Goal: Task Accomplishment & Management: Manage account settings

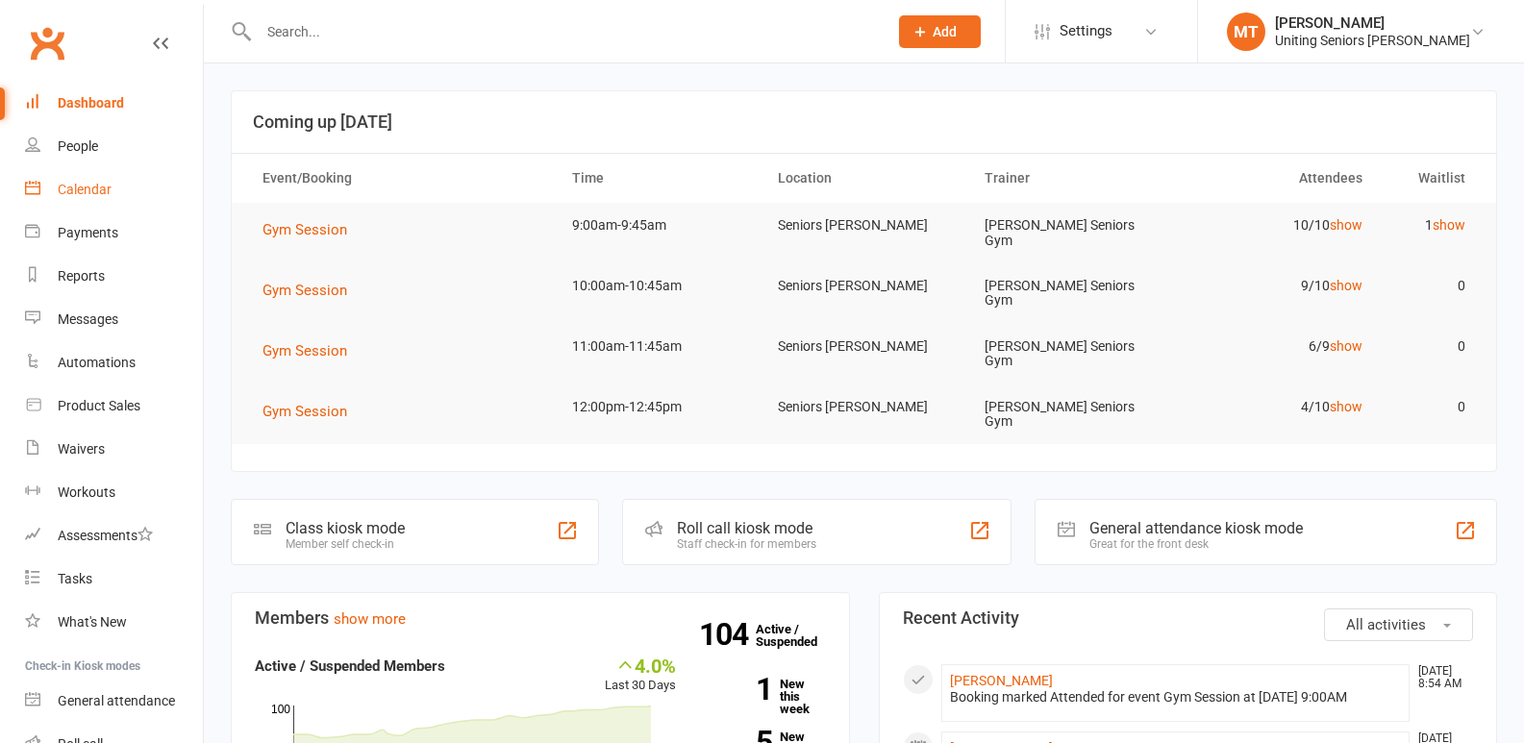
click at [65, 193] on div "Calendar" at bounding box center [85, 189] width 54 height 15
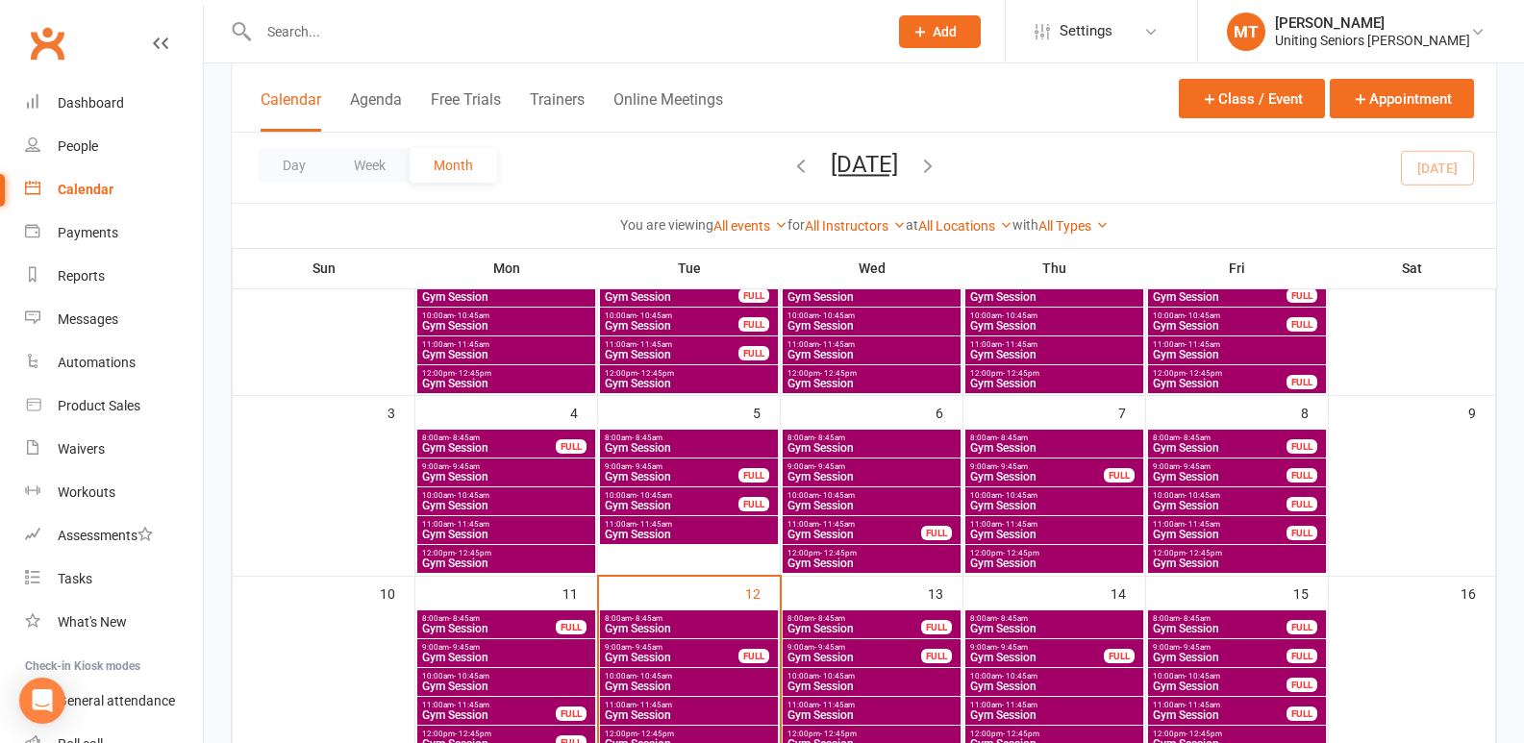
scroll to position [288, 0]
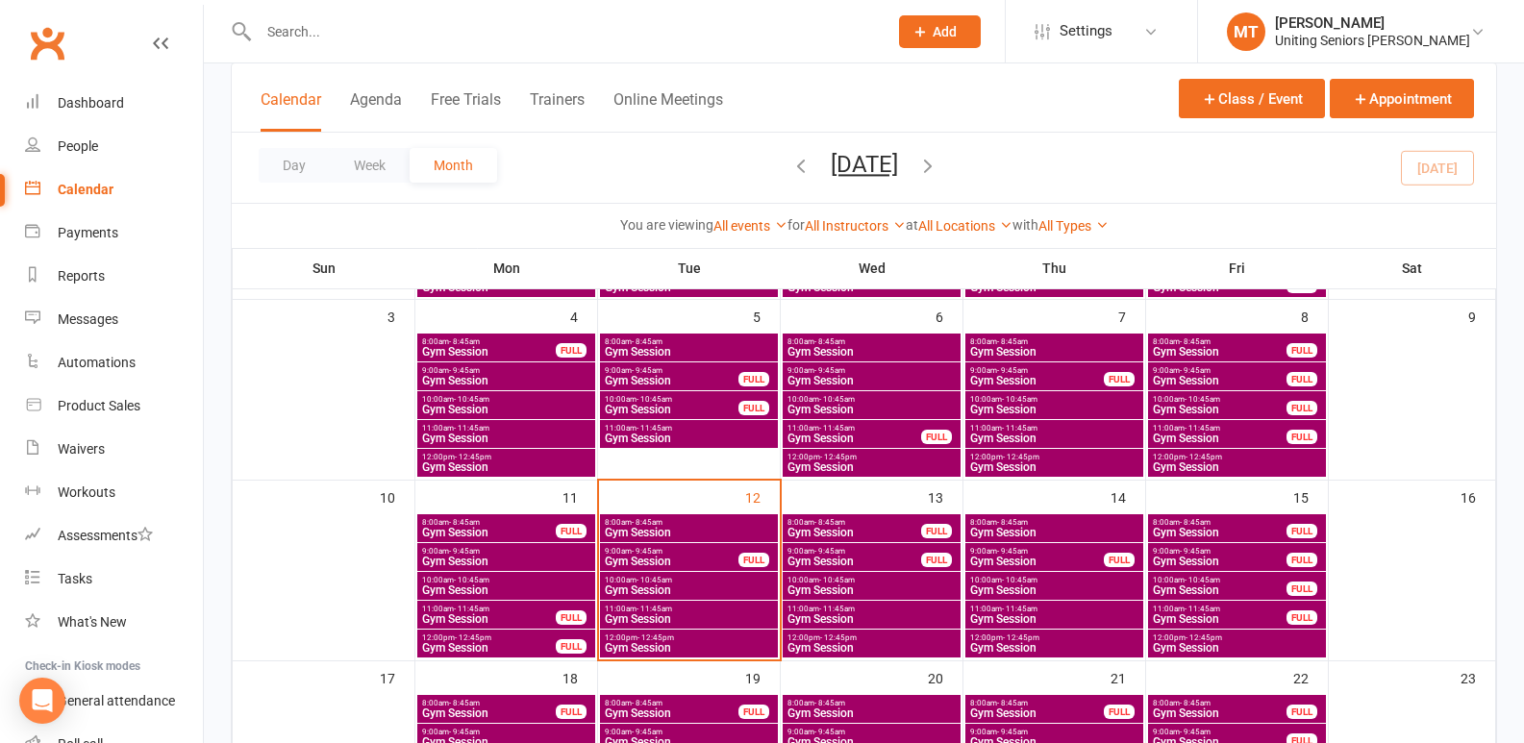
click at [728, 528] on span "Gym Session" at bounding box center [689, 533] width 170 height 12
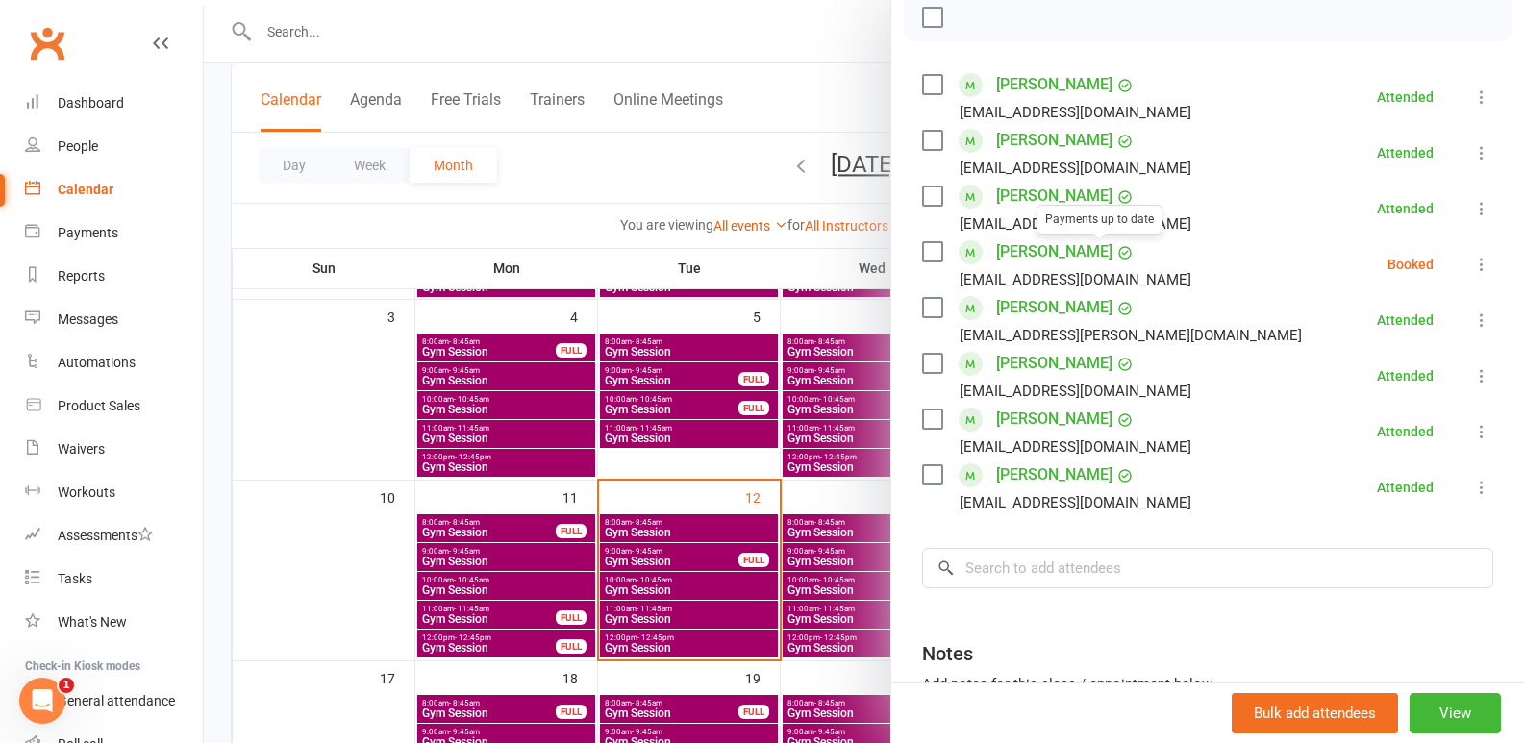
drag, startPoint x: 1452, startPoint y: 268, endPoint x: 1438, endPoint y: 282, distance: 19.0
click at [1472, 269] on icon at bounding box center [1481, 264] width 19 height 19
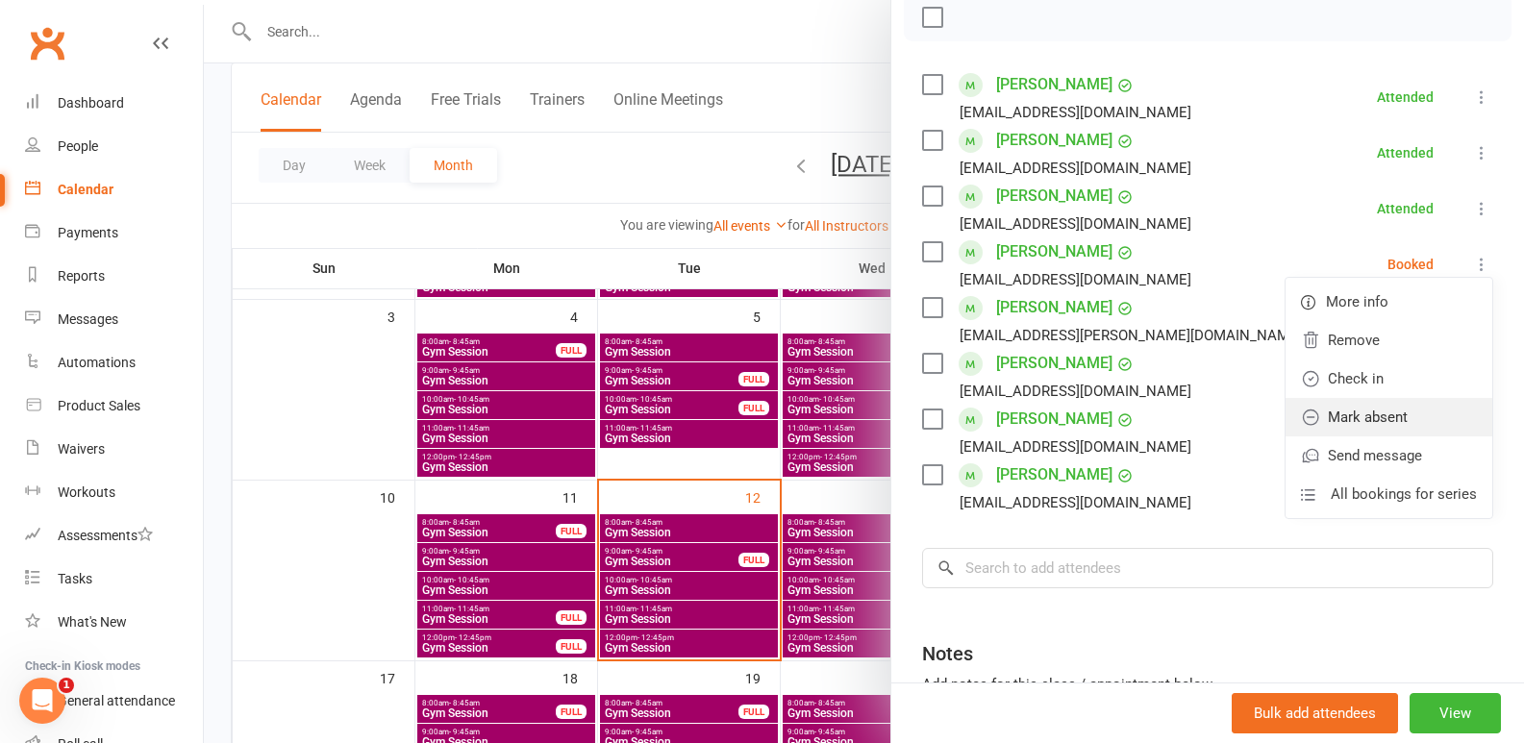
click at [1372, 434] on link "Mark absent" at bounding box center [1389, 417] width 207 height 38
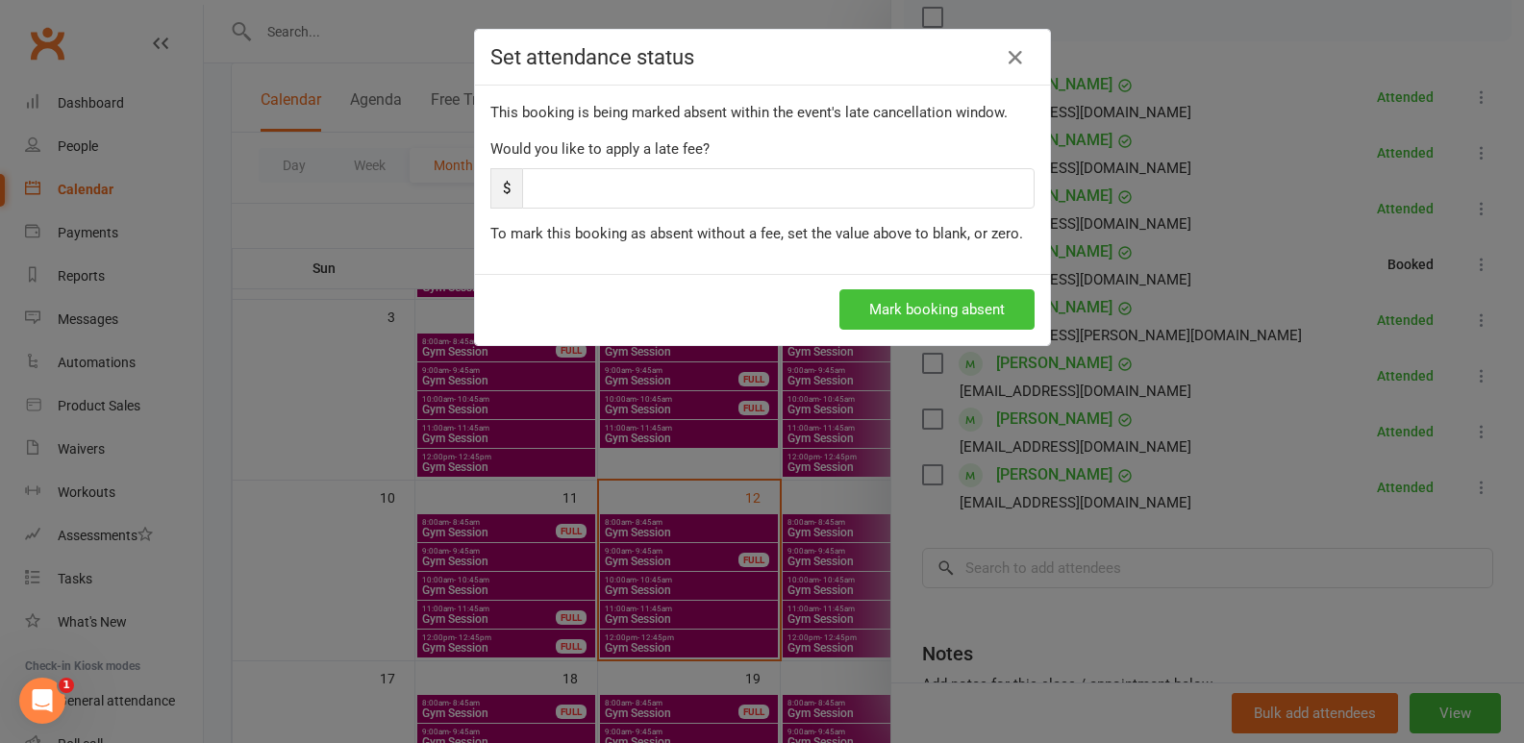
click at [891, 312] on button "Mark booking absent" at bounding box center [936, 309] width 195 height 40
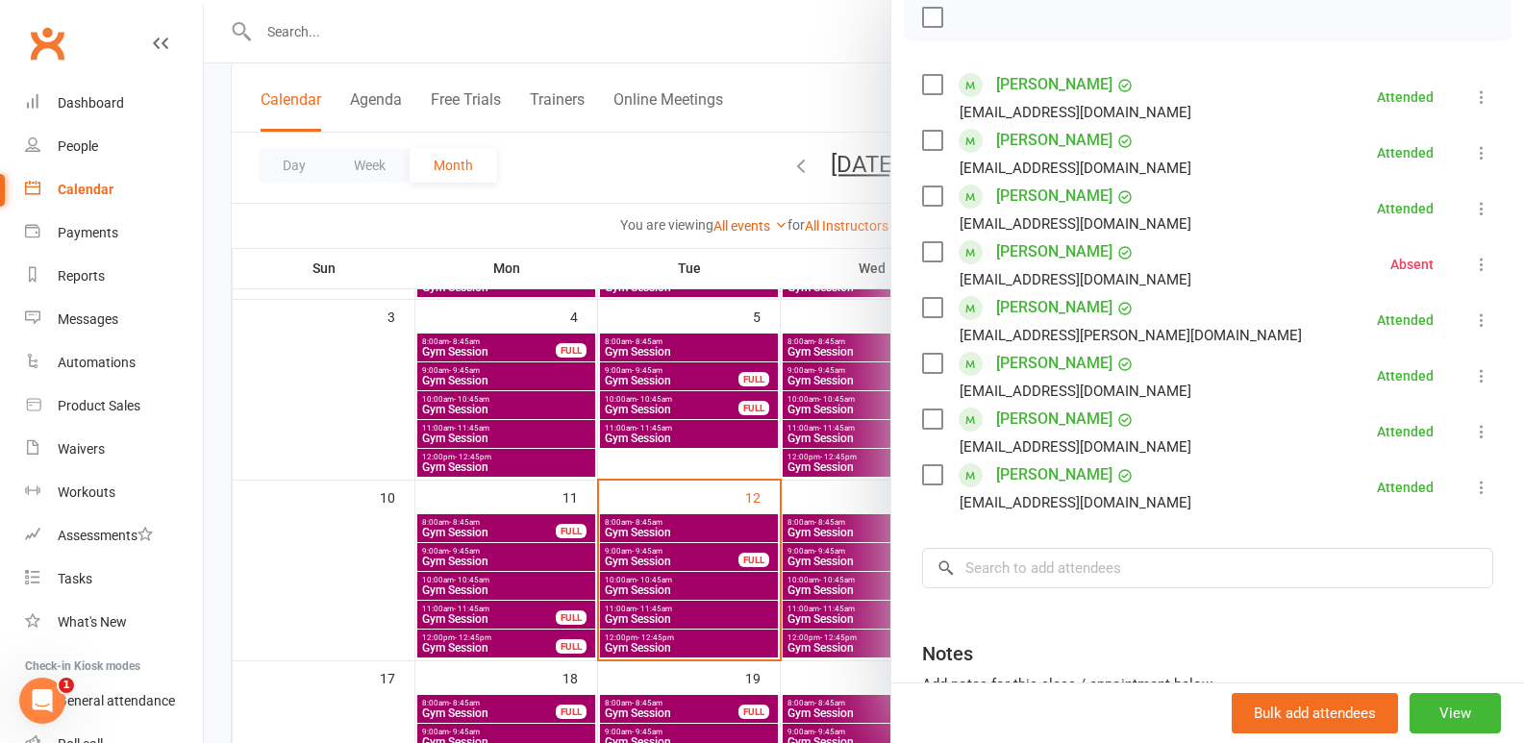
click at [738, 607] on div at bounding box center [864, 371] width 1320 height 743
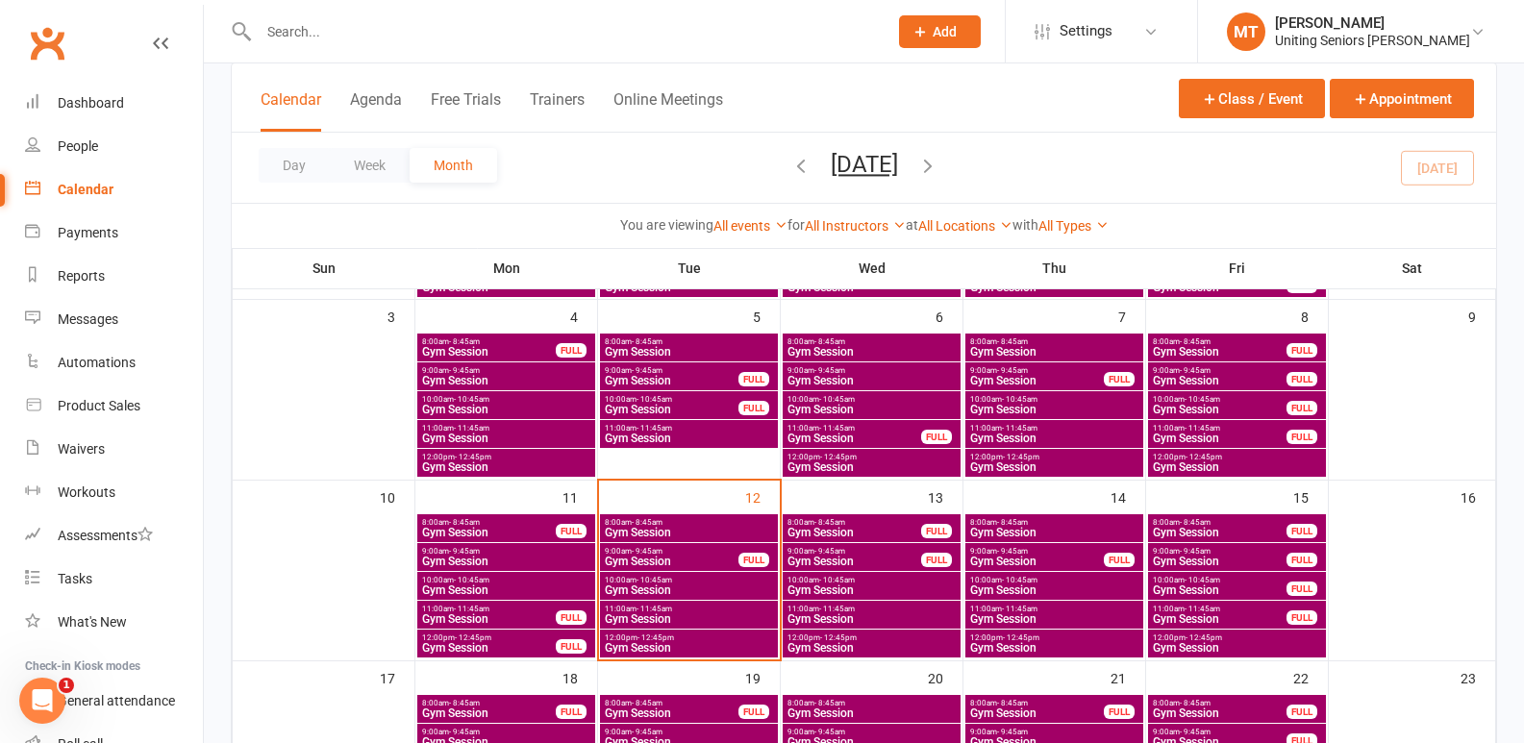
click at [723, 562] on span "Gym Session" at bounding box center [672, 562] width 136 height 12
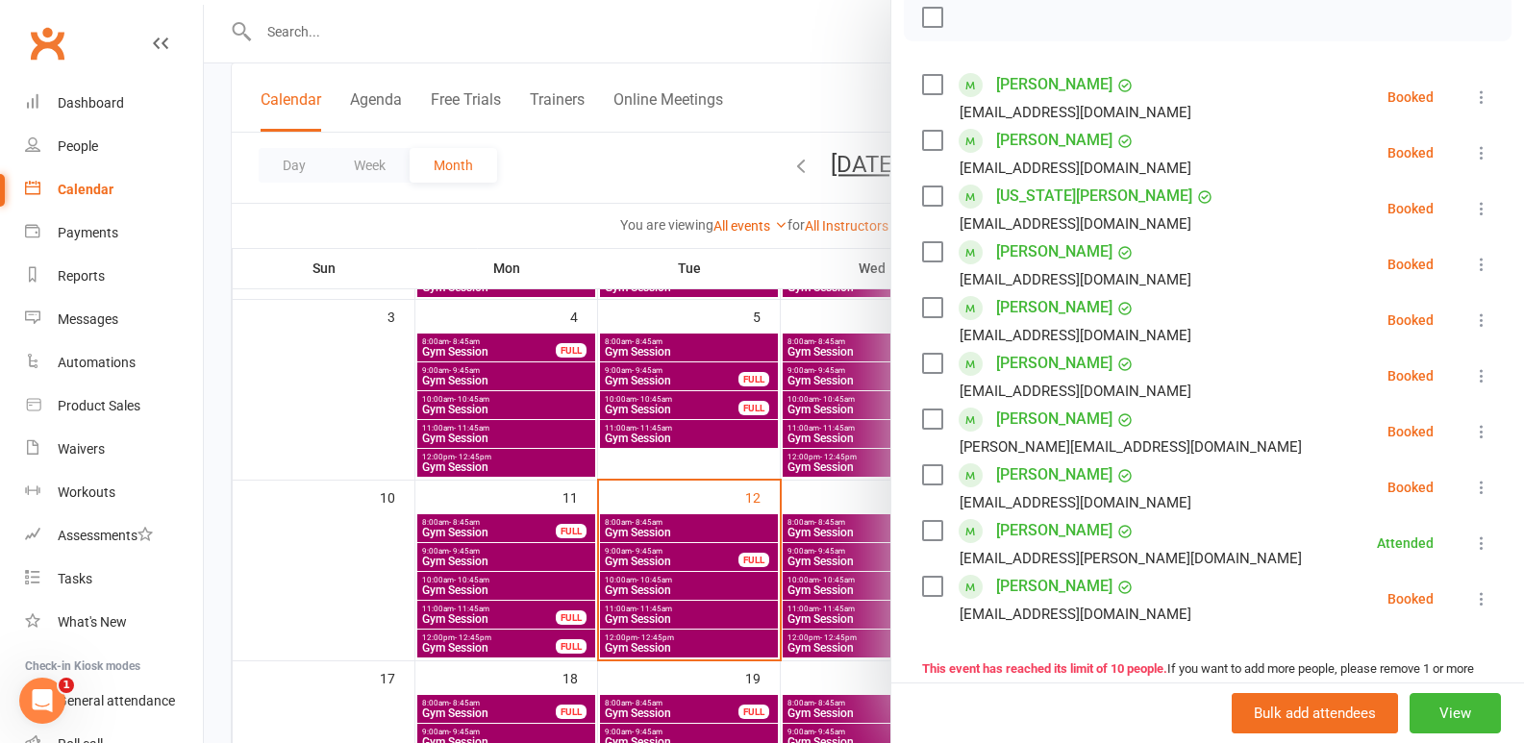
click at [935, 206] on label at bounding box center [931, 196] width 19 height 19
click at [959, 34] on button "button" at bounding box center [975, 17] width 33 height 33
click at [913, 108] on div "Class kiosk mode Roll call 9:00 AM - 9:45 AM, [DATE] with [PERSON_NAME] Seniors…" at bounding box center [1207, 470] width 633 height 1355
click at [913, 114] on div "Class kiosk mode Roll call 9:00 AM - 9:45 AM, [DATE] with [PERSON_NAME] Seniors…" at bounding box center [1207, 470] width 633 height 1355
drag, startPoint x: 923, startPoint y: 112, endPoint x: 959, endPoint y: 63, distance: 60.6
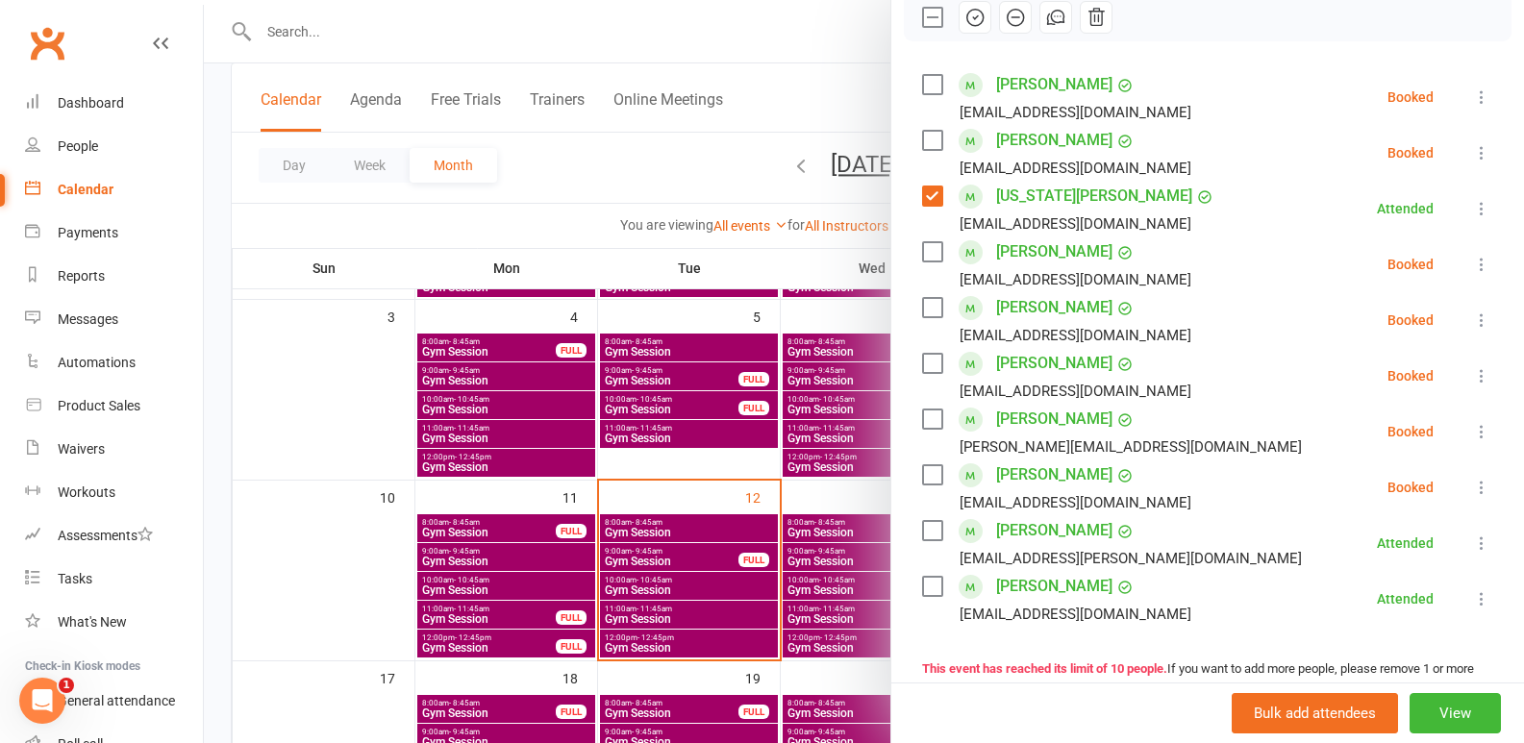
click at [925, 94] on label at bounding box center [931, 84] width 19 height 19
click at [965, 28] on icon "button" at bounding box center [974, 17] width 21 height 21
click at [922, 27] on label at bounding box center [931, 17] width 19 height 19
click at [604, 597] on div at bounding box center [864, 371] width 1320 height 743
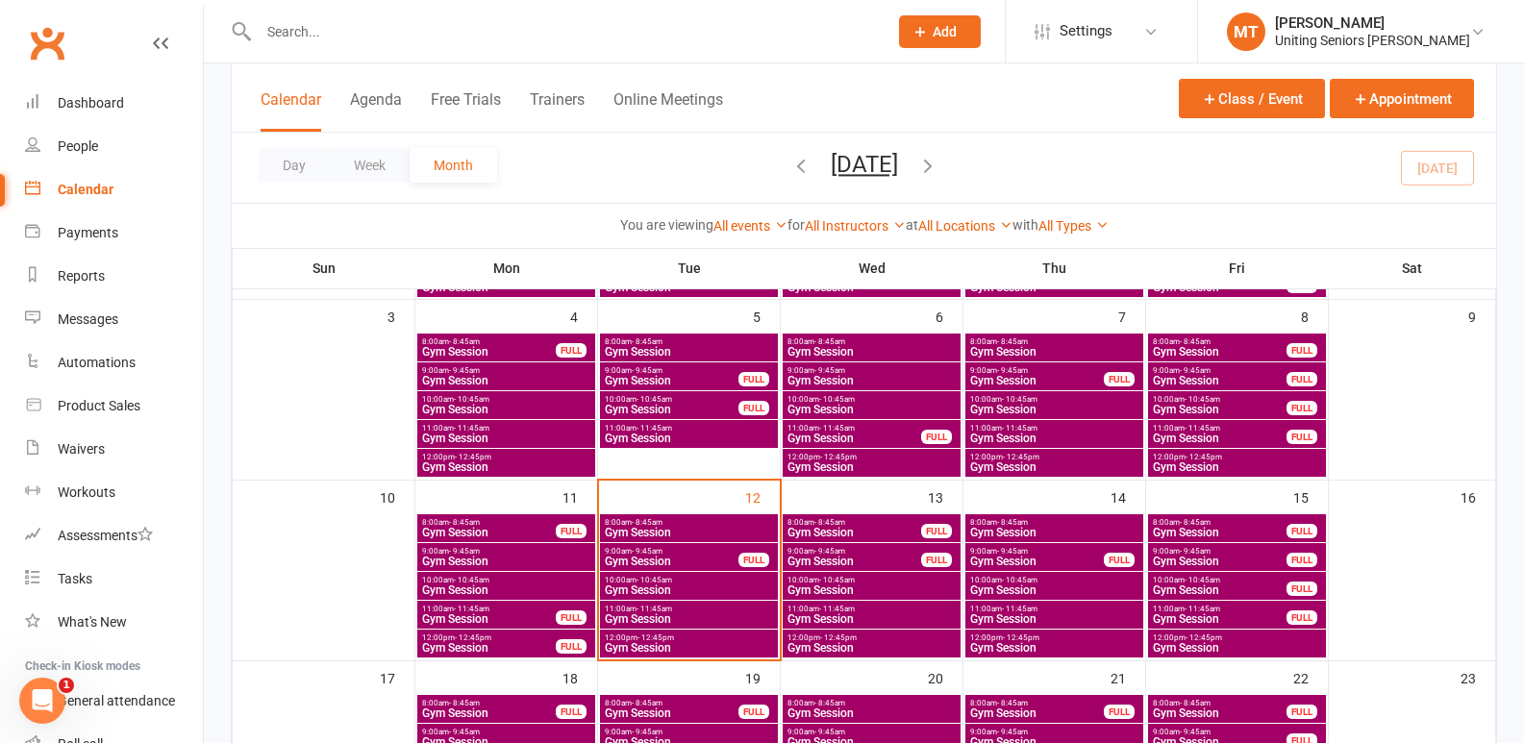
click at [665, 589] on span "Gym Session" at bounding box center [689, 591] width 170 height 12
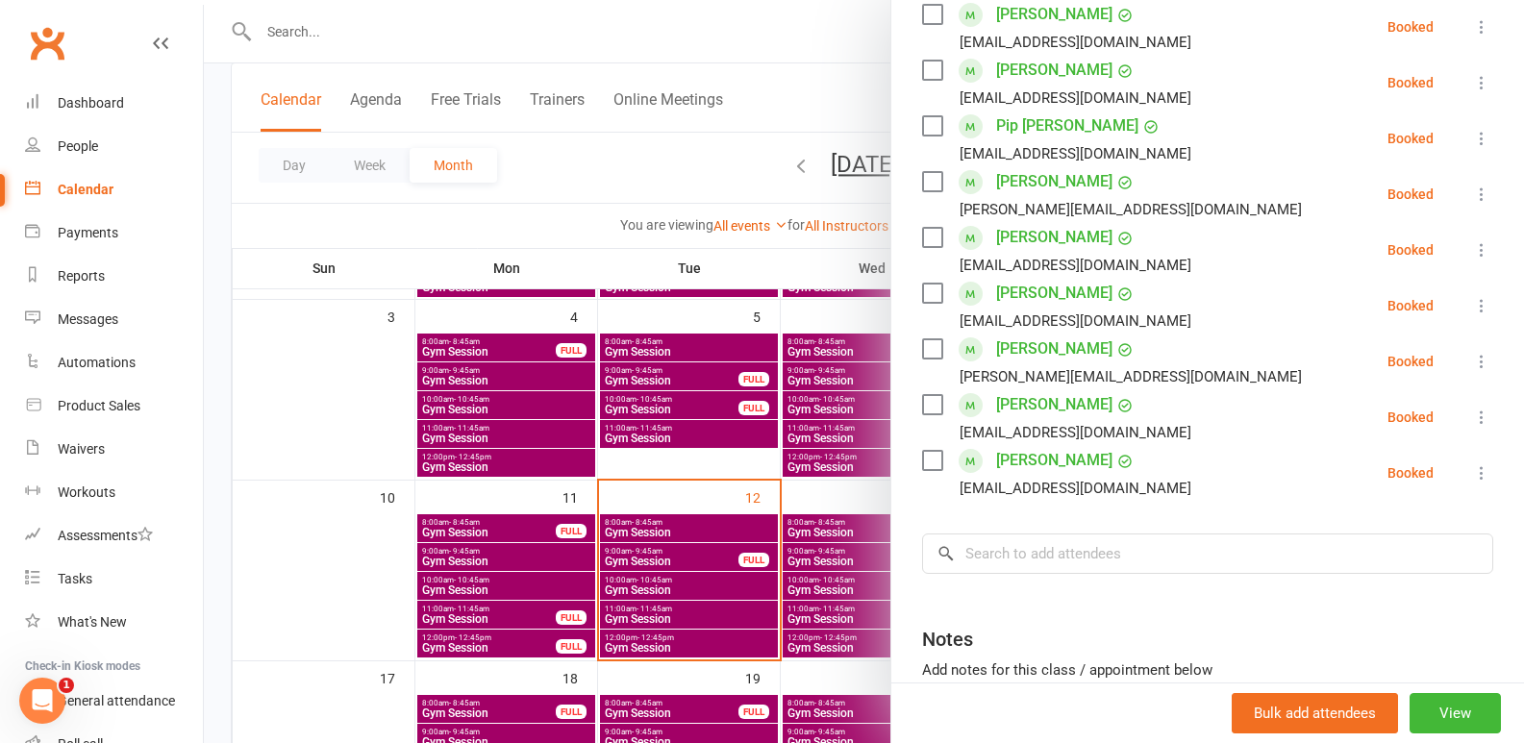
scroll to position [522, 0]
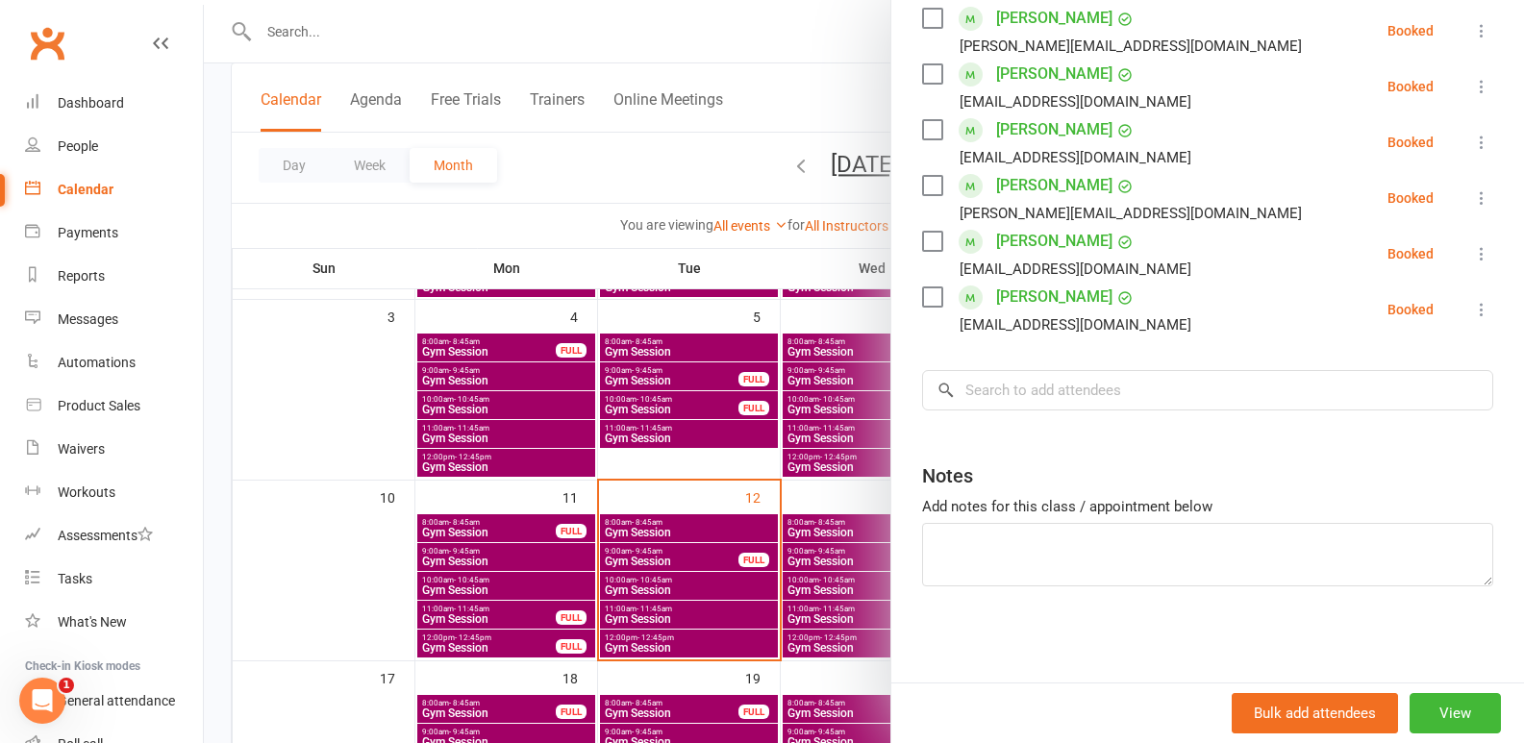
click at [503, 631] on div at bounding box center [864, 371] width 1320 height 743
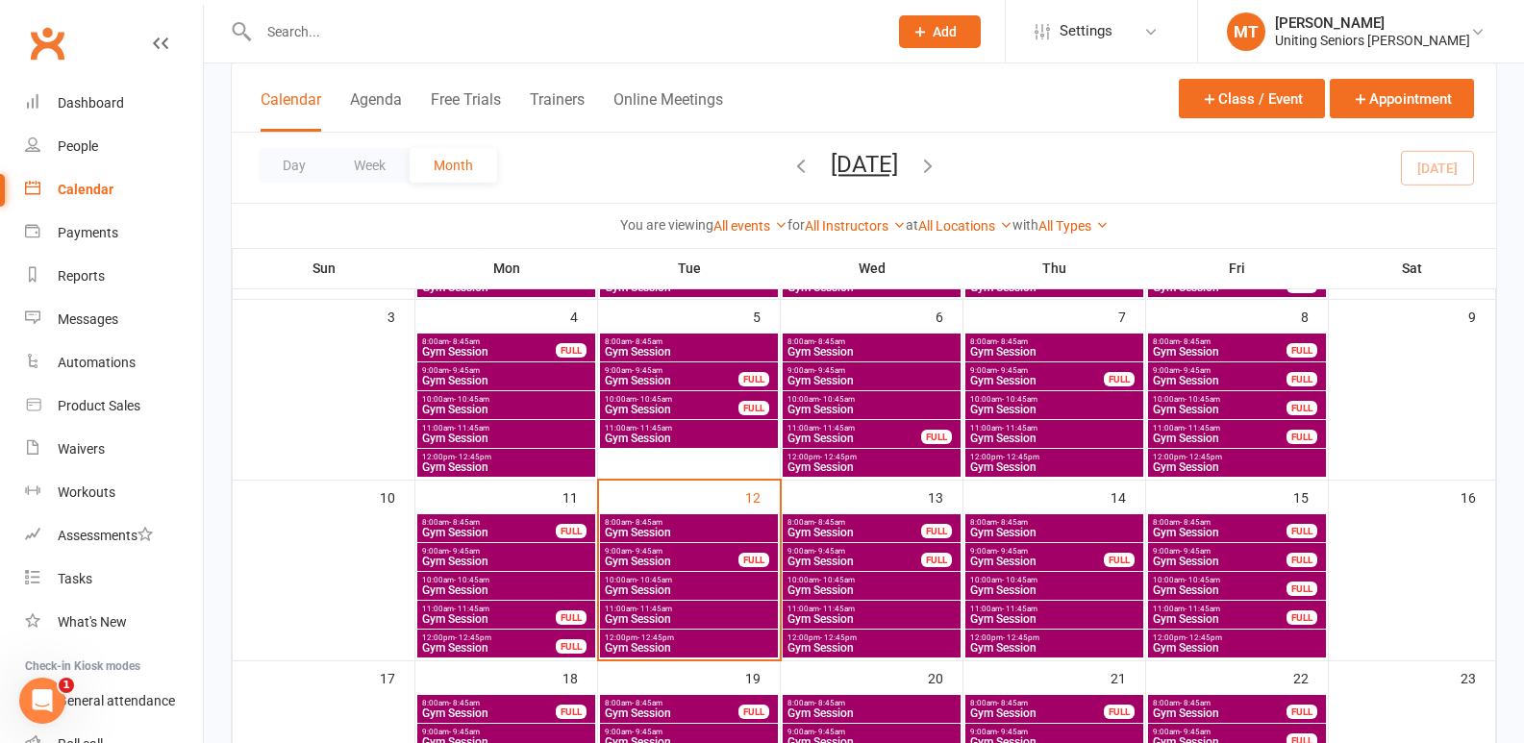
click at [526, 643] on span "Gym Session" at bounding box center [489, 648] width 136 height 12
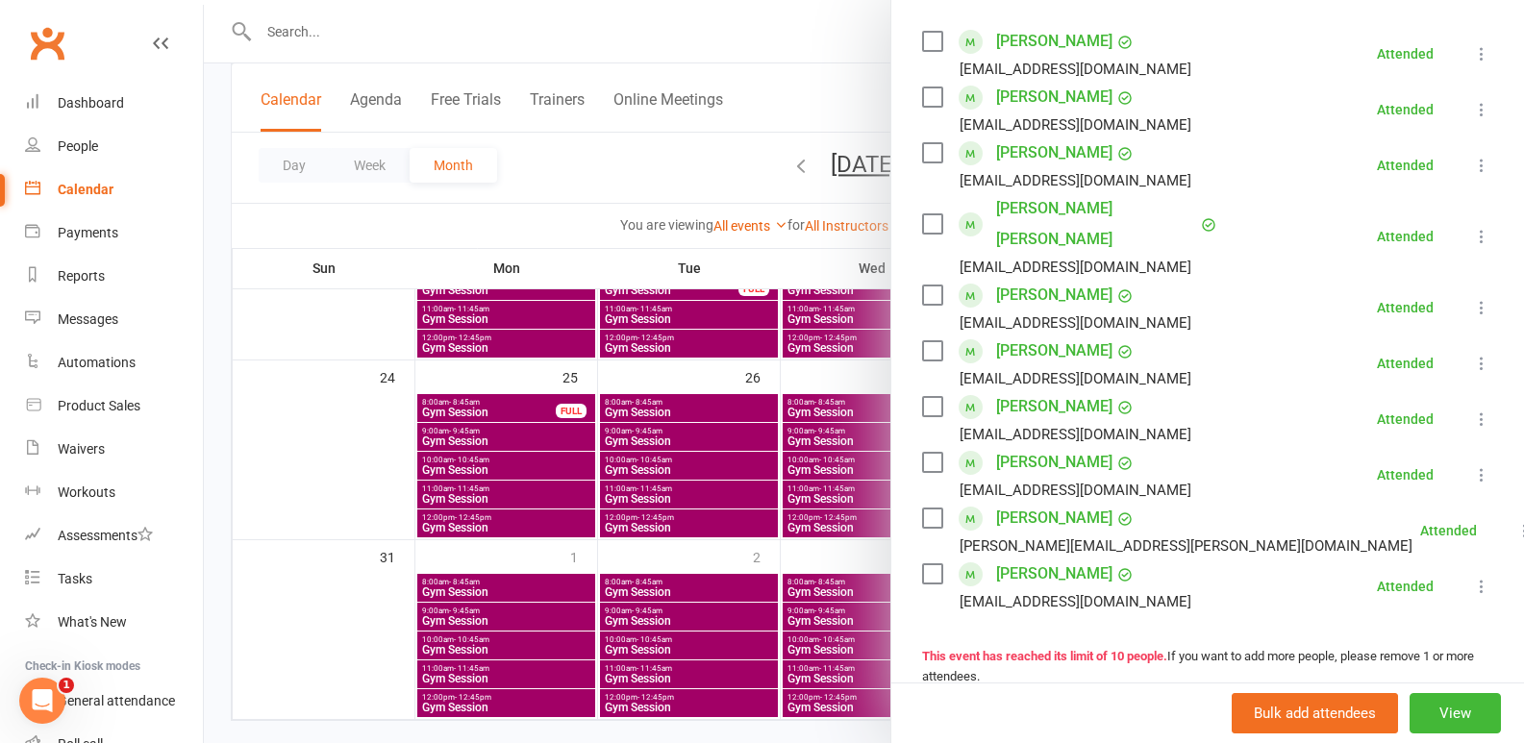
scroll to position [578, 0]
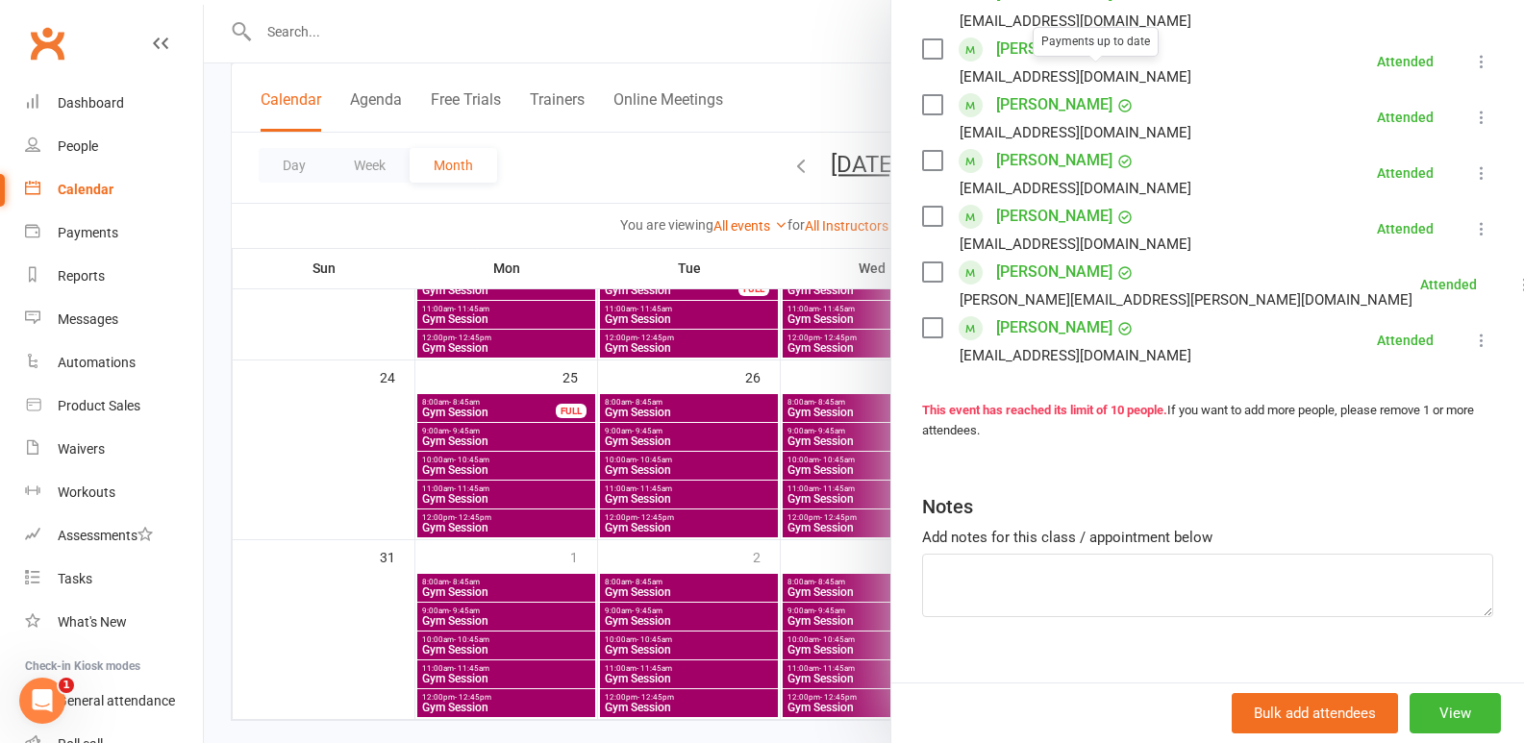
drag, startPoint x: 430, startPoint y: 592, endPoint x: 466, endPoint y: 547, distance: 58.1
click at [428, 592] on div at bounding box center [864, 371] width 1320 height 743
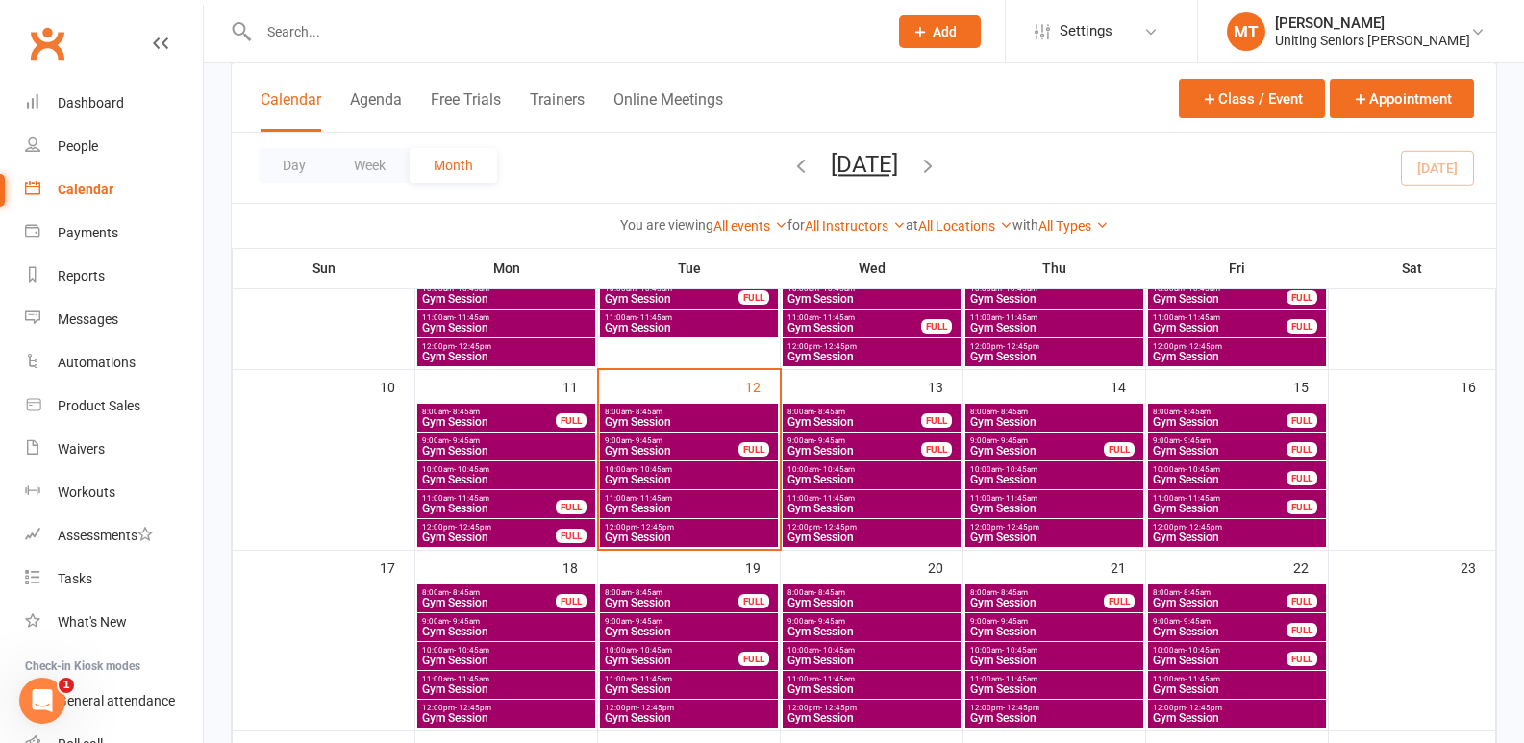
scroll to position [385, 0]
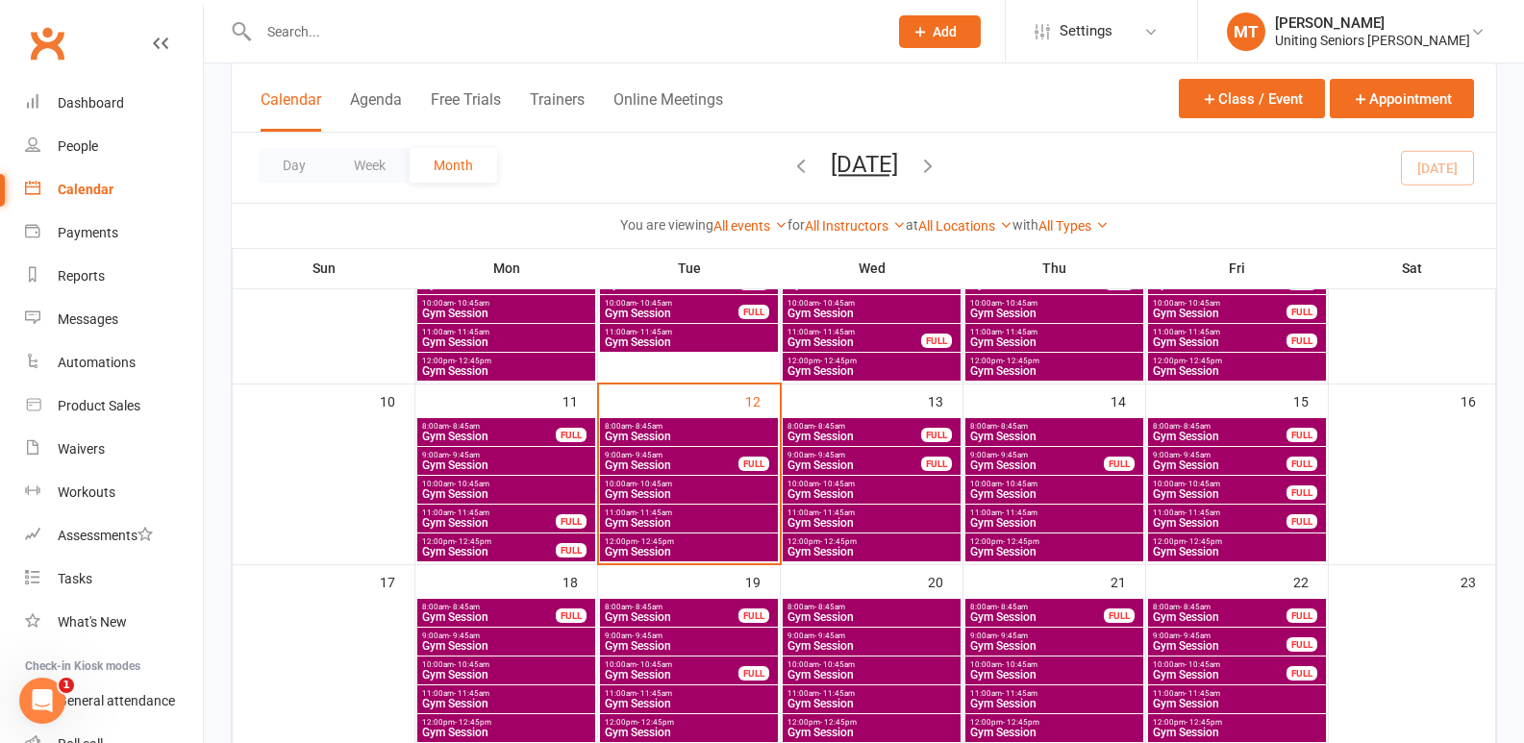
click at [548, 515] on span "11:00am - 11:45am" at bounding box center [489, 513] width 136 height 9
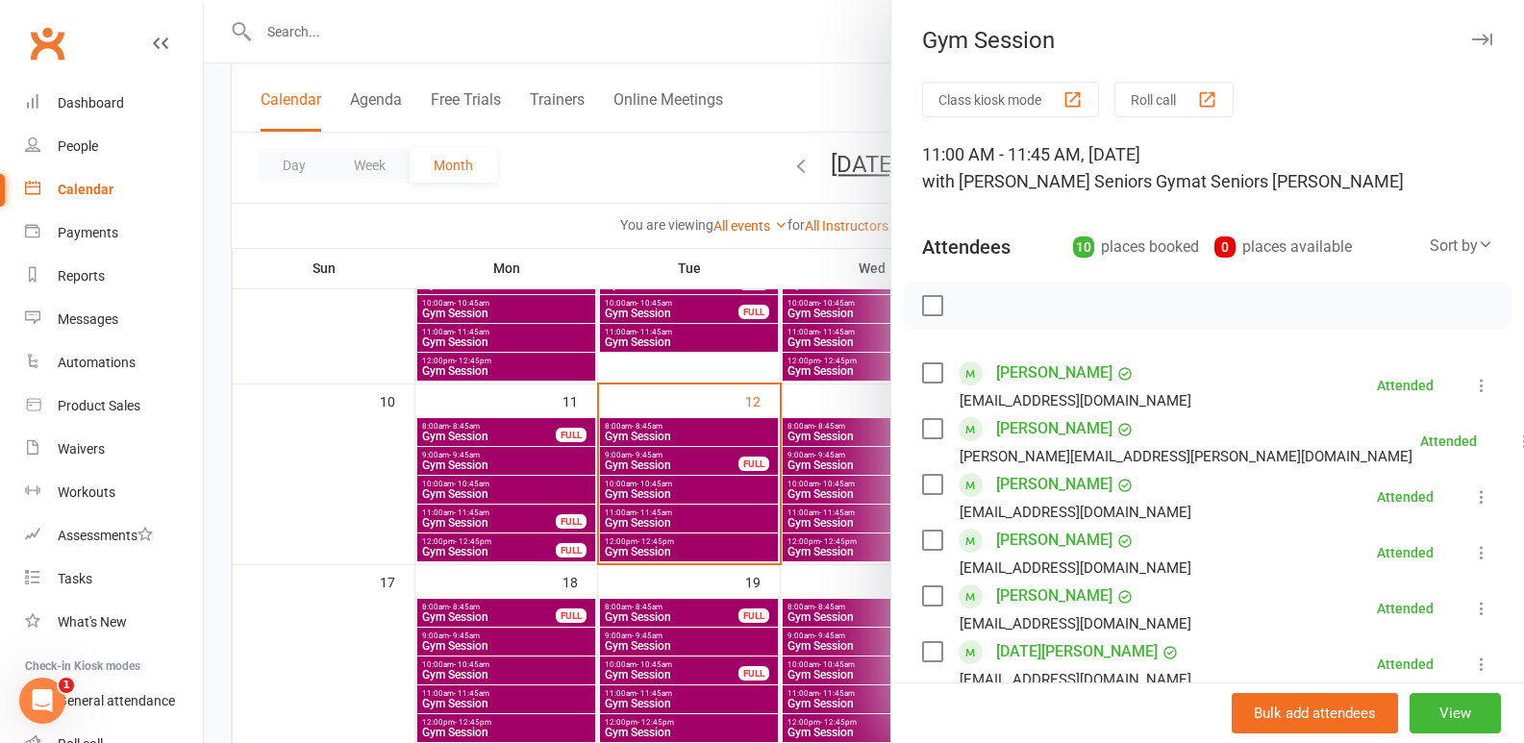
scroll to position [481, 0]
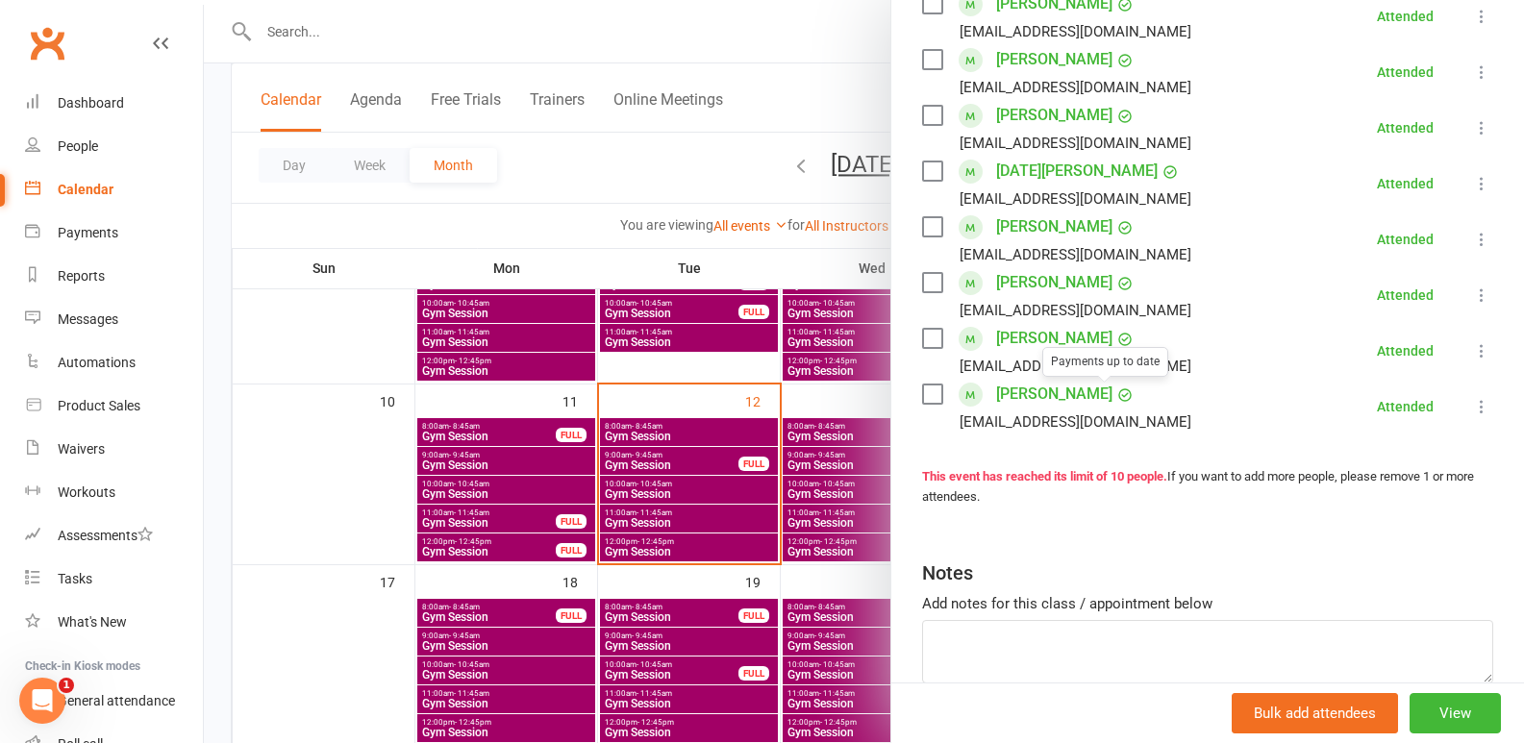
click at [571, 504] on div at bounding box center [864, 371] width 1320 height 743
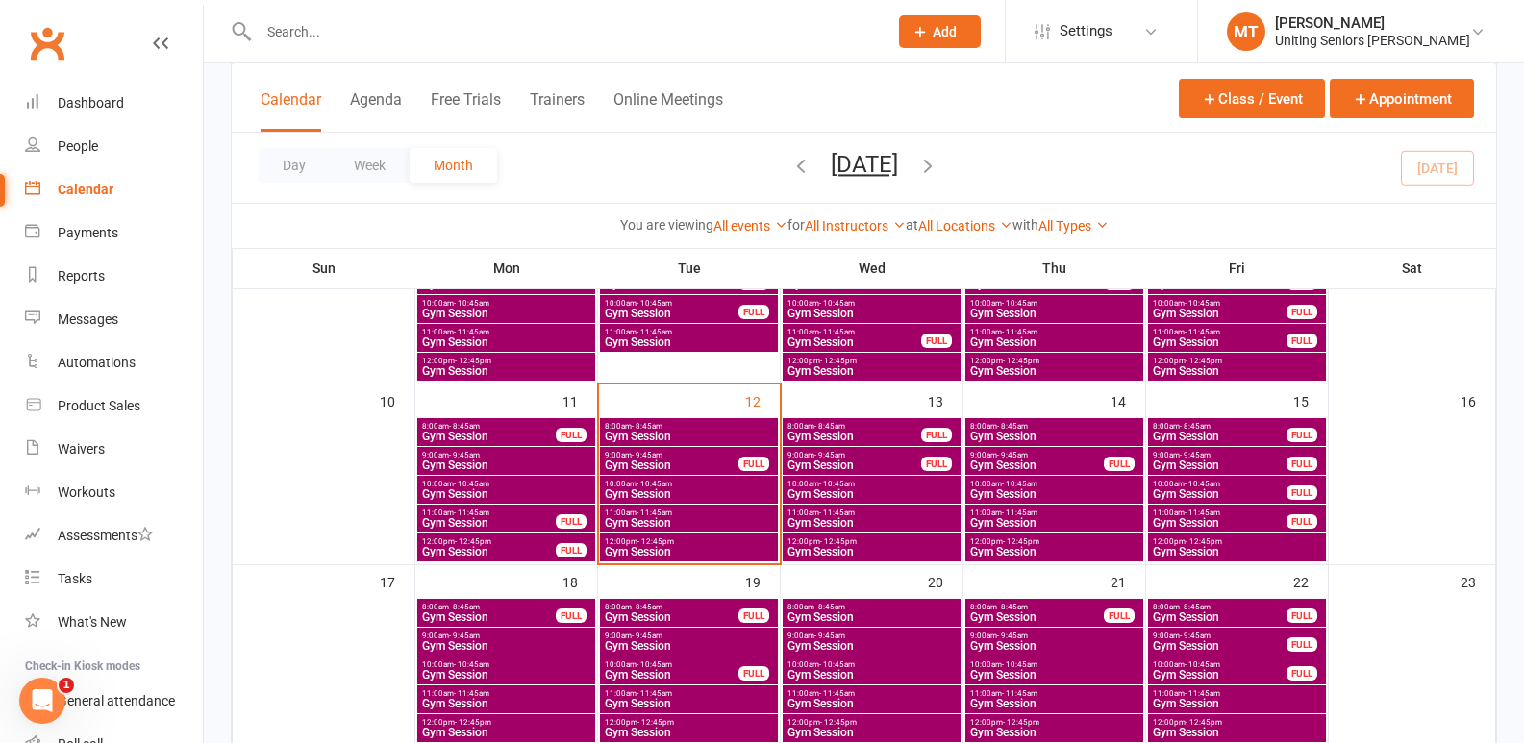
click at [685, 494] on span "Gym Session" at bounding box center [689, 494] width 170 height 12
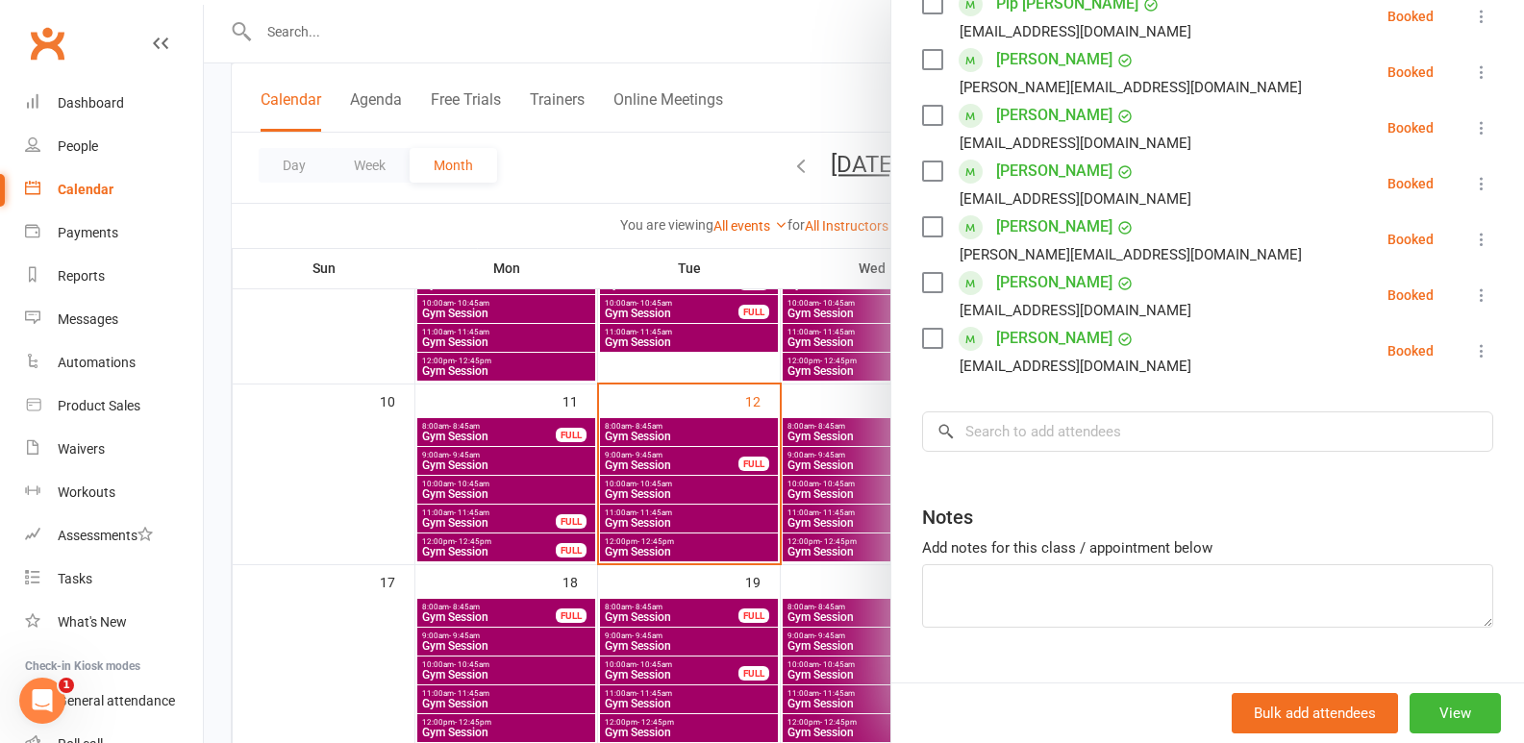
click at [668, 569] on div at bounding box center [864, 371] width 1320 height 743
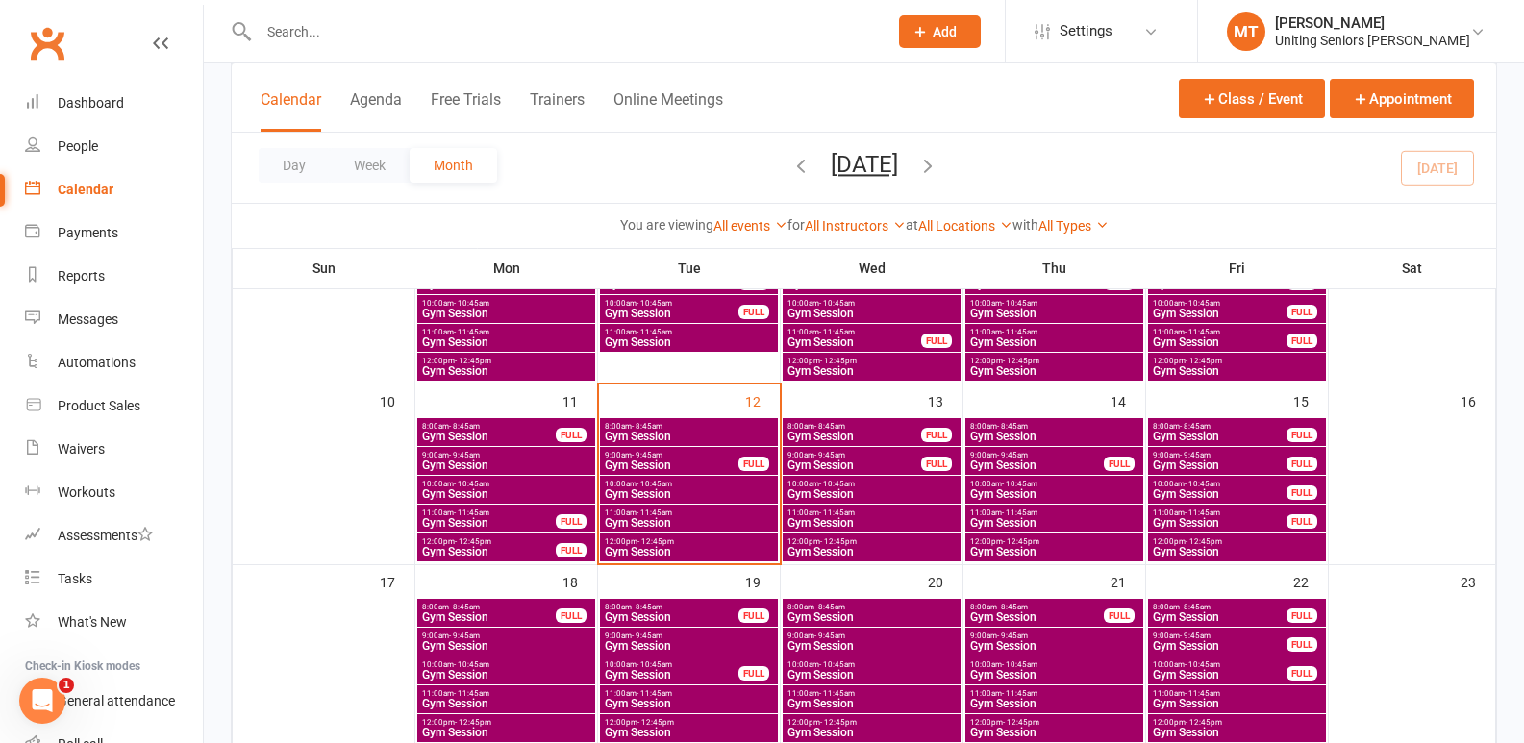
click at [716, 488] on span "Gym Session" at bounding box center [689, 494] width 170 height 12
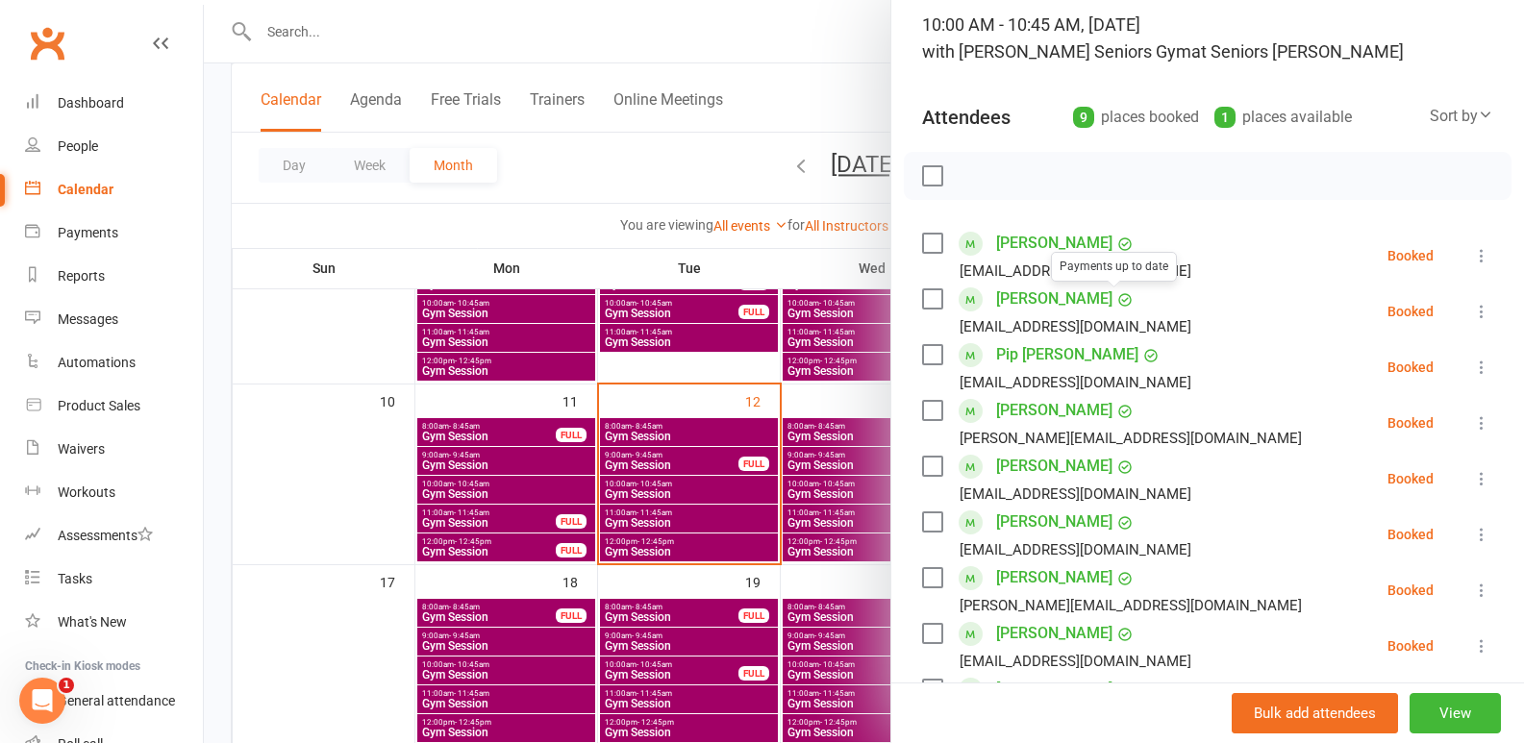
scroll to position [288, 0]
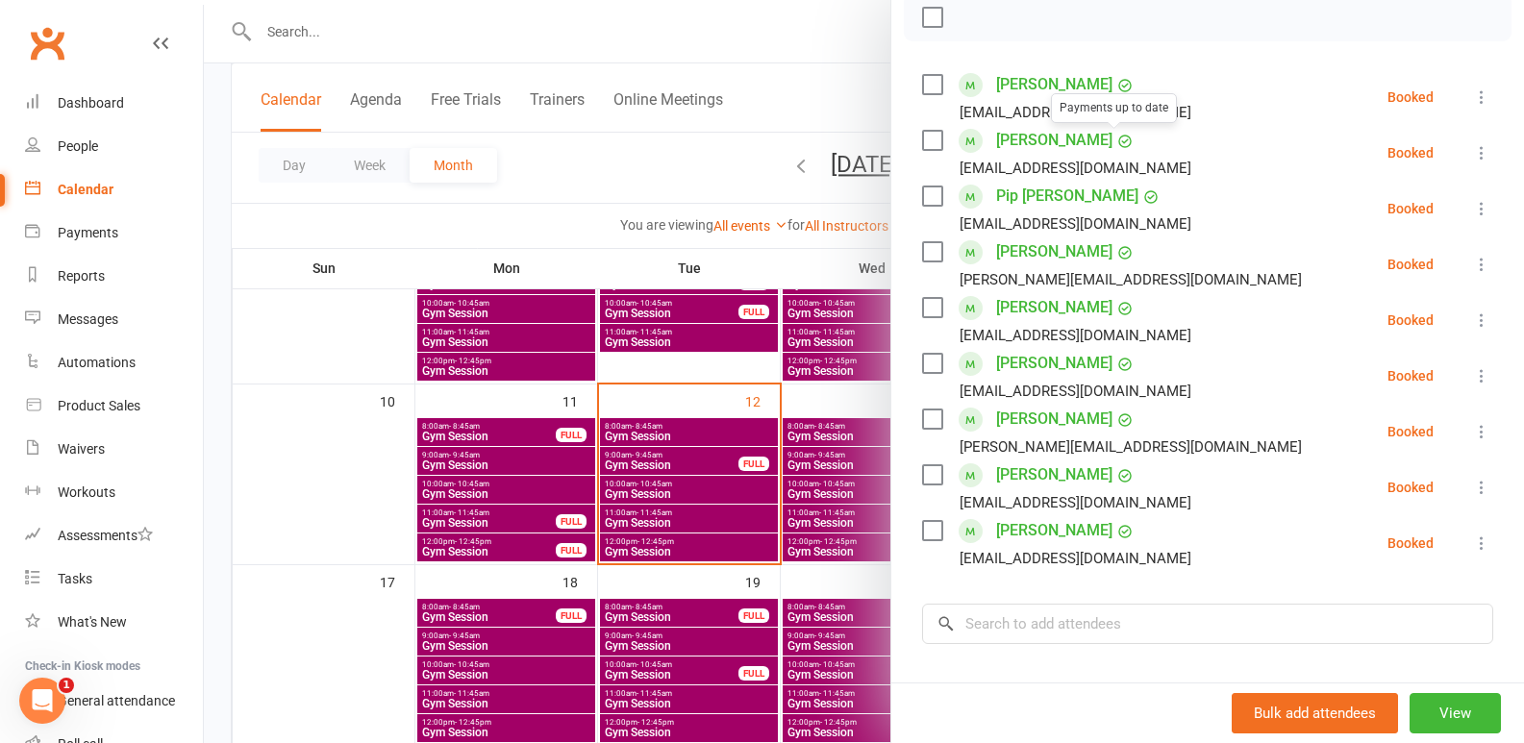
click at [635, 576] on div at bounding box center [864, 371] width 1320 height 743
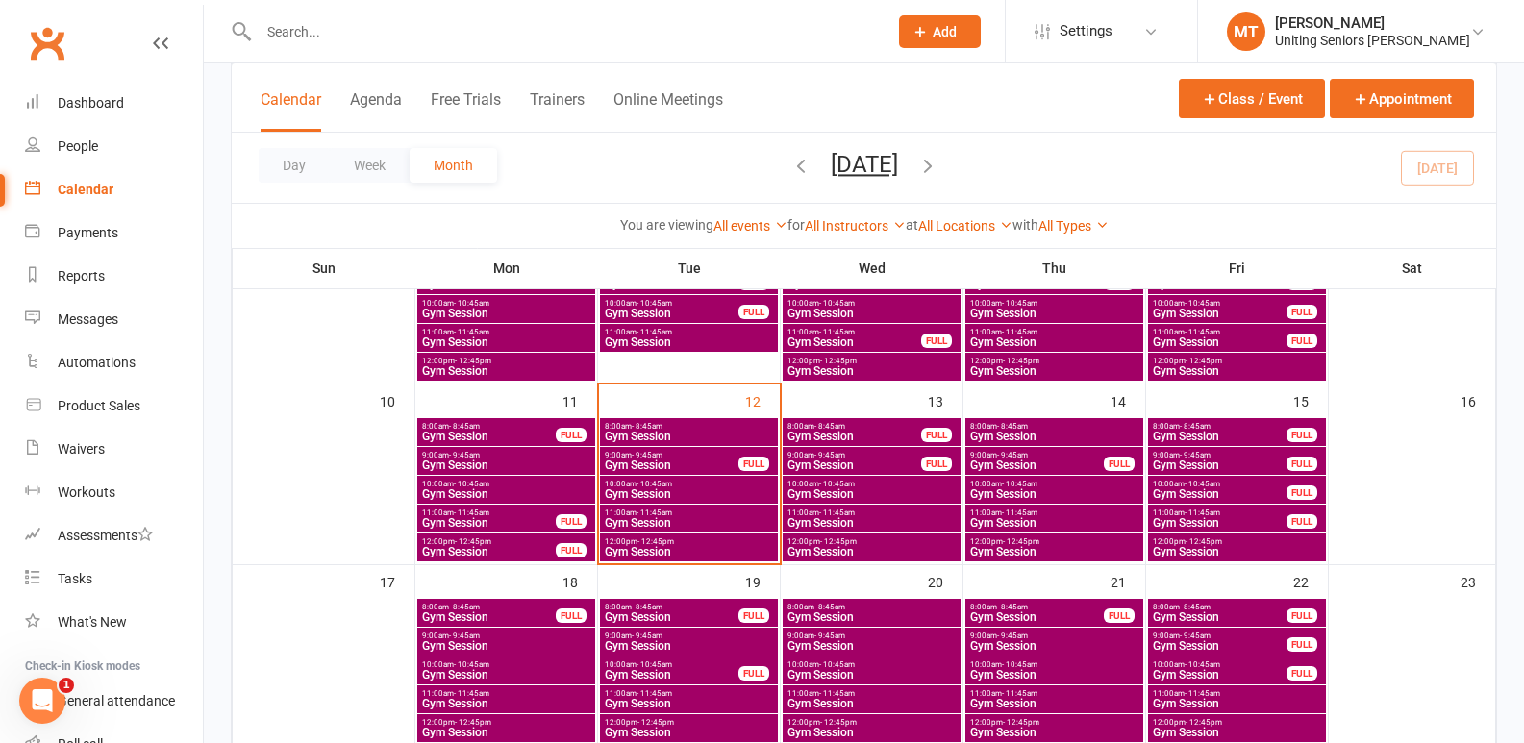
click at [713, 530] on div "11:00am - 11:45am Gym Session" at bounding box center [689, 519] width 178 height 28
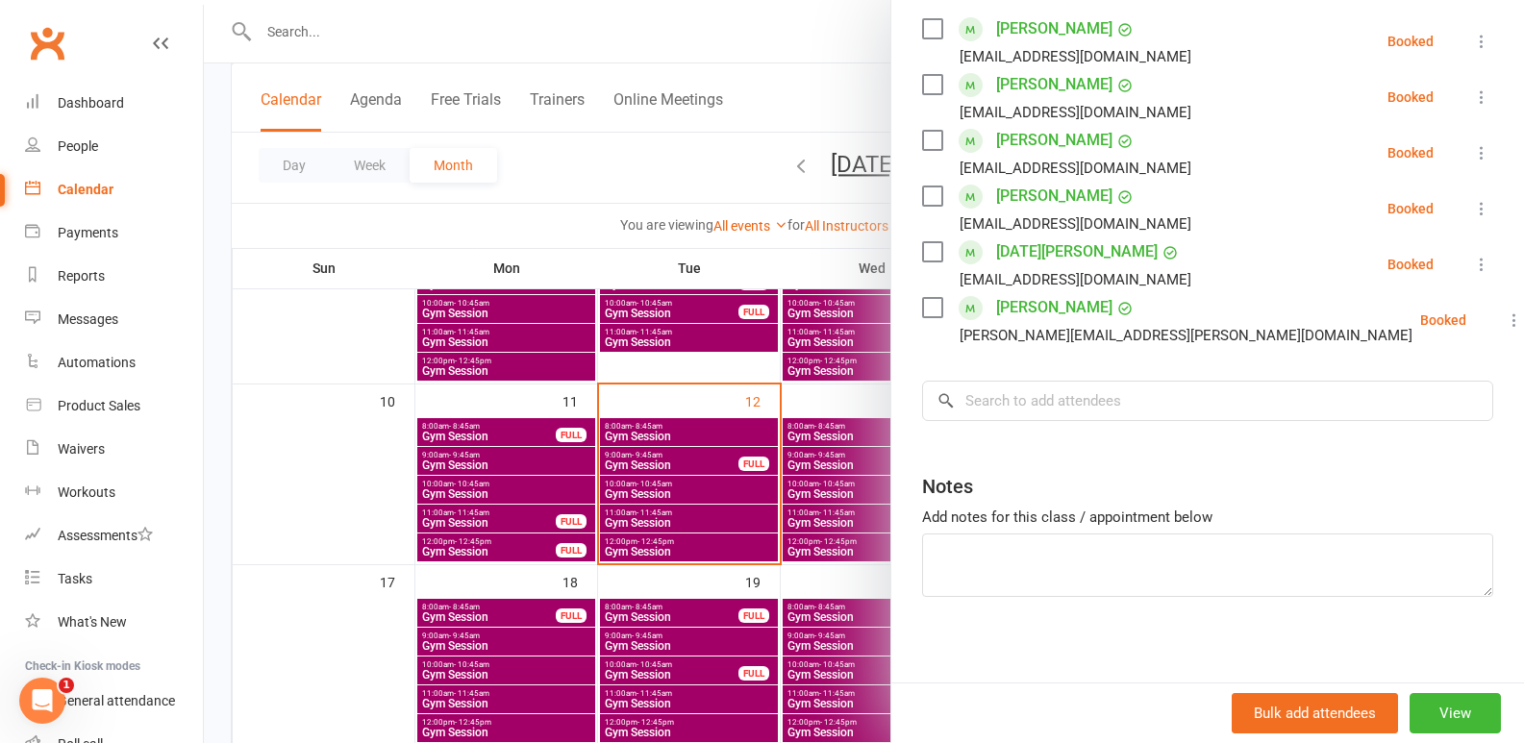
scroll to position [355, 0]
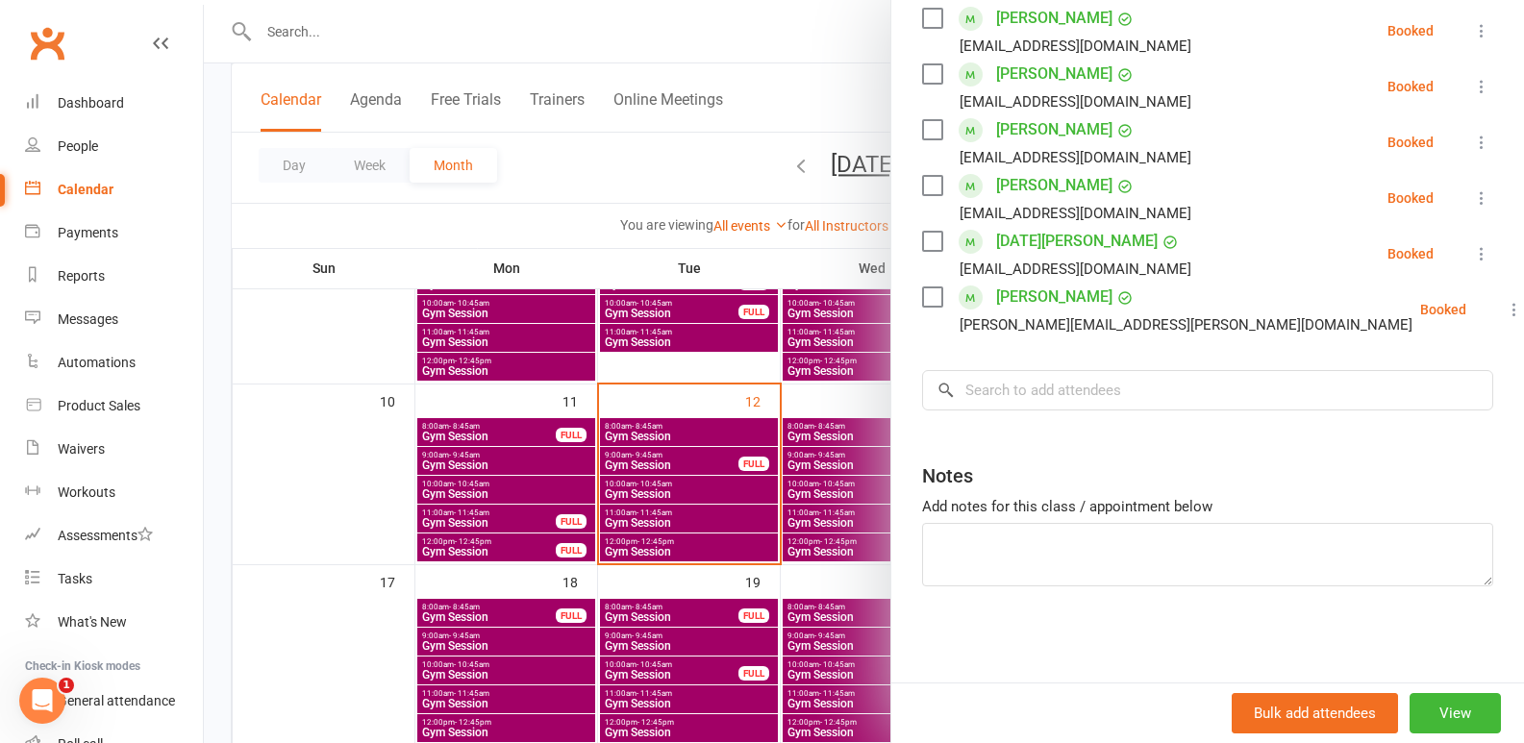
click at [677, 532] on div at bounding box center [864, 371] width 1320 height 743
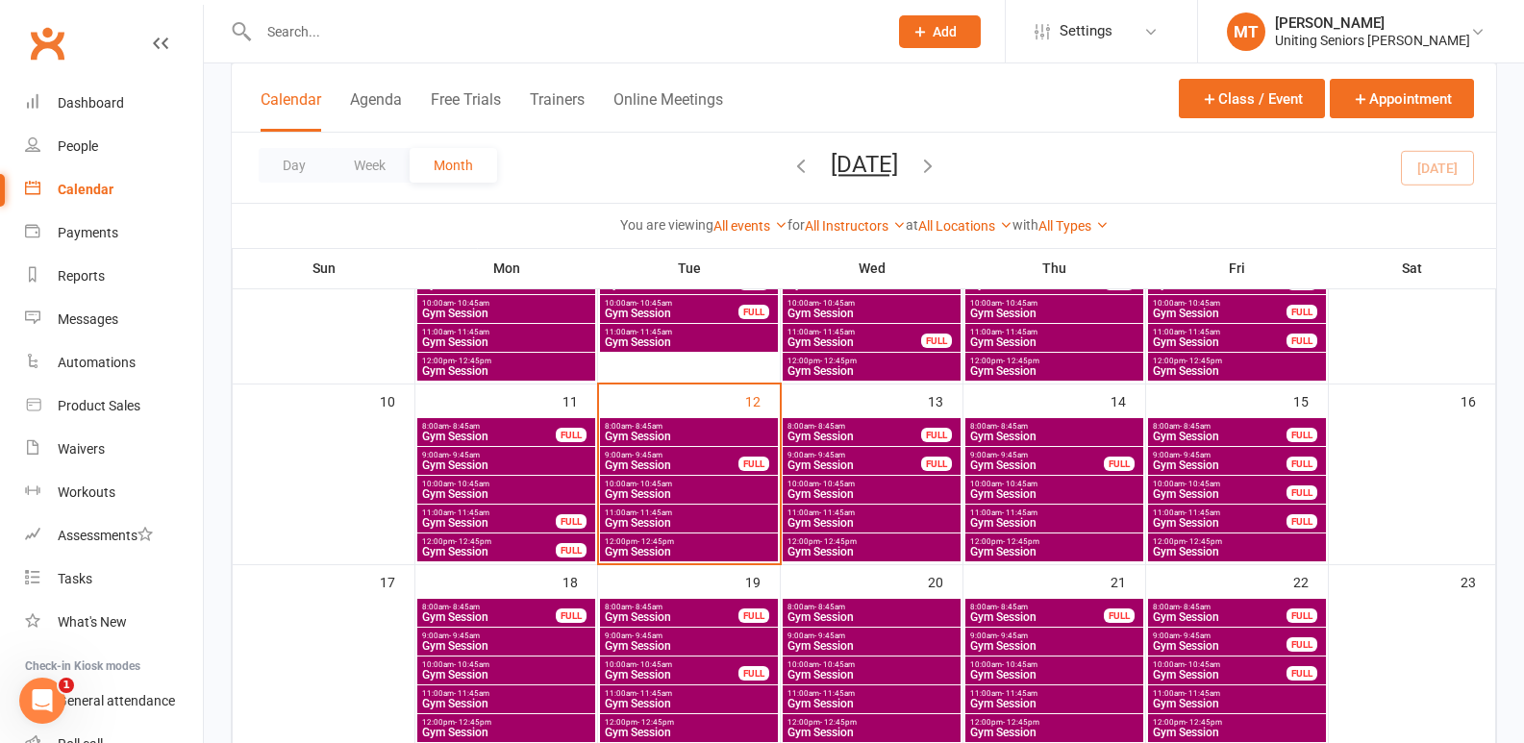
click at [676, 560] on div "12:00pm - 12:45pm Gym Session" at bounding box center [689, 548] width 178 height 28
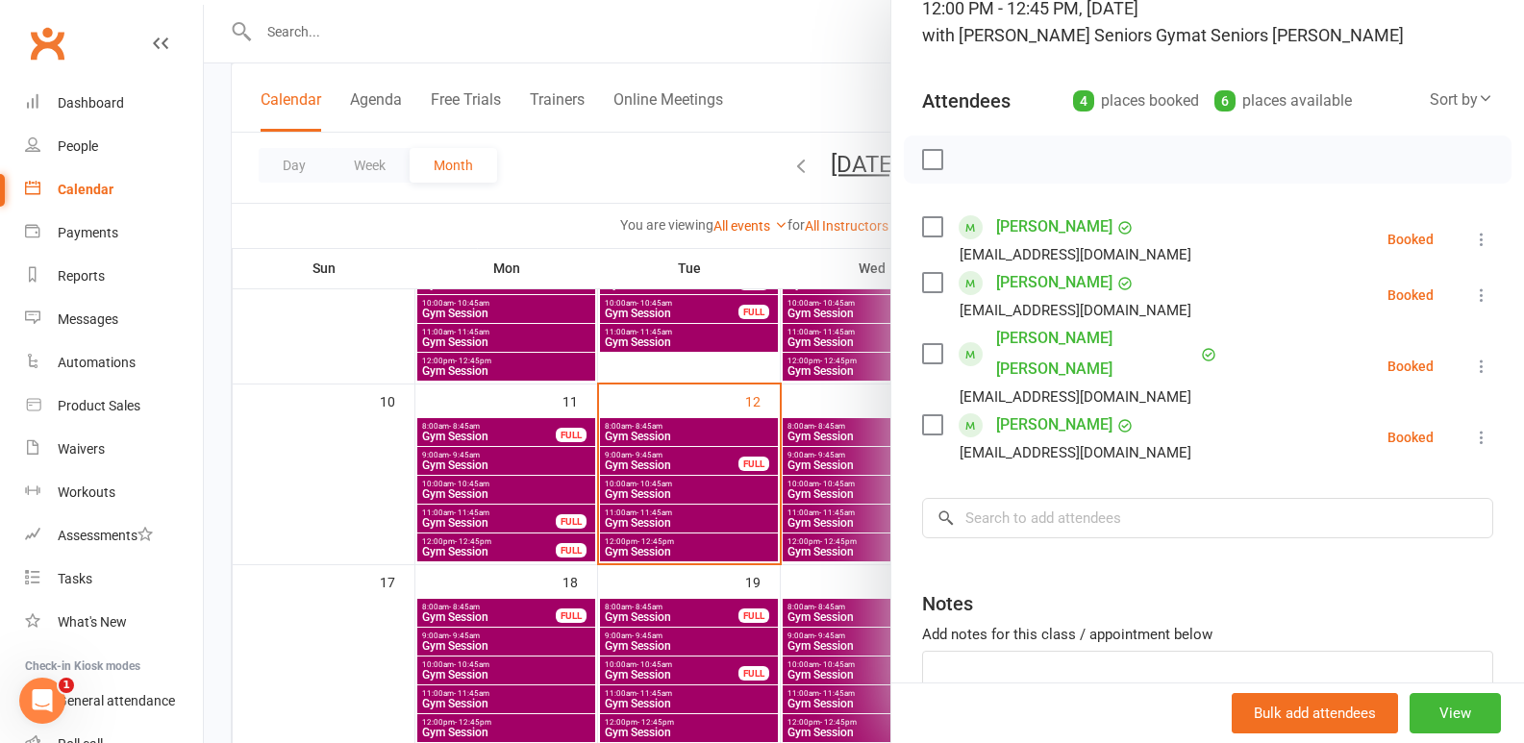
scroll to position [243, 0]
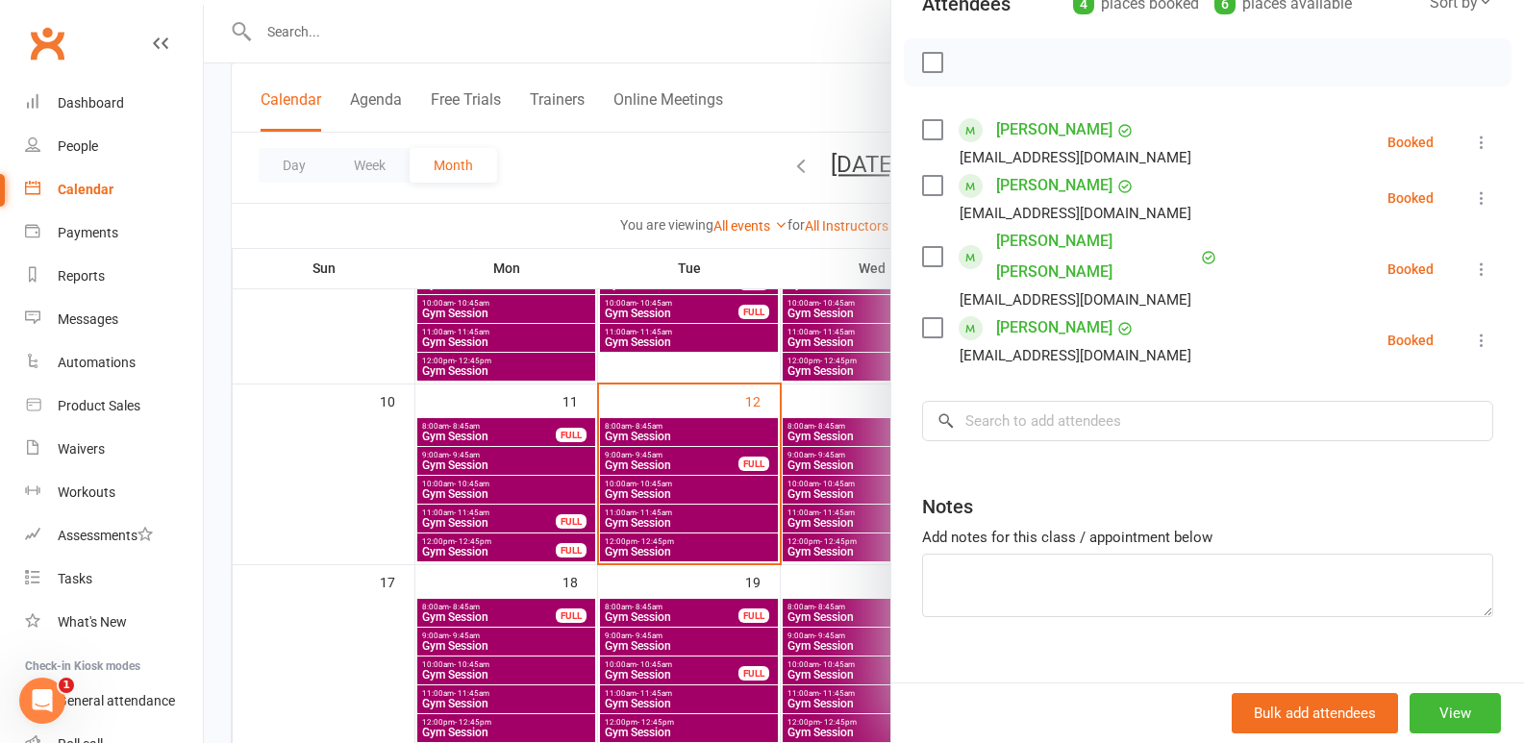
click at [570, 542] on div at bounding box center [864, 371] width 1320 height 743
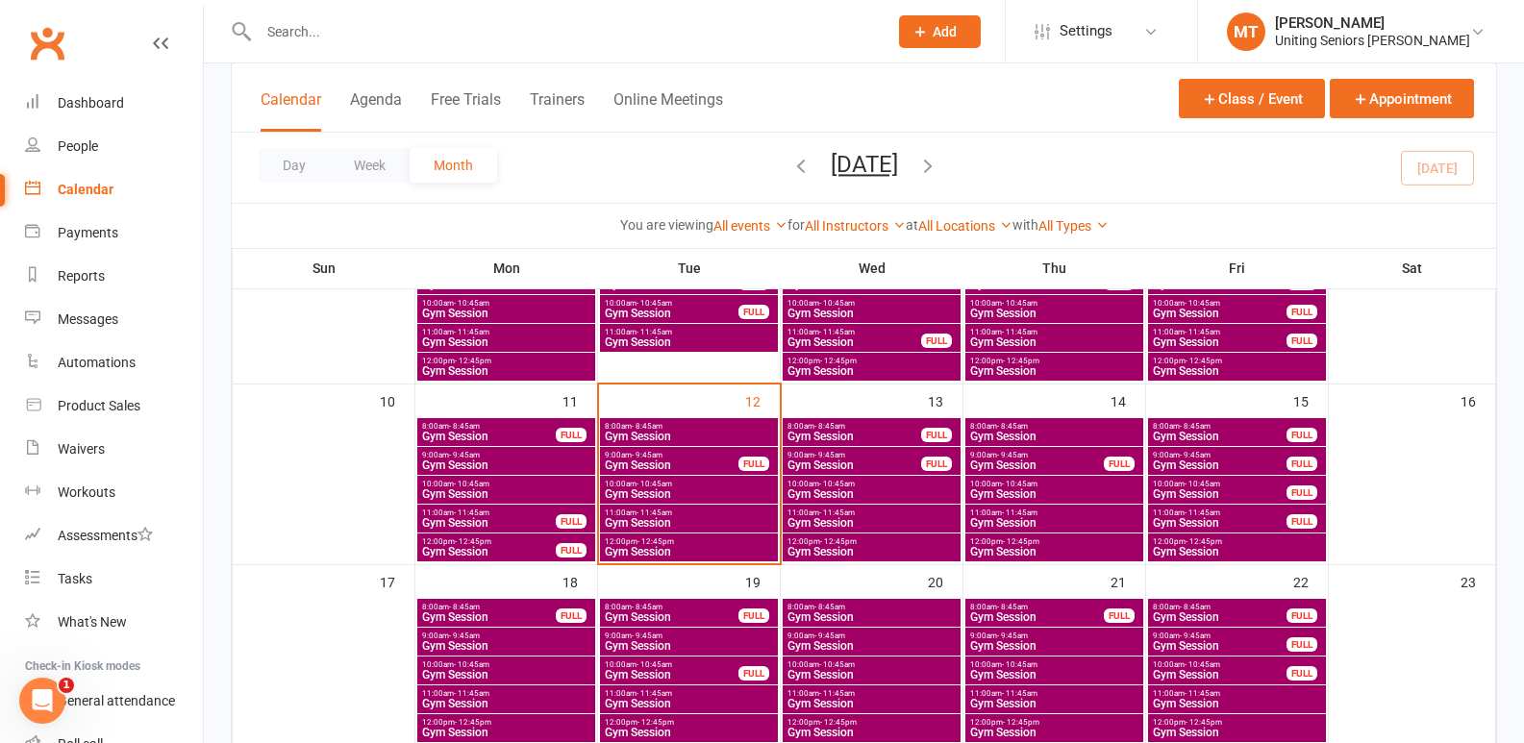
click at [645, 520] on span "Gym Session" at bounding box center [689, 523] width 170 height 12
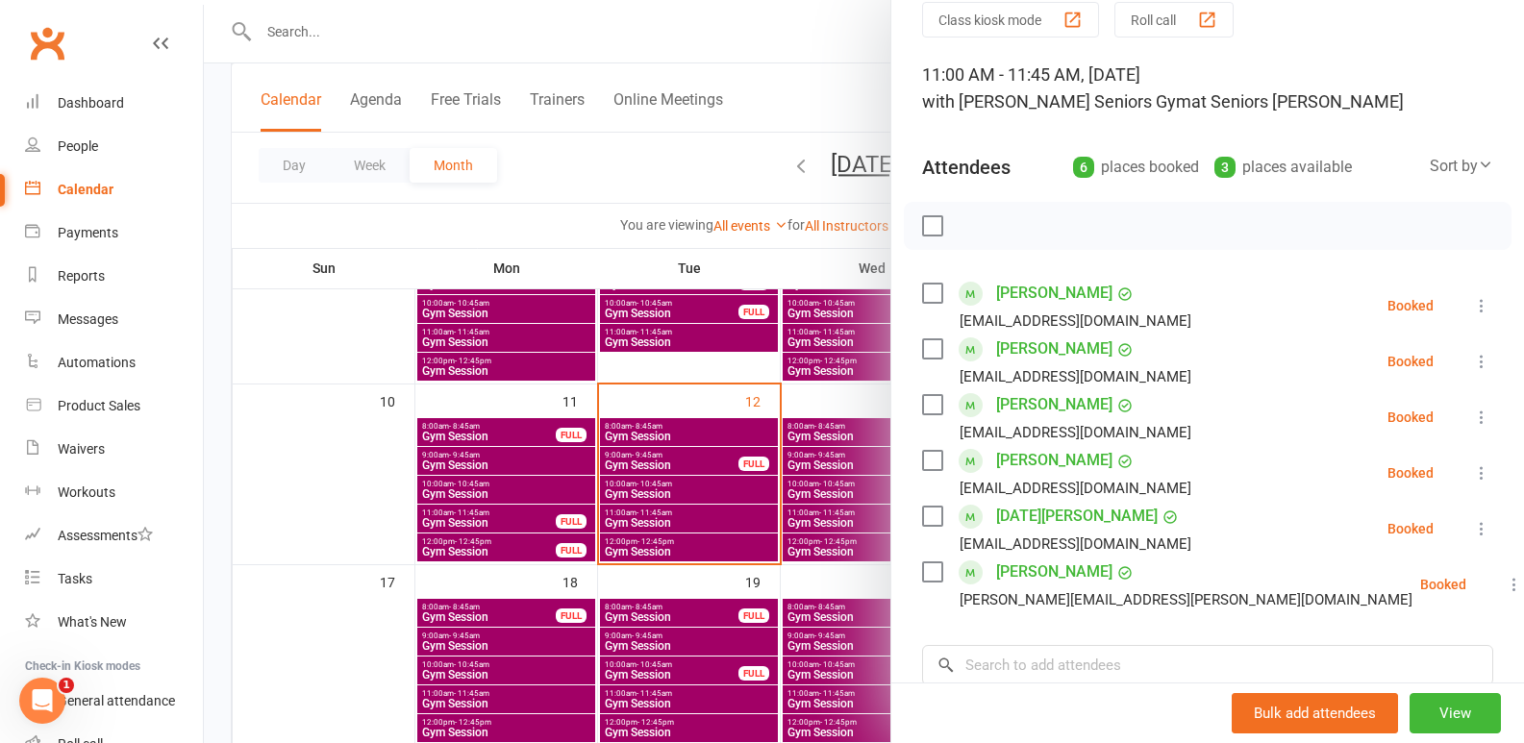
scroll to position [192, 0]
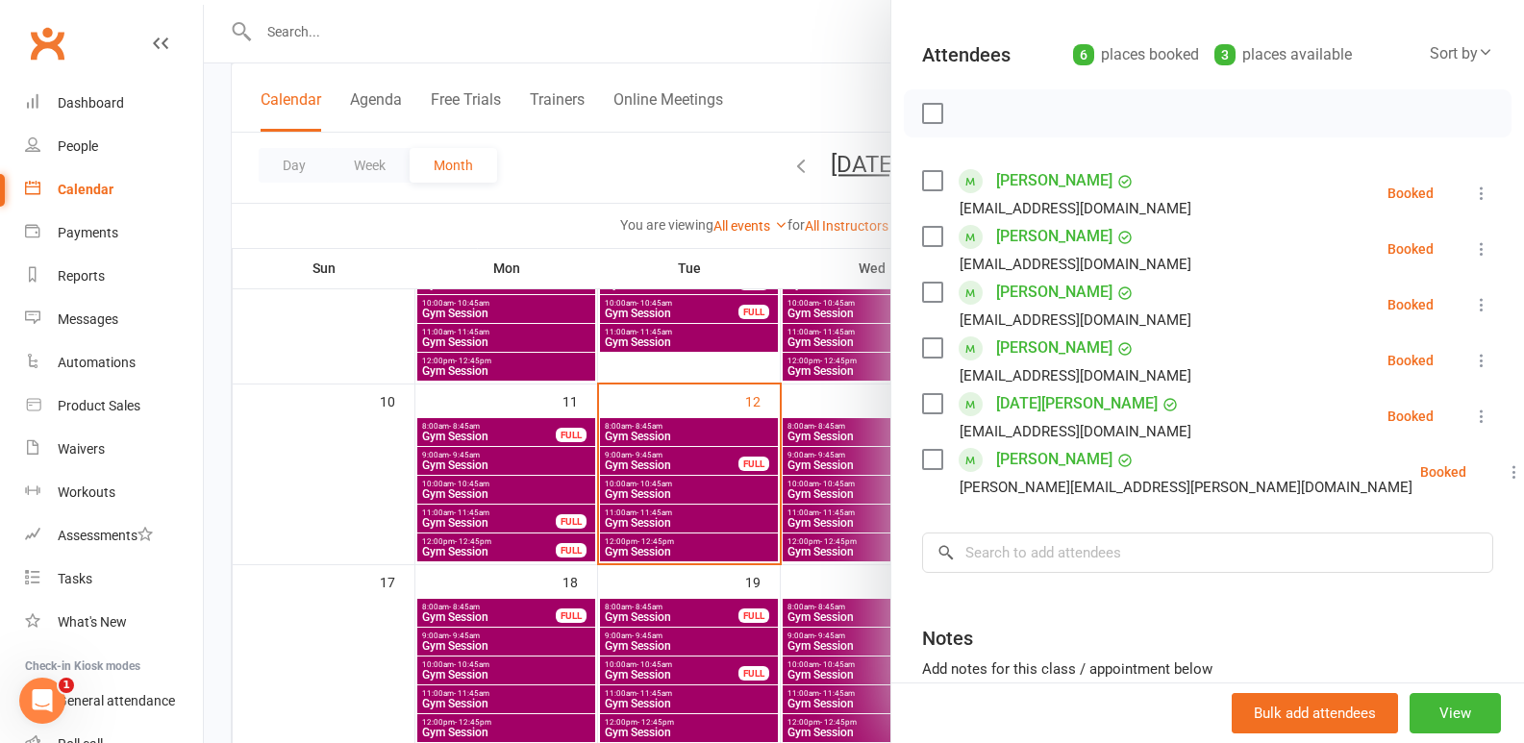
click at [696, 523] on div at bounding box center [864, 371] width 1320 height 743
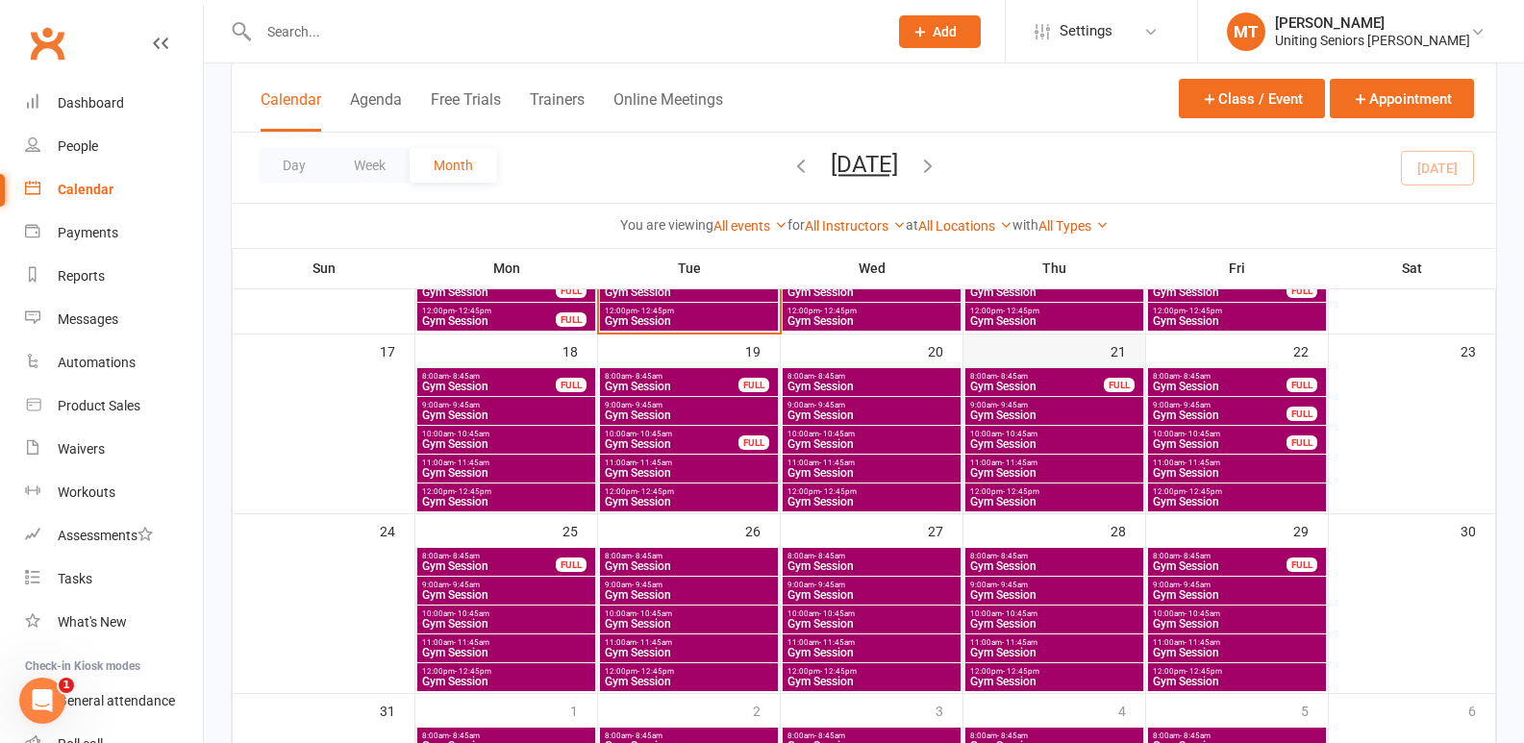
scroll to position [417, 0]
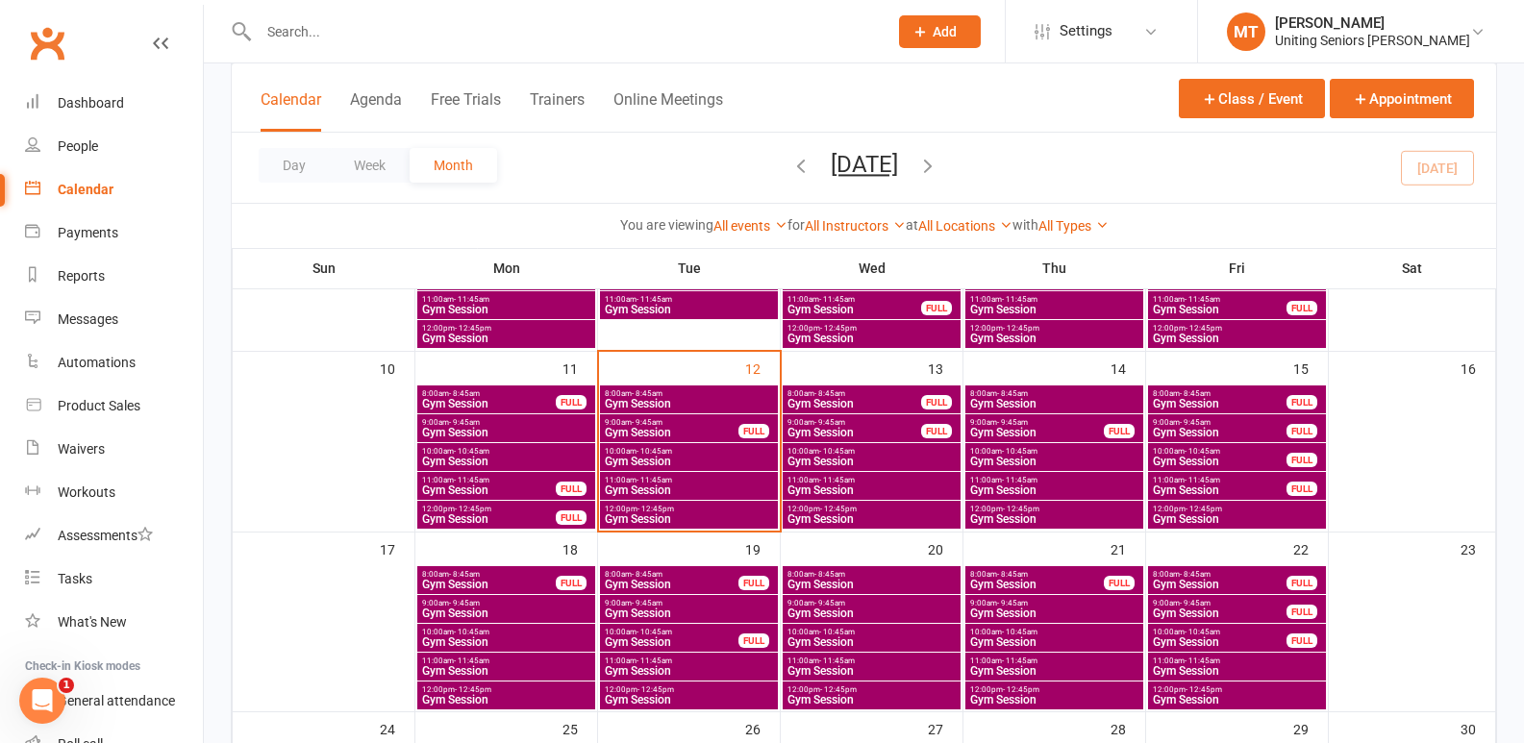
click at [677, 418] on span "9:00am - 9:45am" at bounding box center [672, 422] width 136 height 9
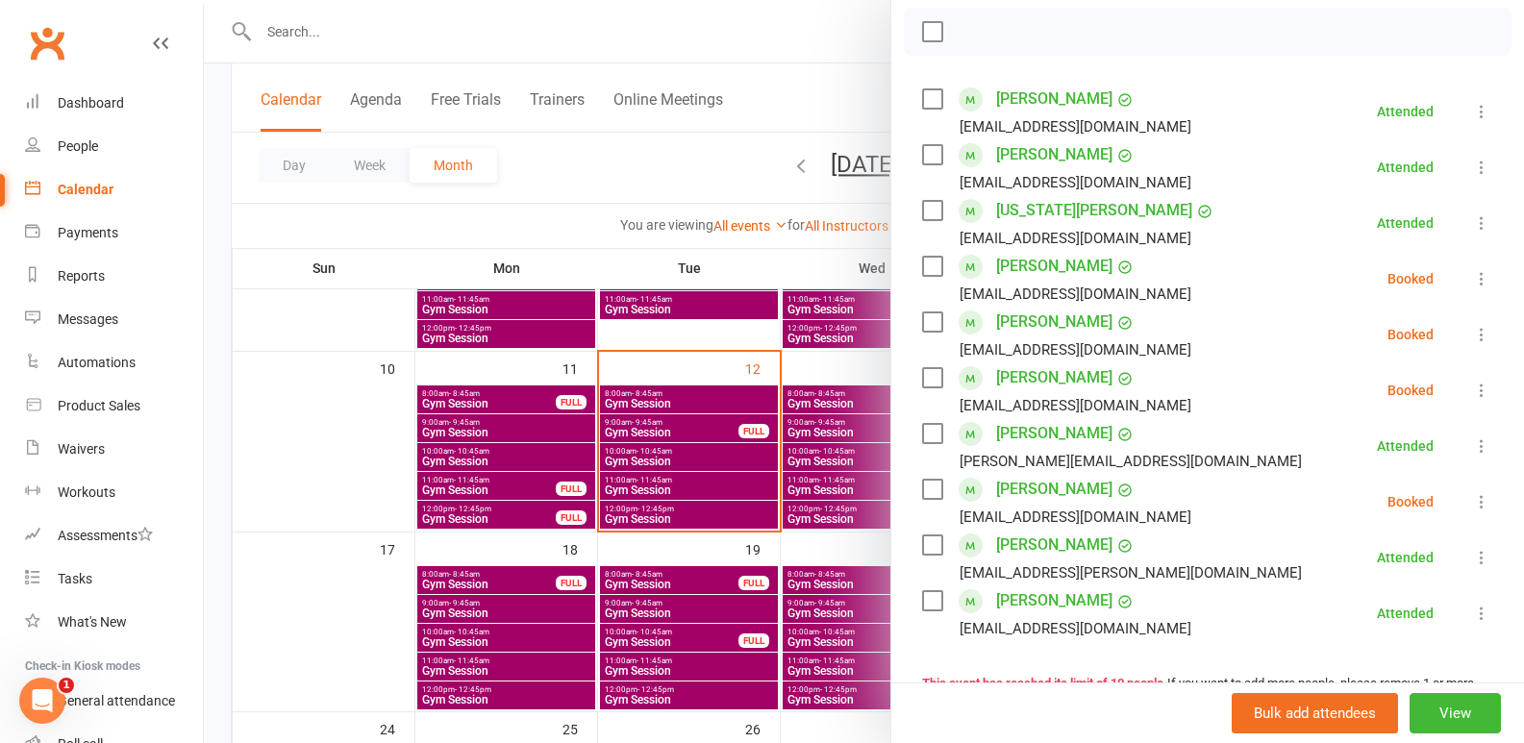
scroll to position [385, 0]
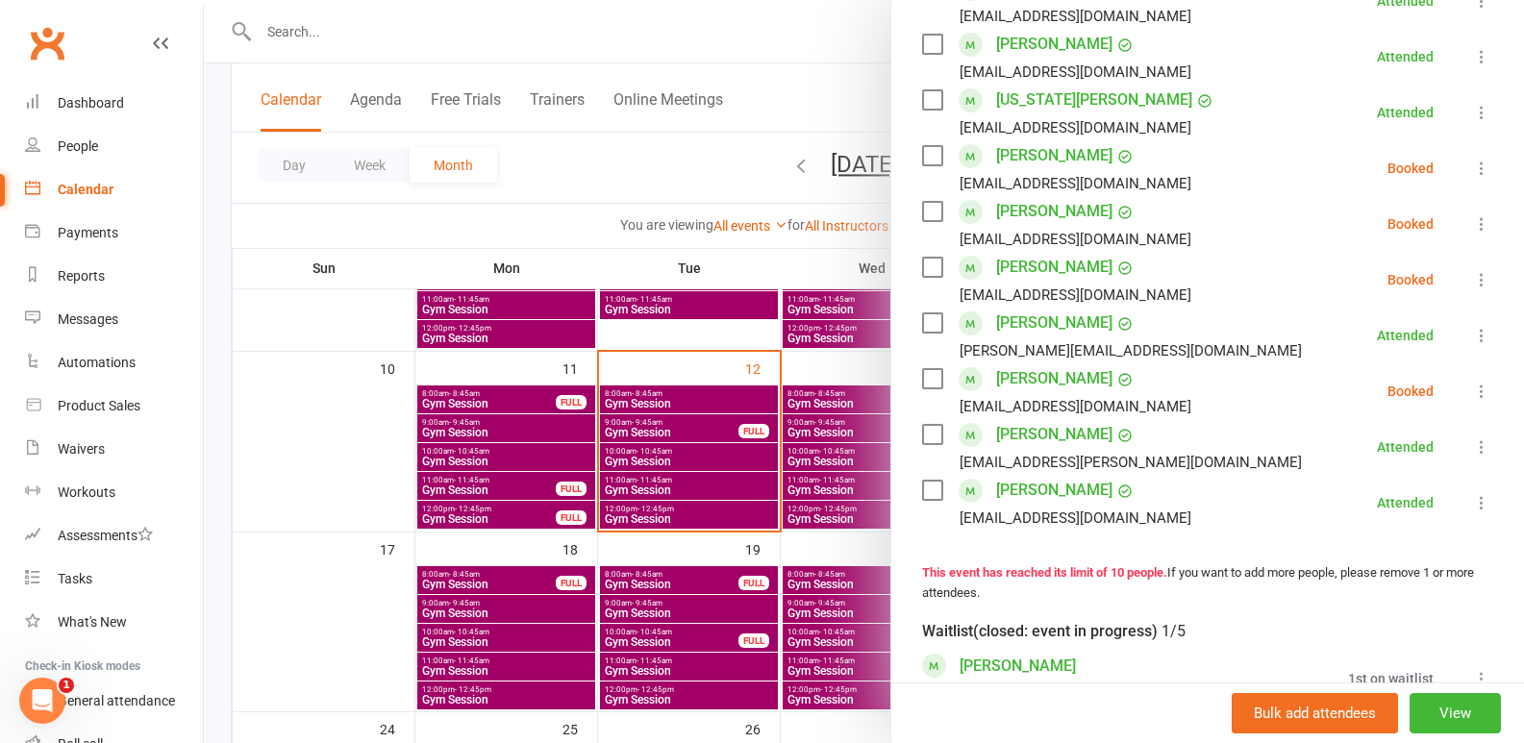
click at [922, 165] on label at bounding box center [931, 155] width 19 height 19
click at [924, 277] on label at bounding box center [931, 267] width 19 height 19
click at [931, 388] on label at bounding box center [931, 378] width 19 height 19
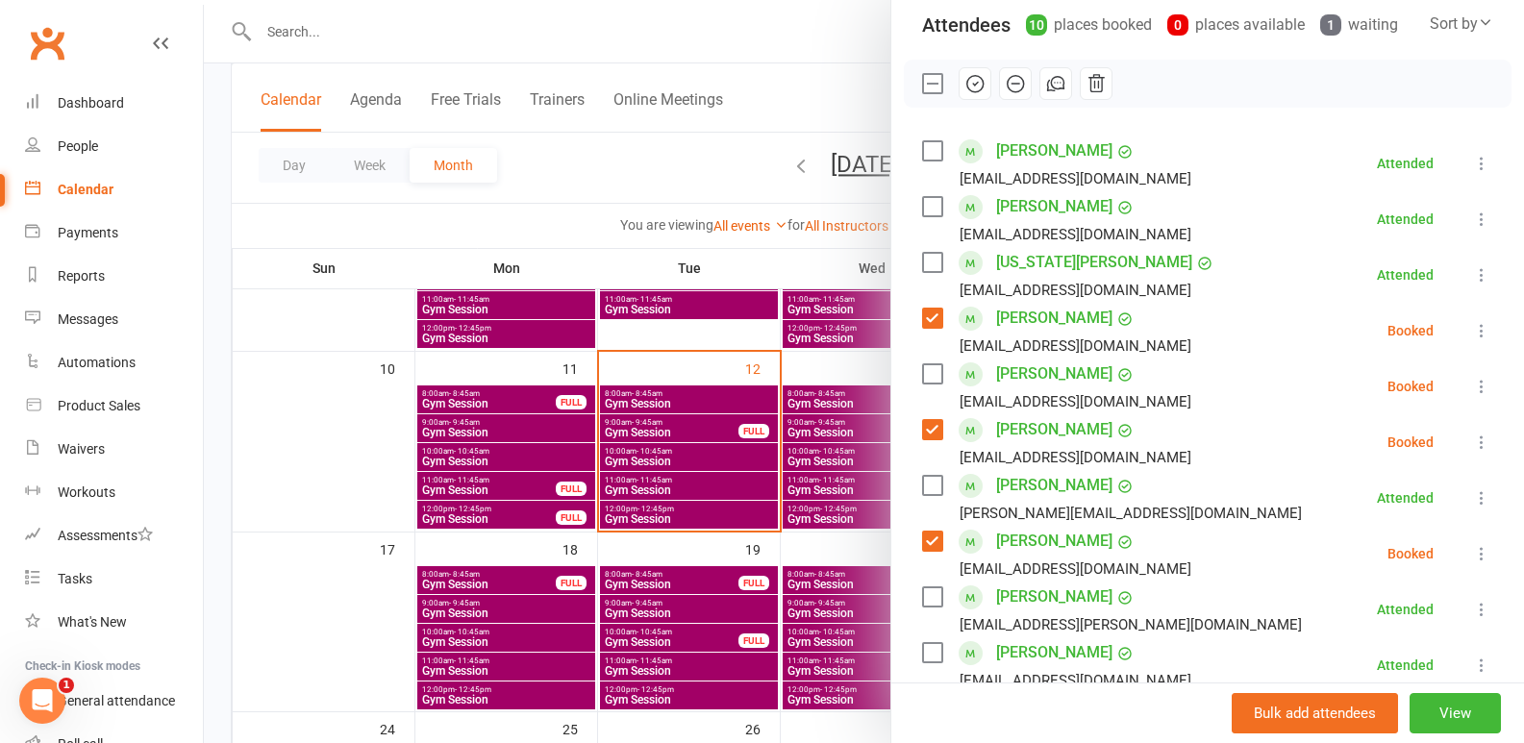
scroll to position [0, 0]
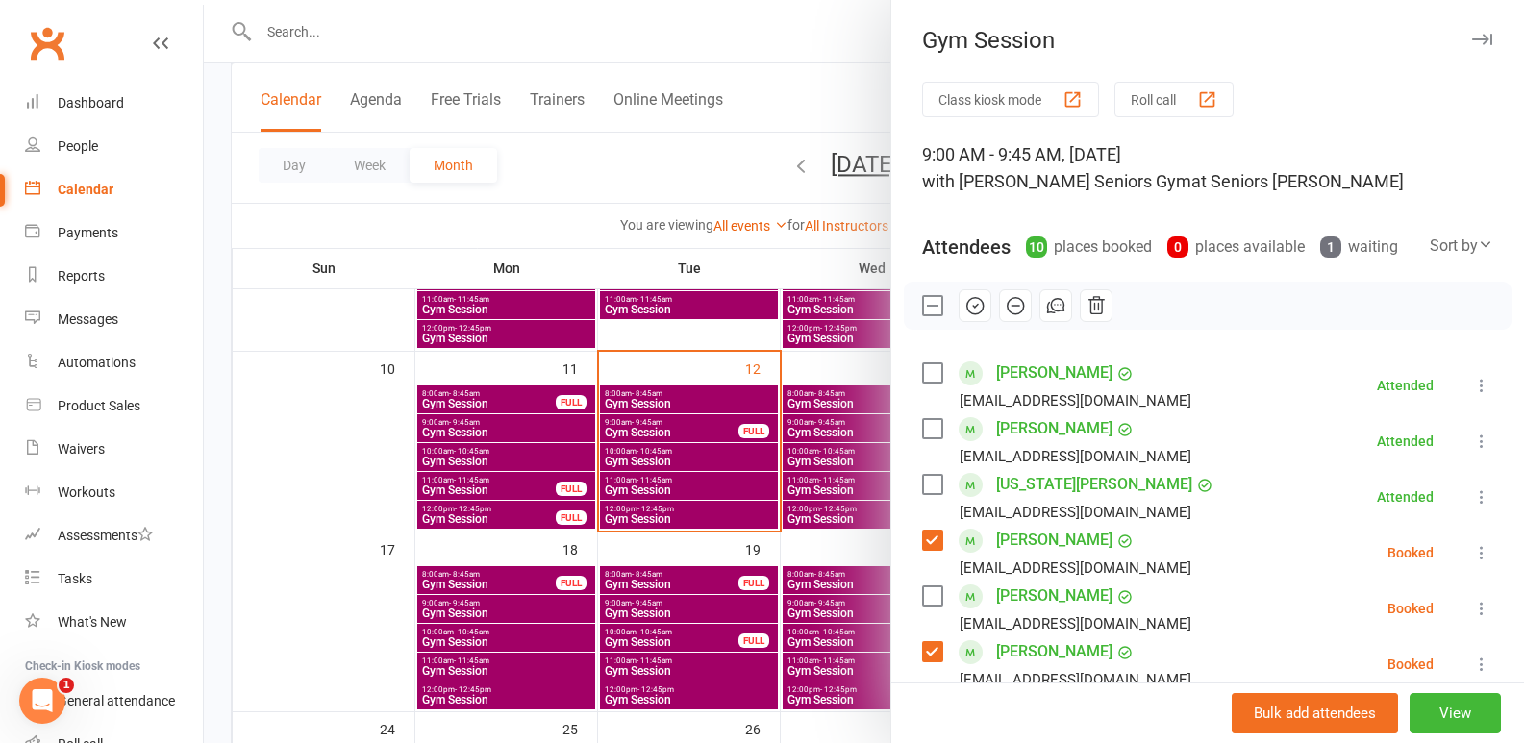
click at [970, 318] on button "button" at bounding box center [975, 305] width 33 height 33
click at [922, 315] on label at bounding box center [931, 305] width 19 height 19
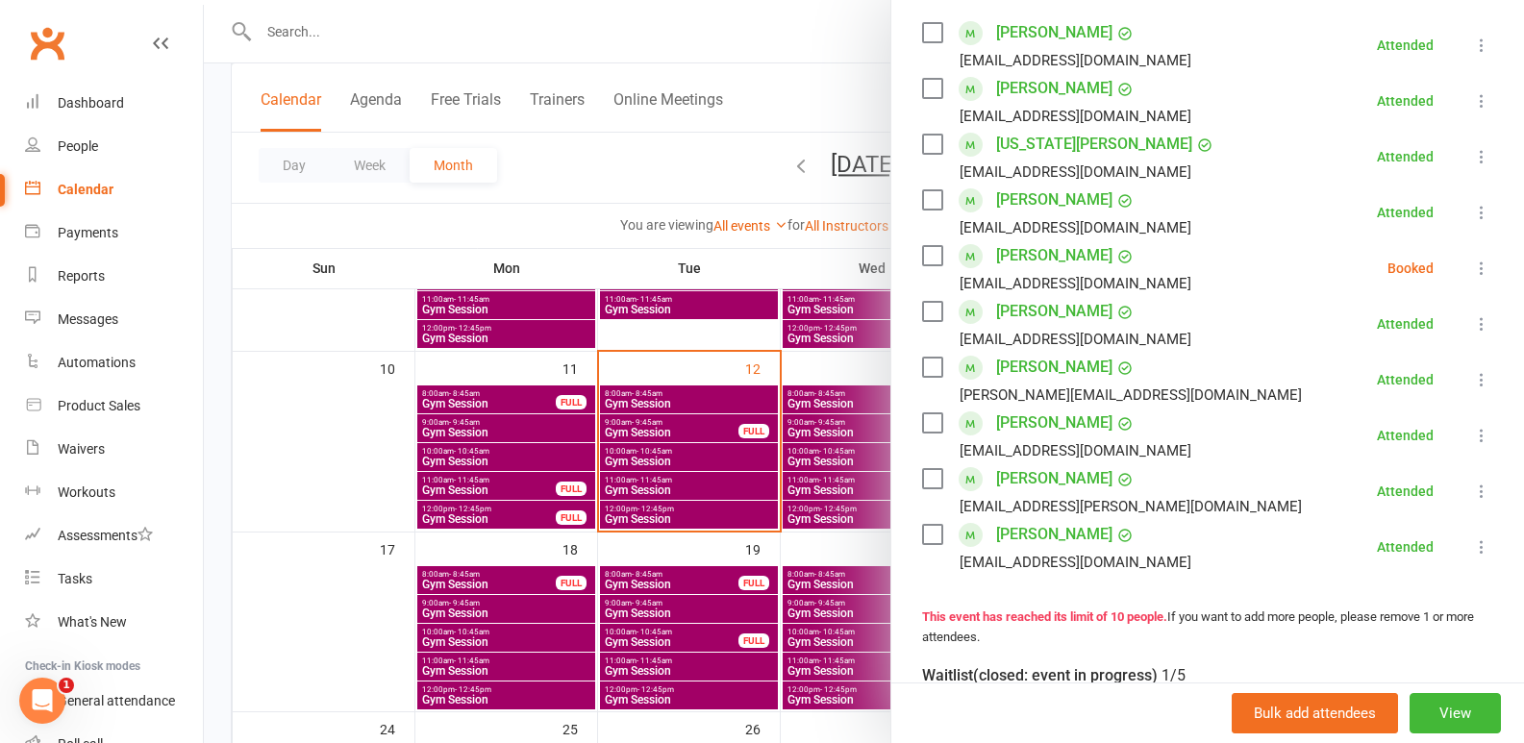
scroll to position [385, 0]
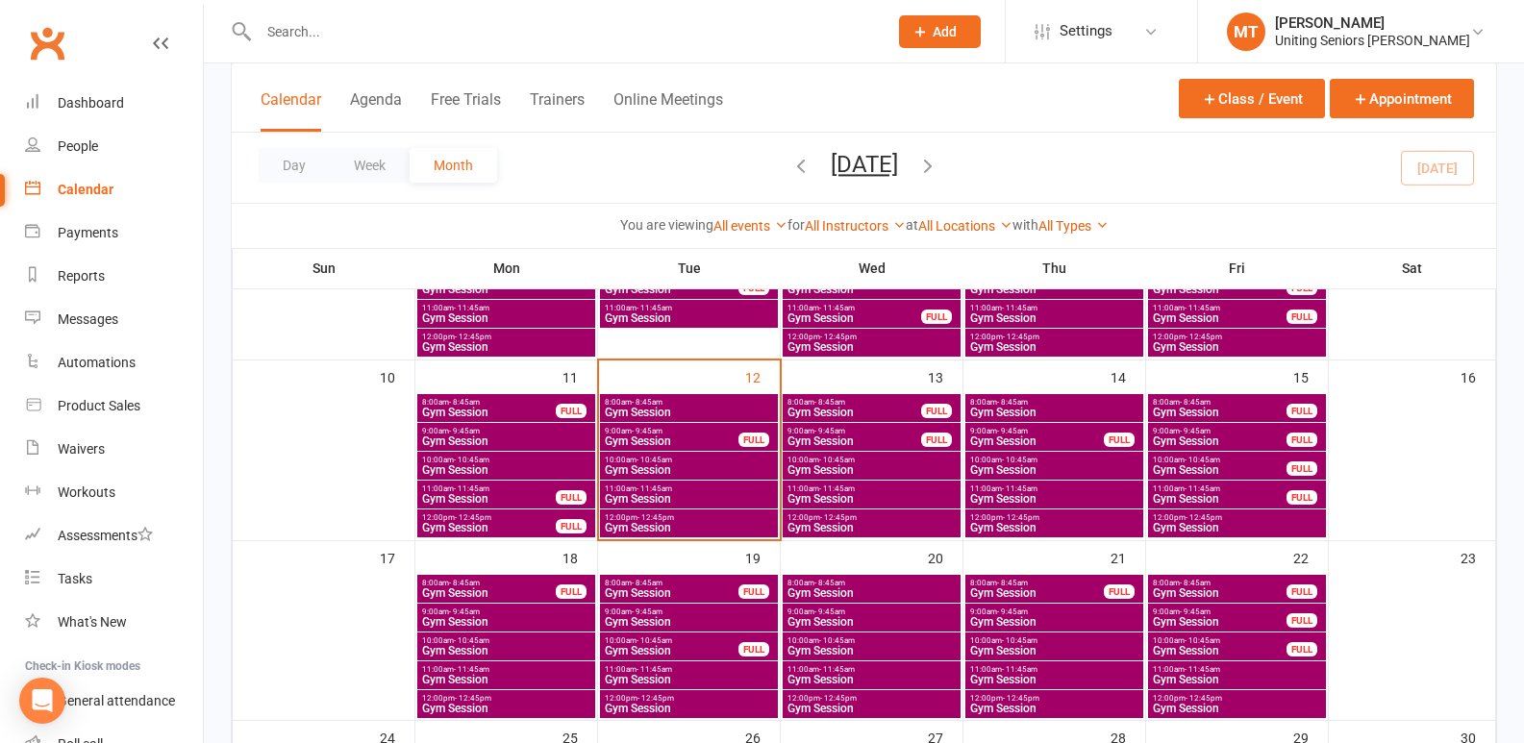
click at [716, 436] on span "Gym Session" at bounding box center [672, 442] width 136 height 12
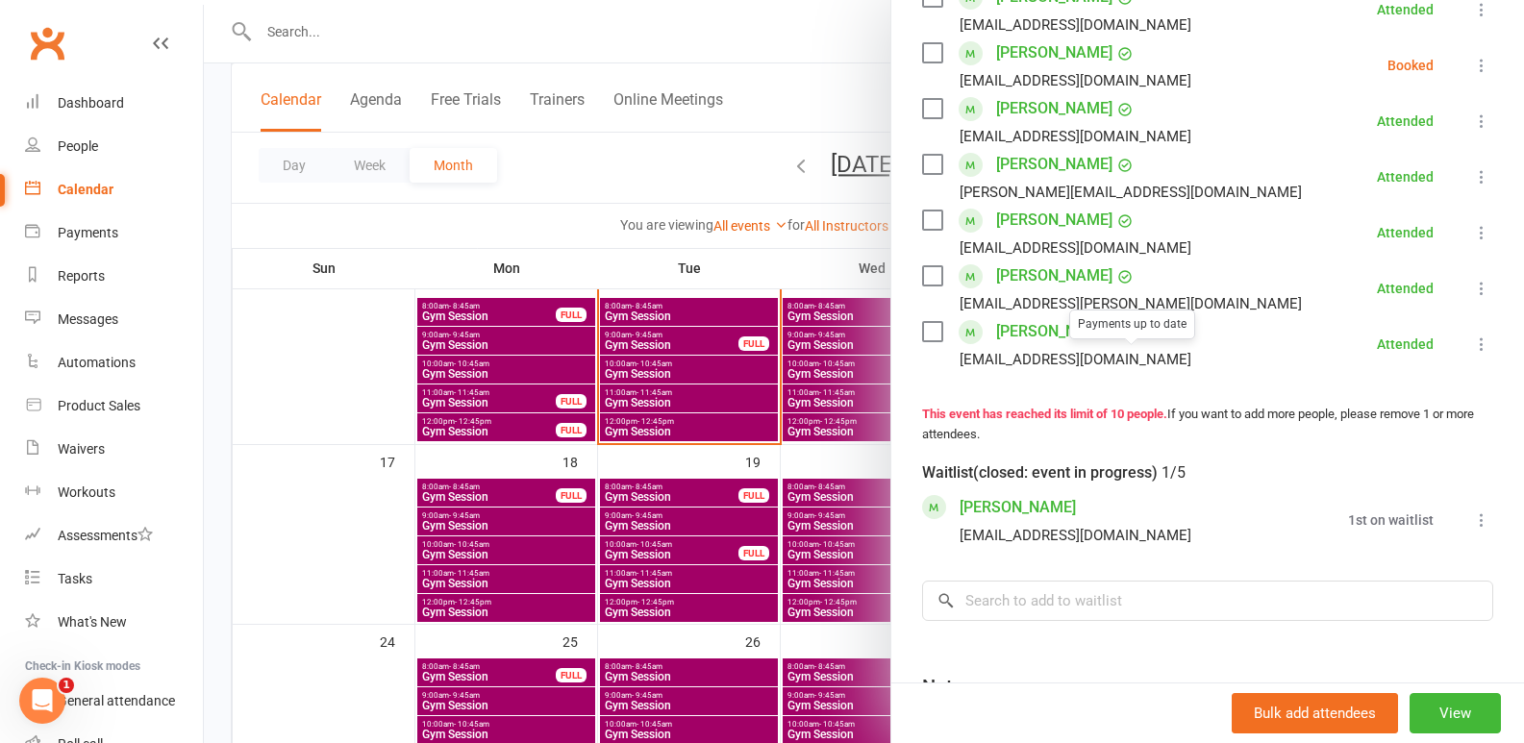
scroll to position [577, 0]
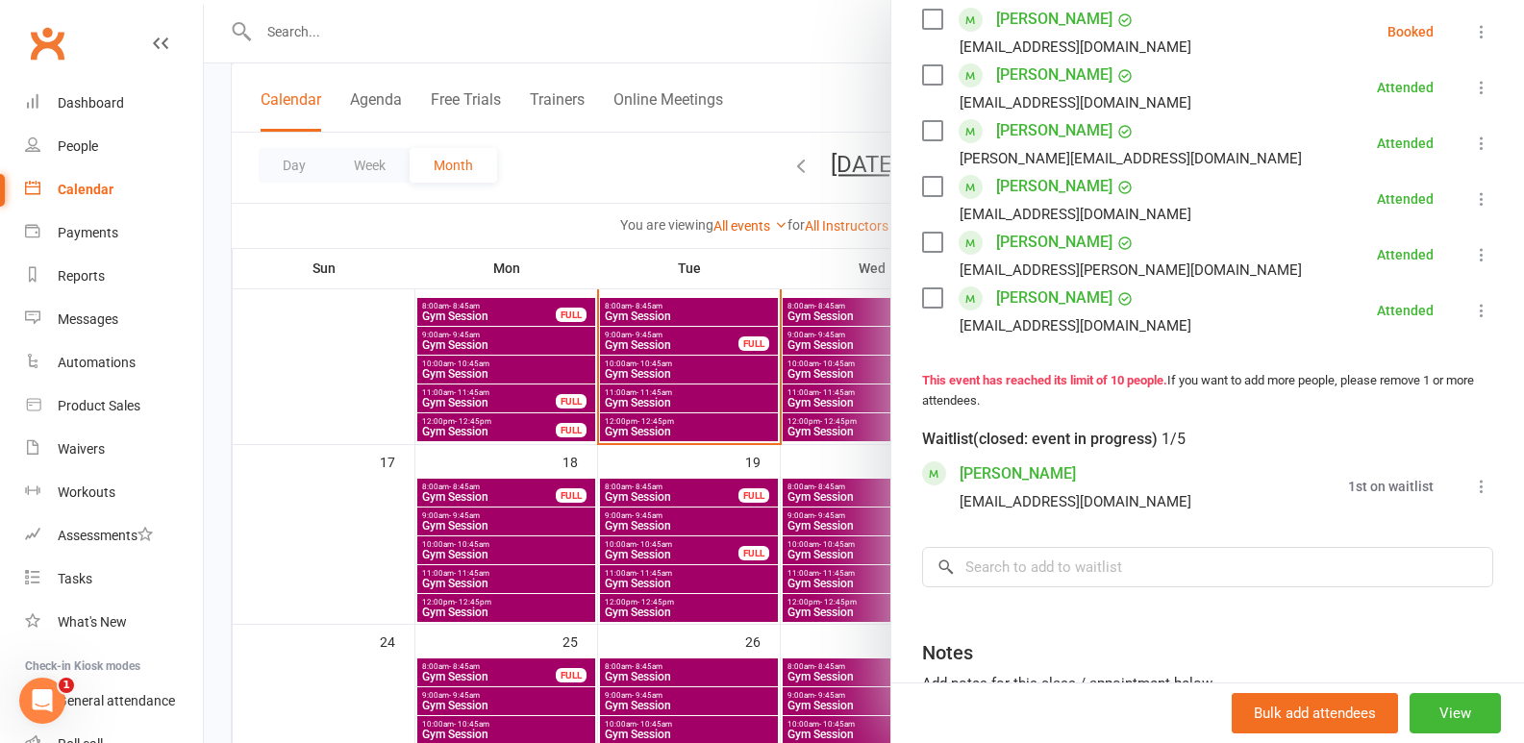
click at [775, 390] on div at bounding box center [864, 371] width 1320 height 743
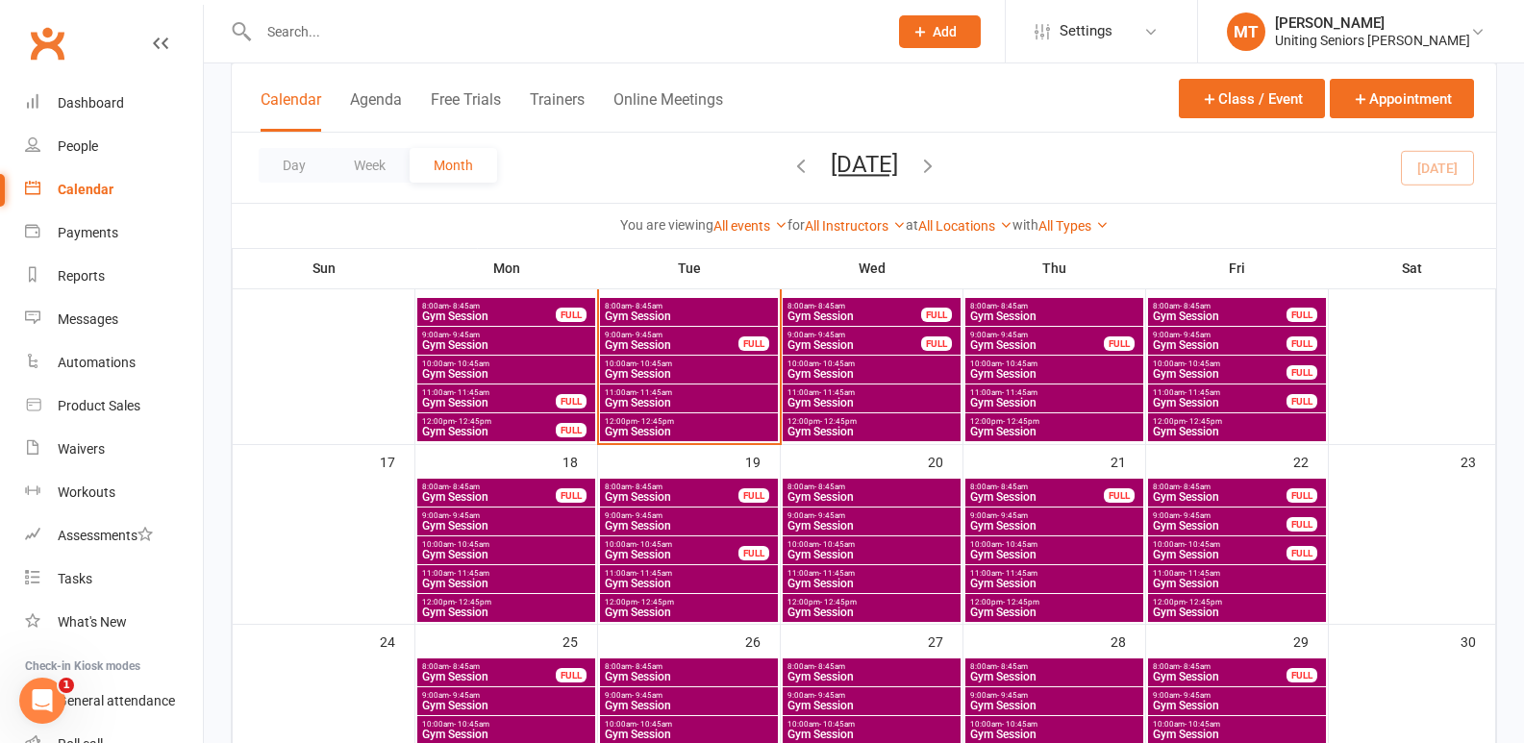
click at [762, 375] on span "Gym Session" at bounding box center [689, 374] width 170 height 12
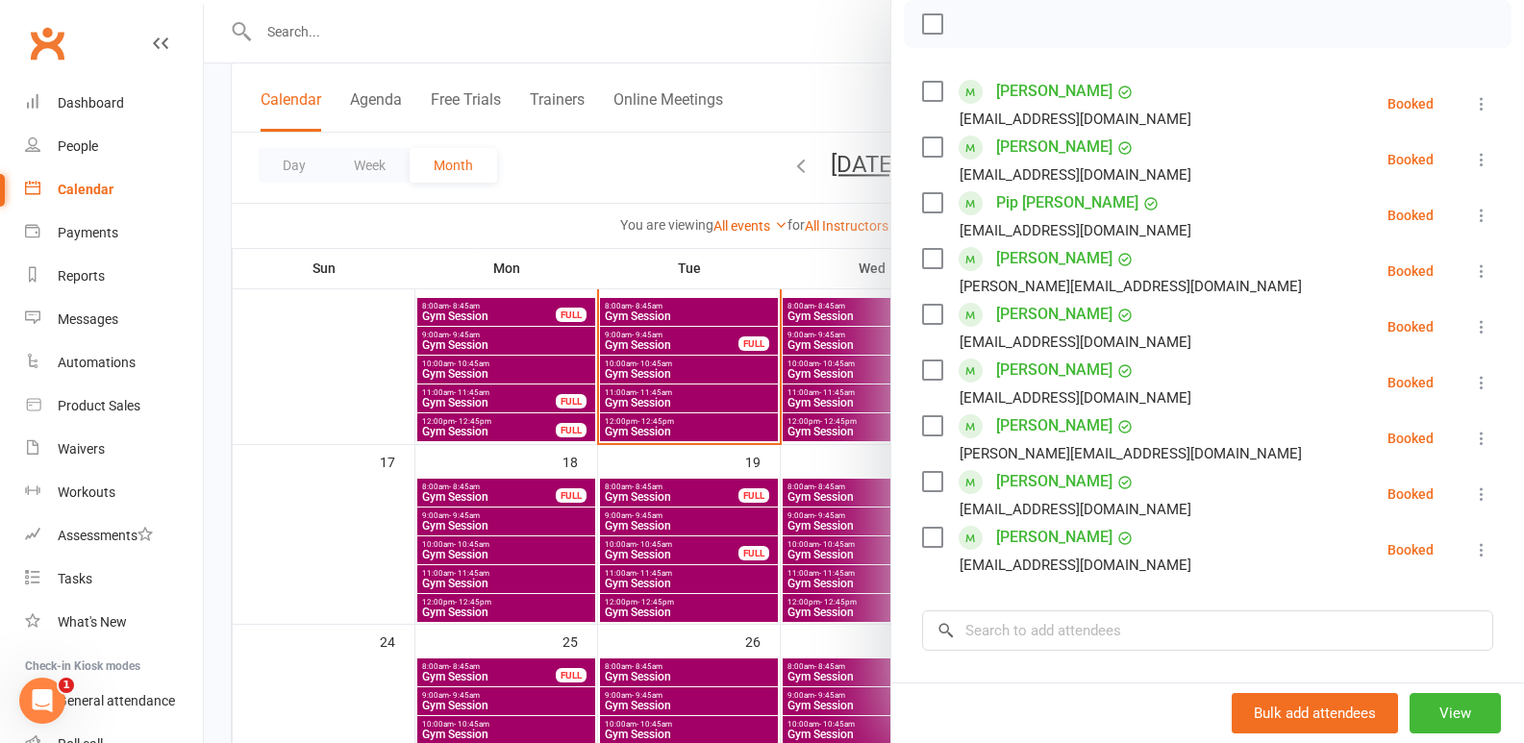
scroll to position [288, 0]
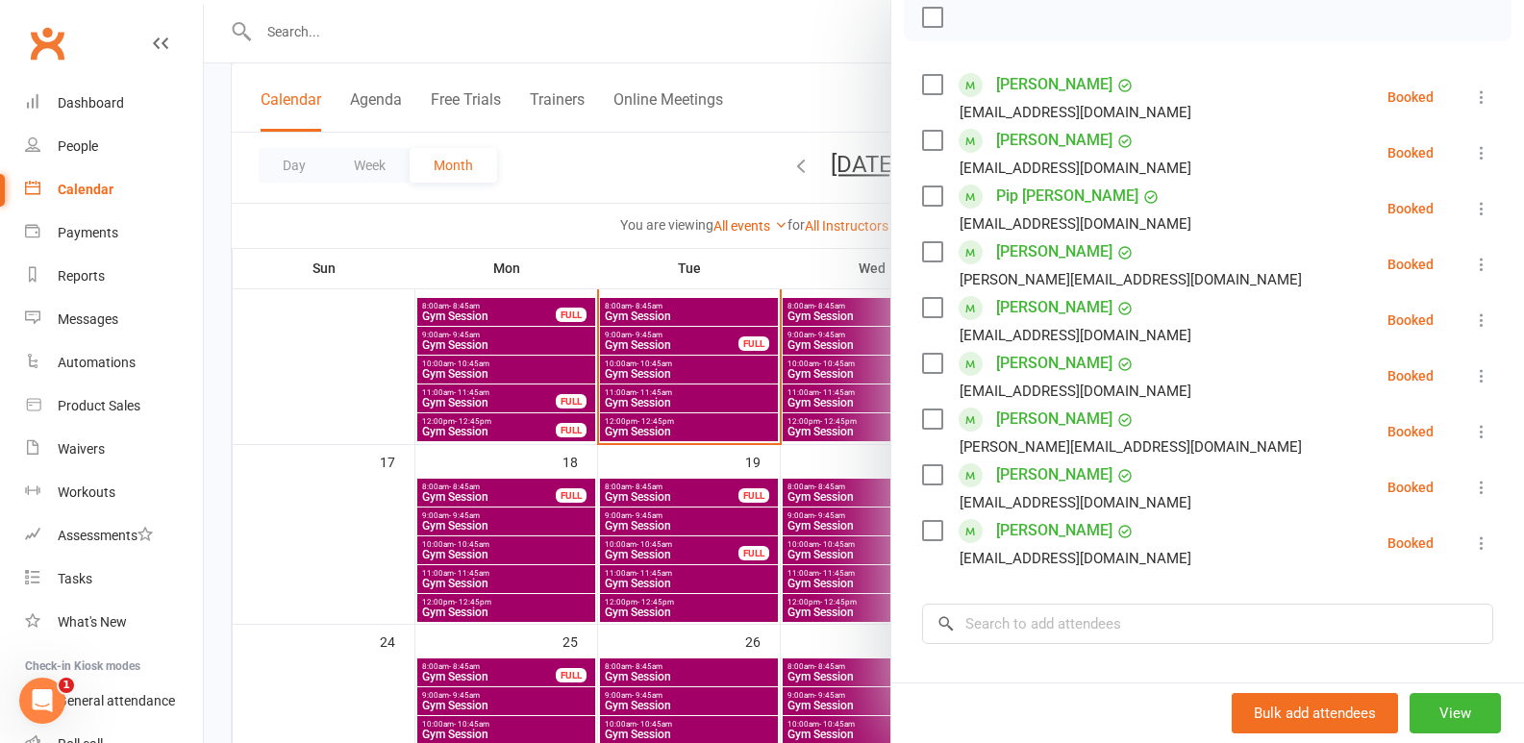
click at [1472, 267] on icon at bounding box center [1481, 264] width 19 height 19
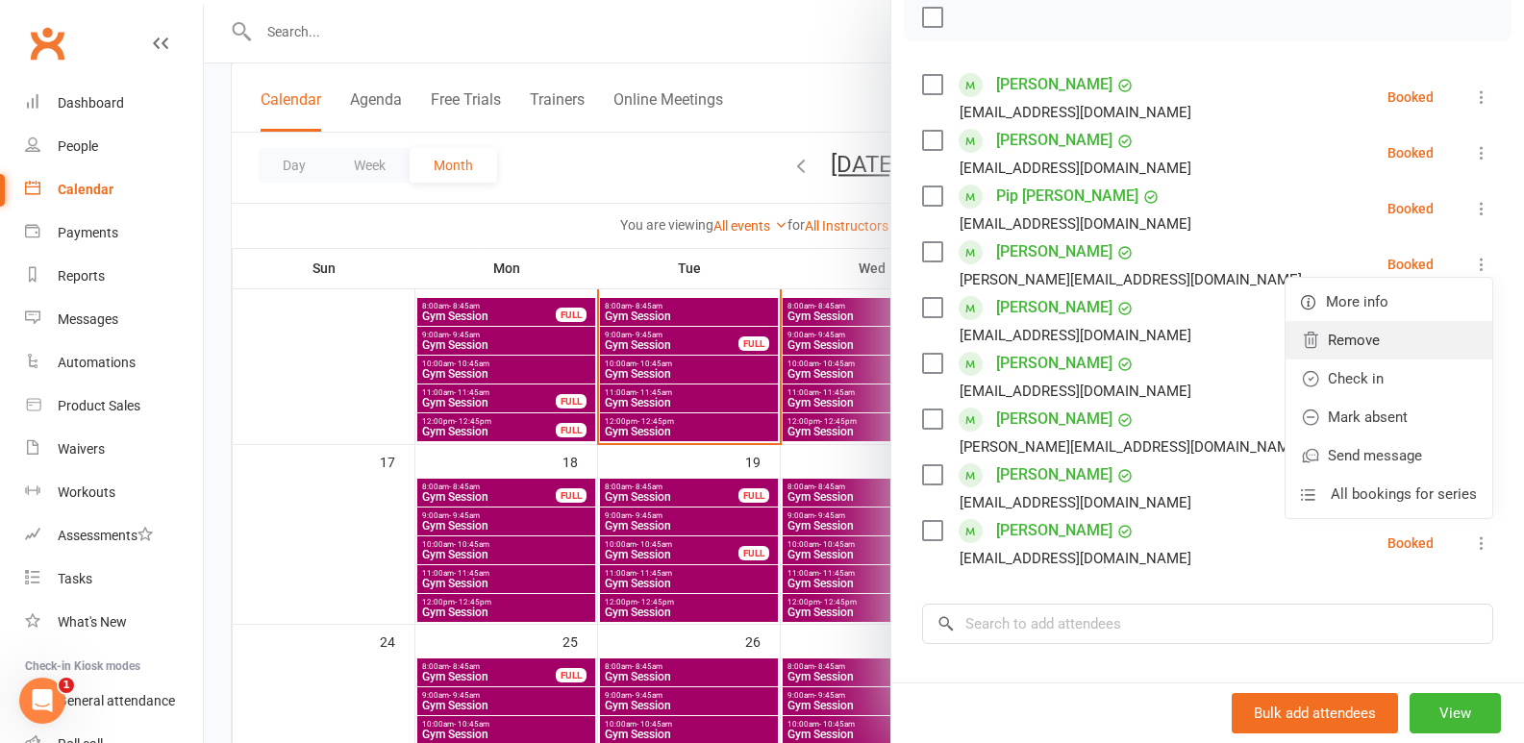
click at [1393, 342] on link "Remove" at bounding box center [1389, 340] width 207 height 38
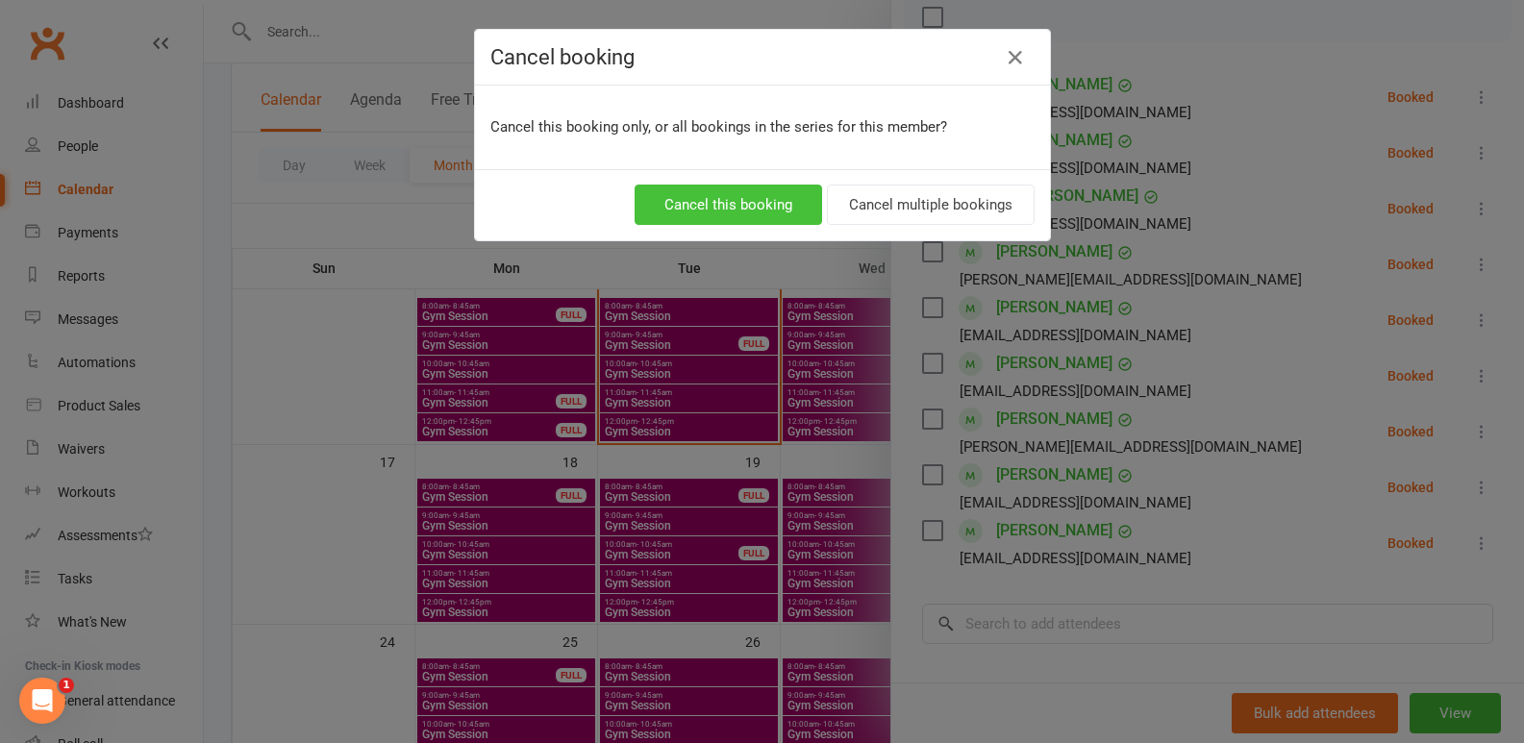
click at [757, 201] on button "Cancel this booking" at bounding box center [728, 205] width 187 height 40
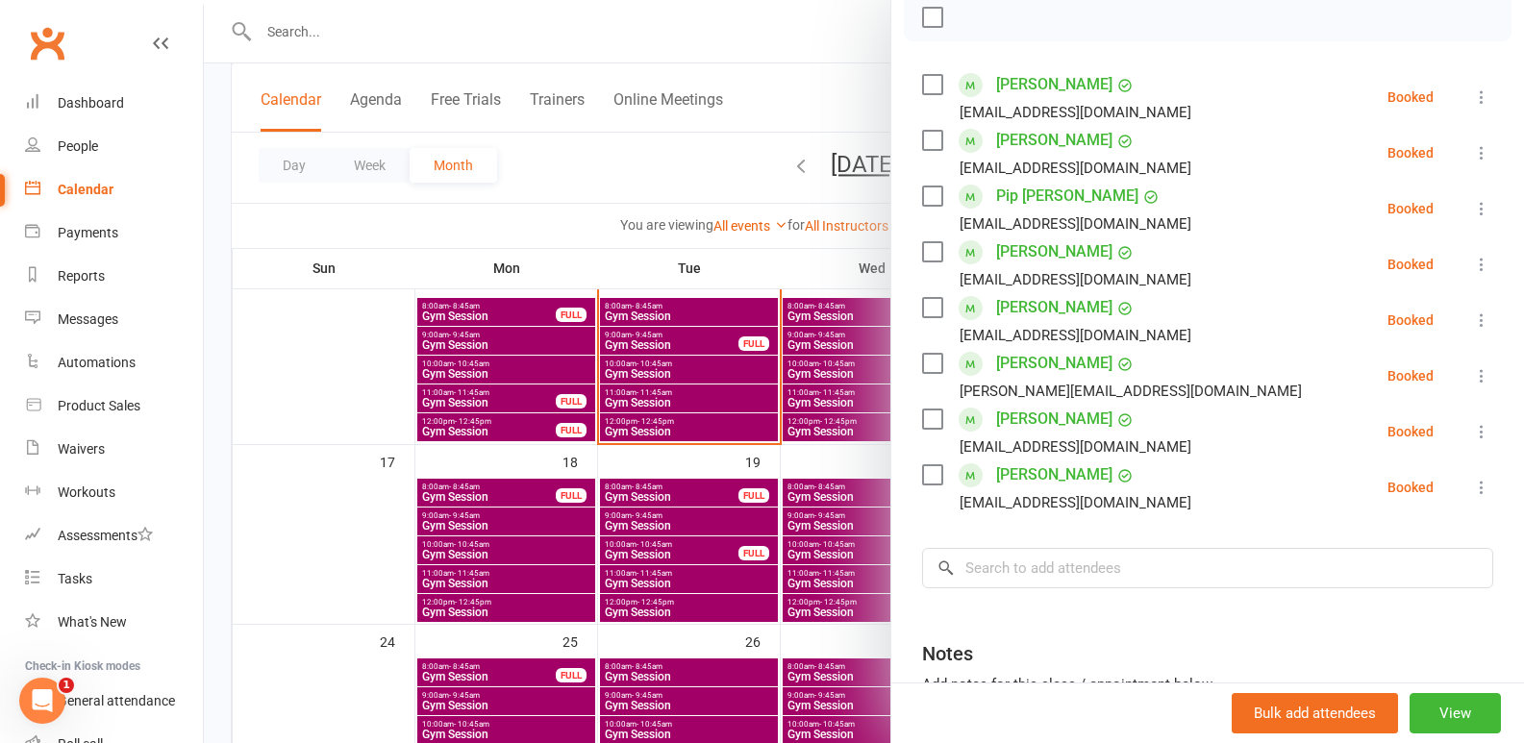
click at [729, 437] on div at bounding box center [864, 371] width 1320 height 743
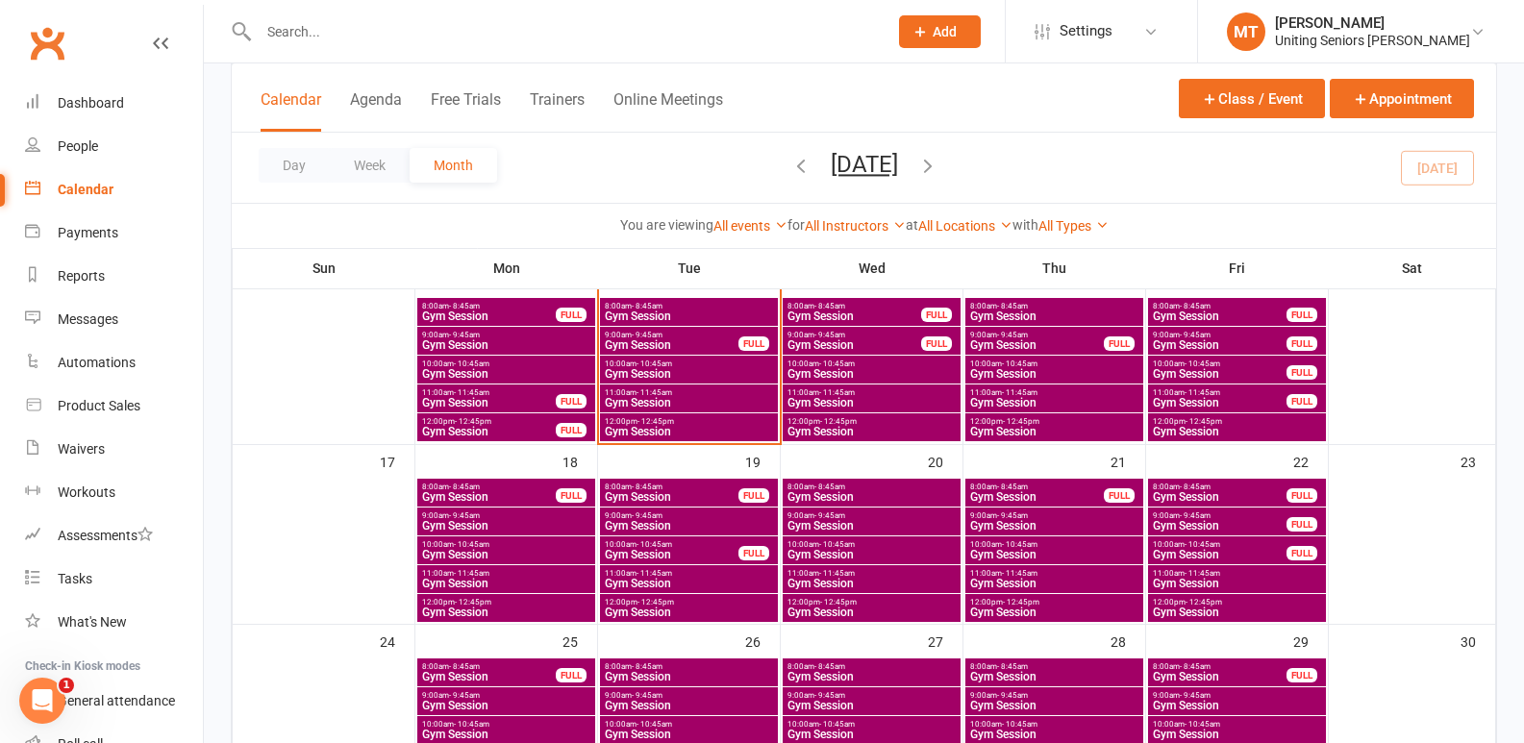
click at [714, 334] on span "9:00am - 9:45am" at bounding box center [672, 335] width 136 height 9
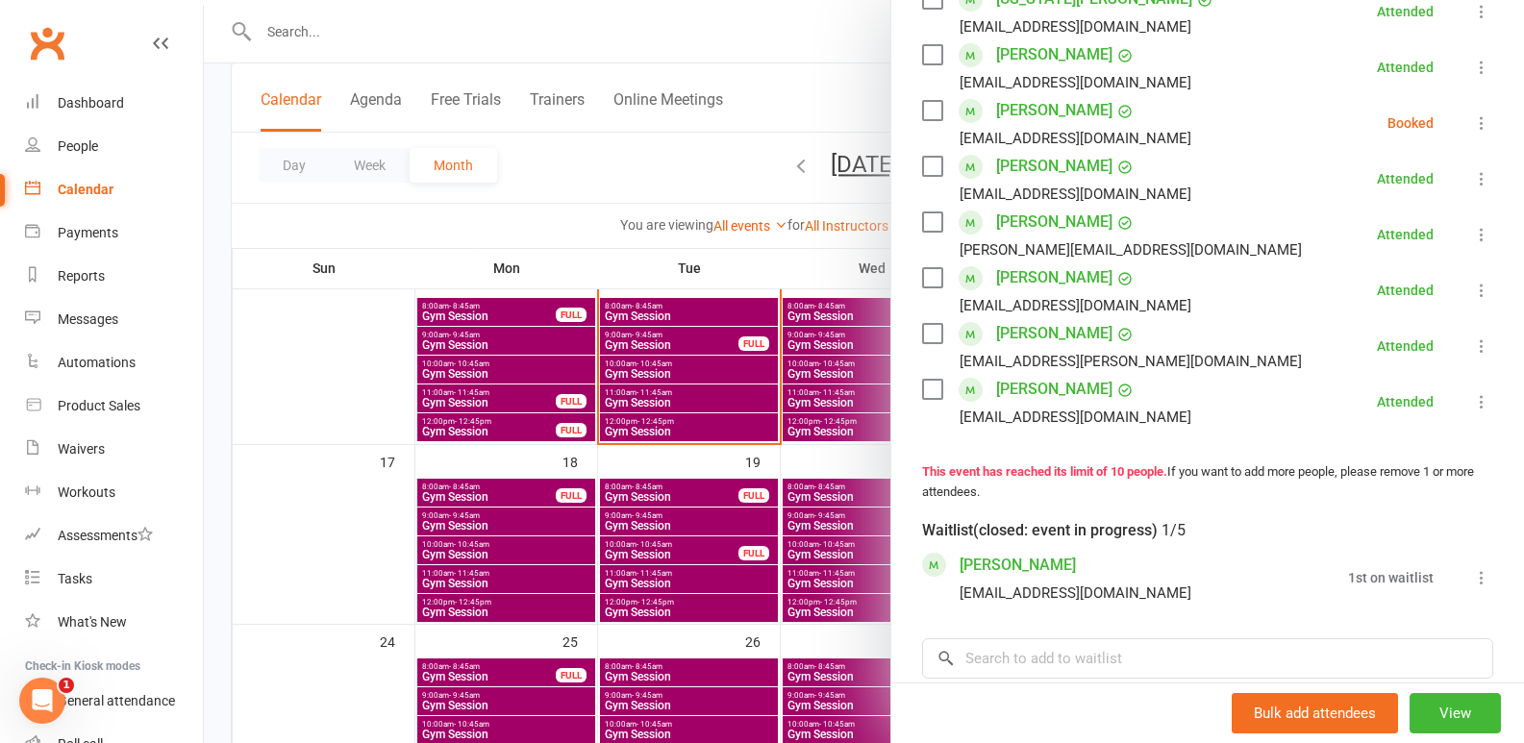
scroll to position [577, 0]
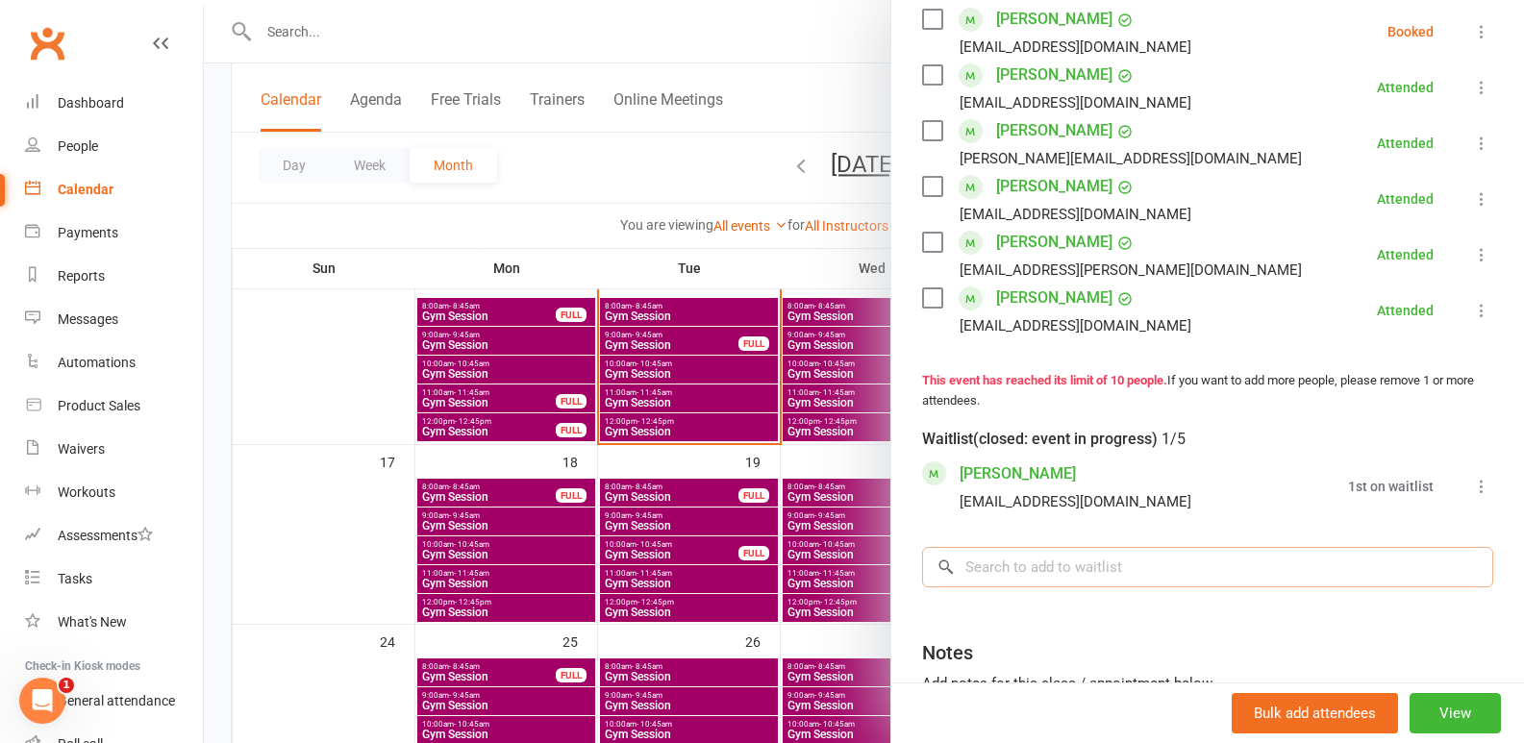
click at [1090, 586] on input "search" at bounding box center [1207, 567] width 571 height 40
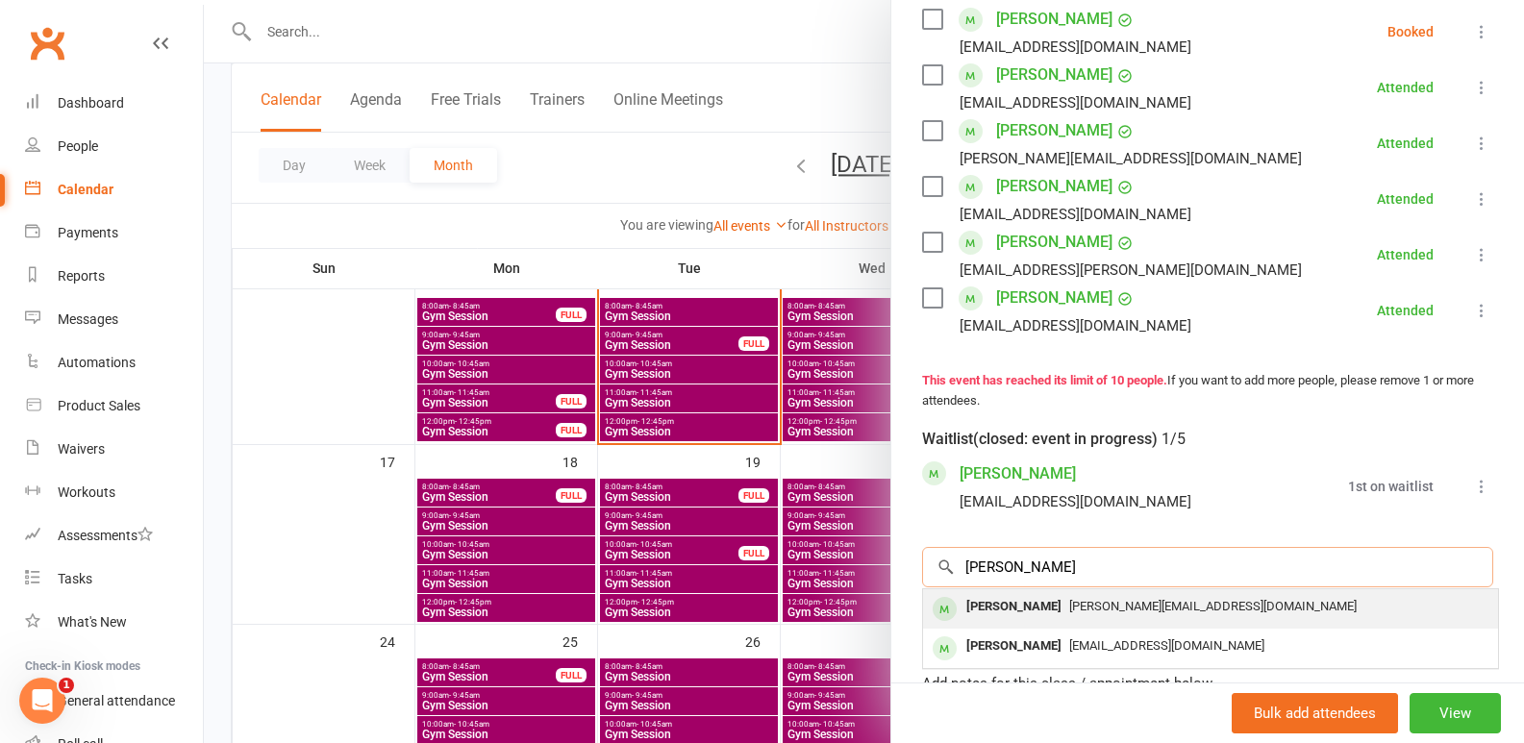
type input "penny harr"
click at [1143, 621] on div "[PERSON_NAME][EMAIL_ADDRESS][DOMAIN_NAME]" at bounding box center [1211, 607] width 560 height 28
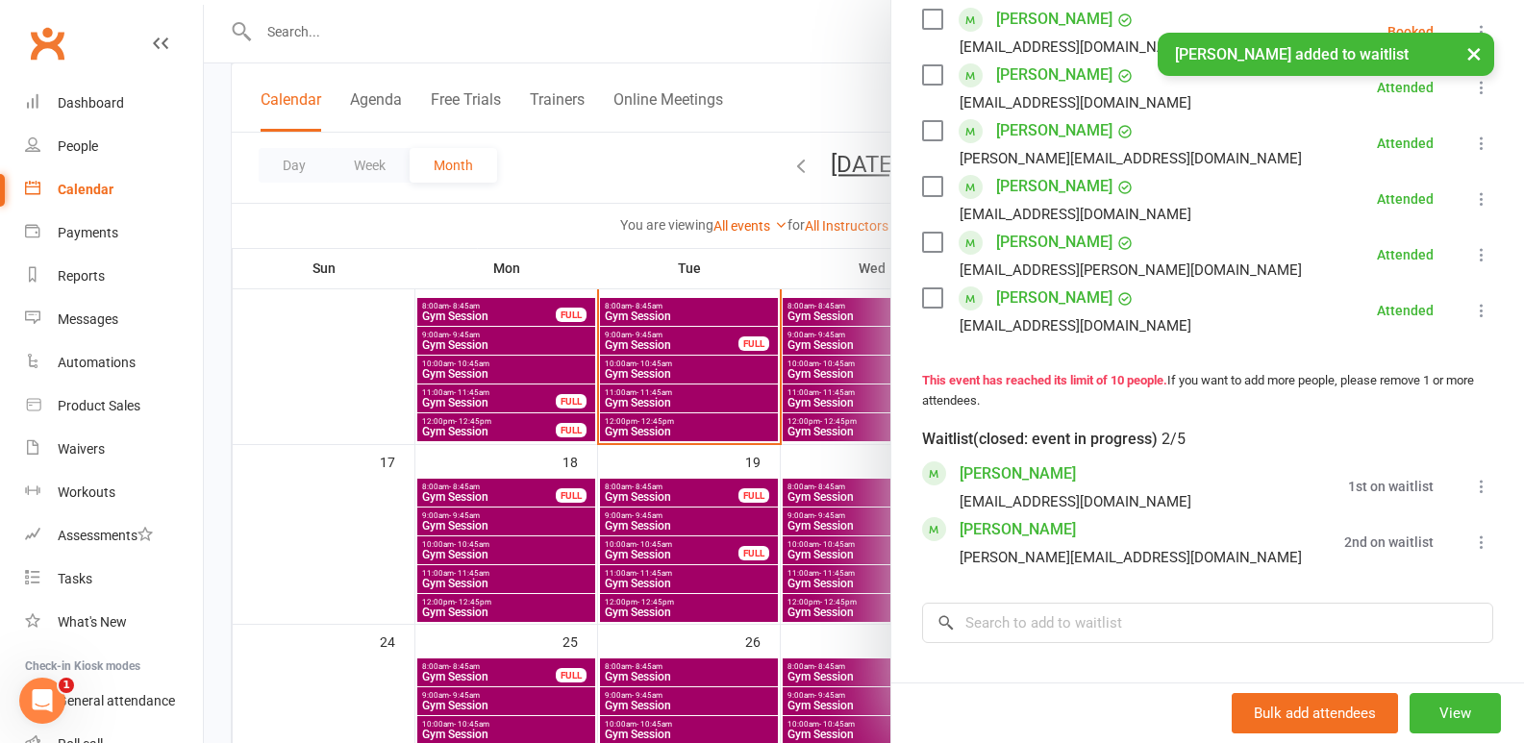
click at [1472, 552] on icon at bounding box center [1481, 542] width 19 height 19
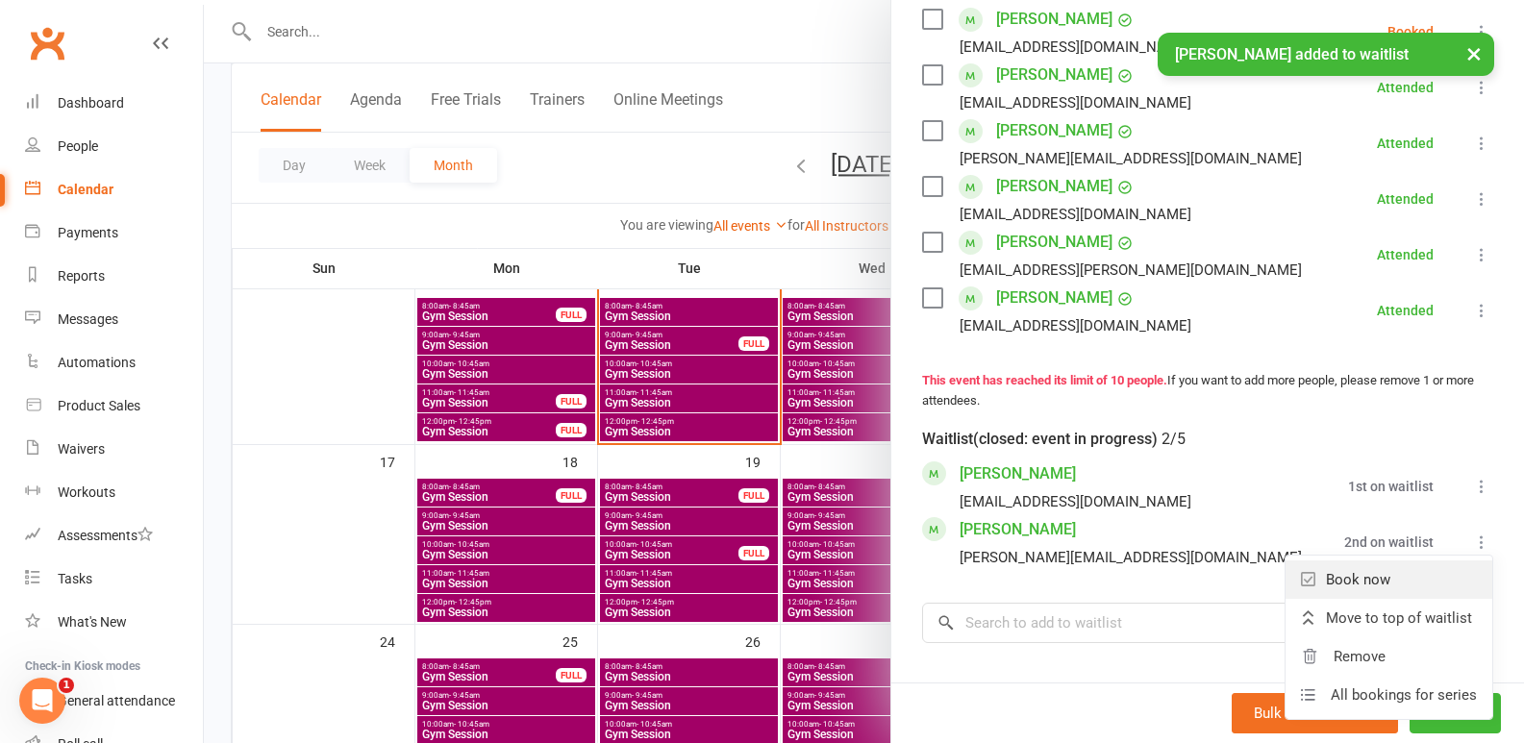
click at [1385, 599] on link "Book now" at bounding box center [1389, 580] width 207 height 38
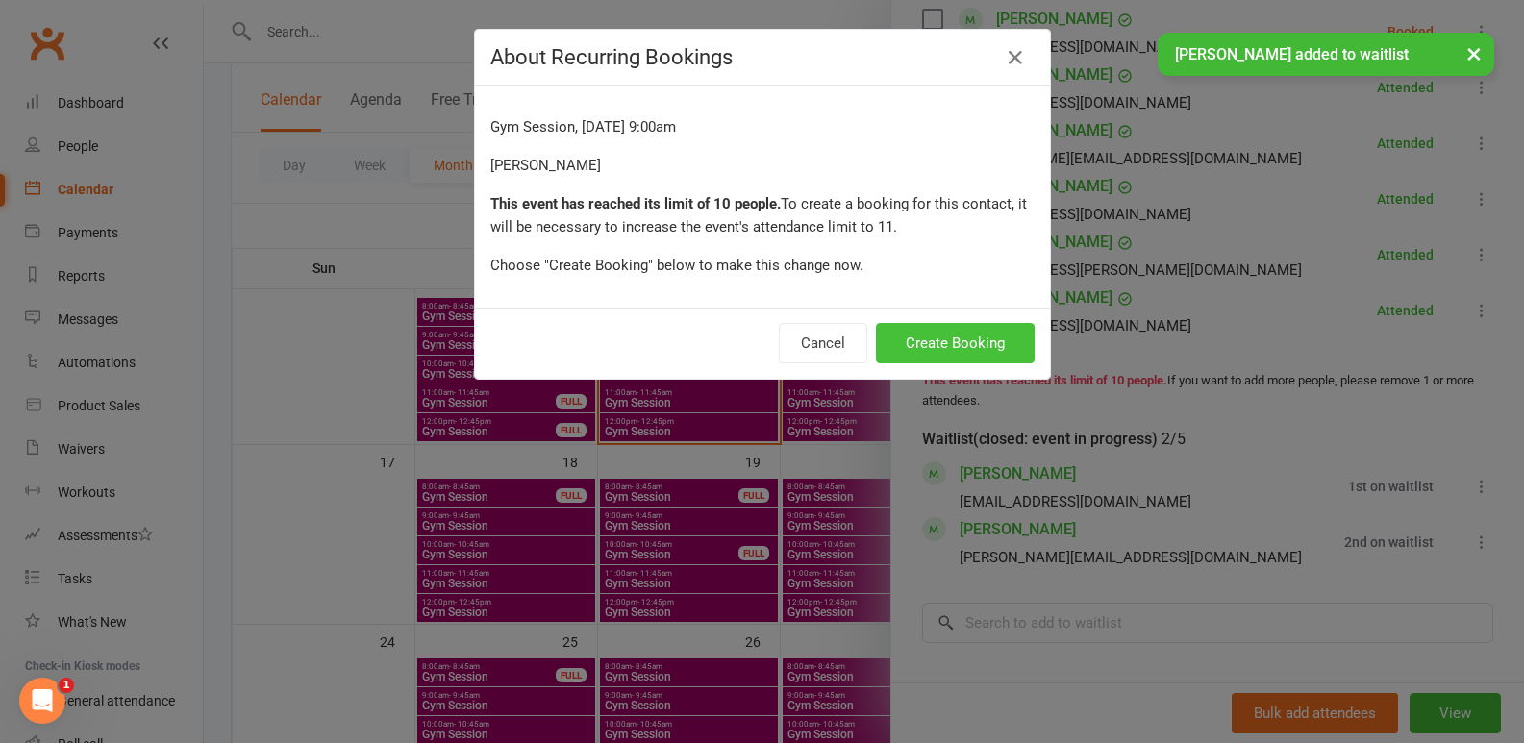
click at [1000, 345] on button "Create Booking" at bounding box center [955, 343] width 159 height 40
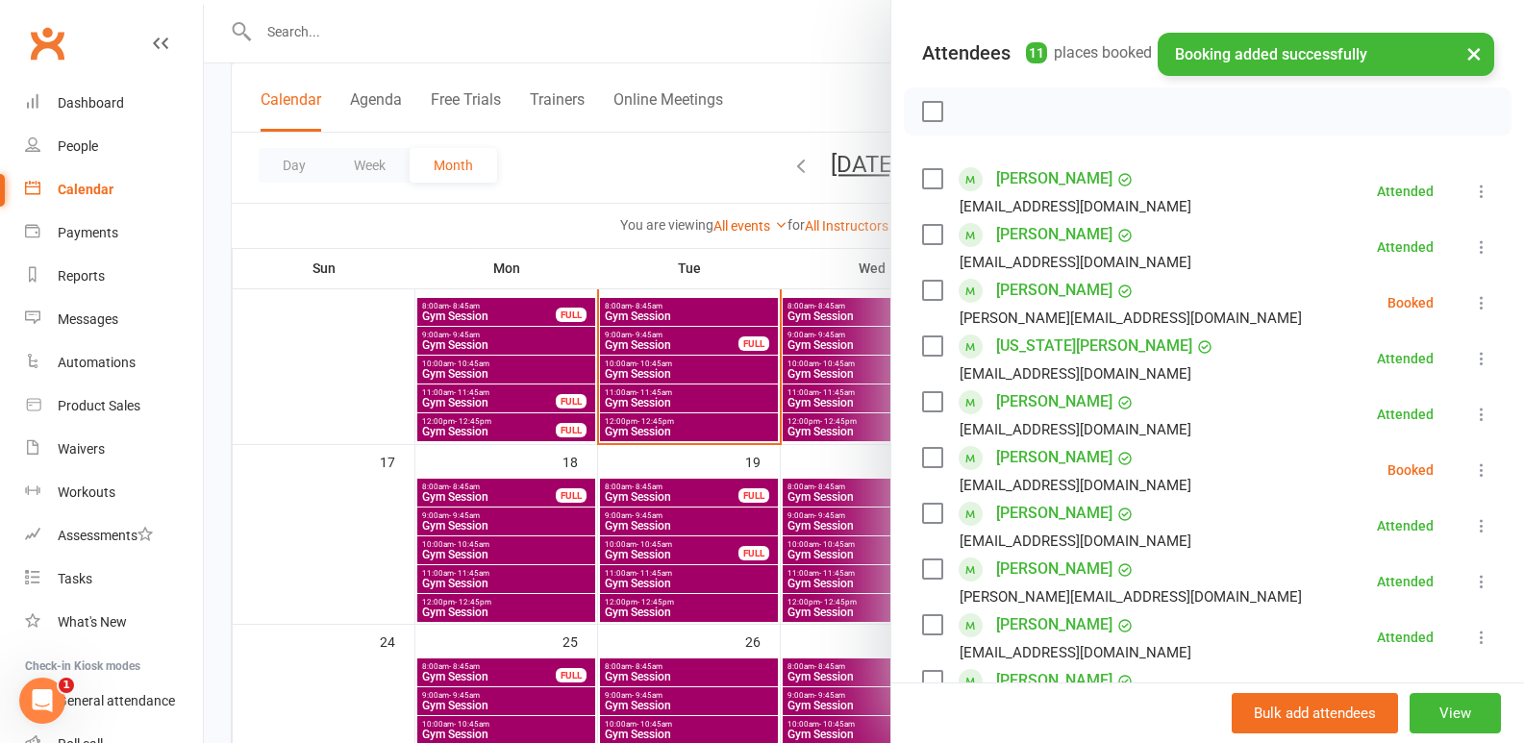
scroll to position [192, 0]
click at [1472, 314] on icon at bounding box center [1481, 304] width 19 height 19
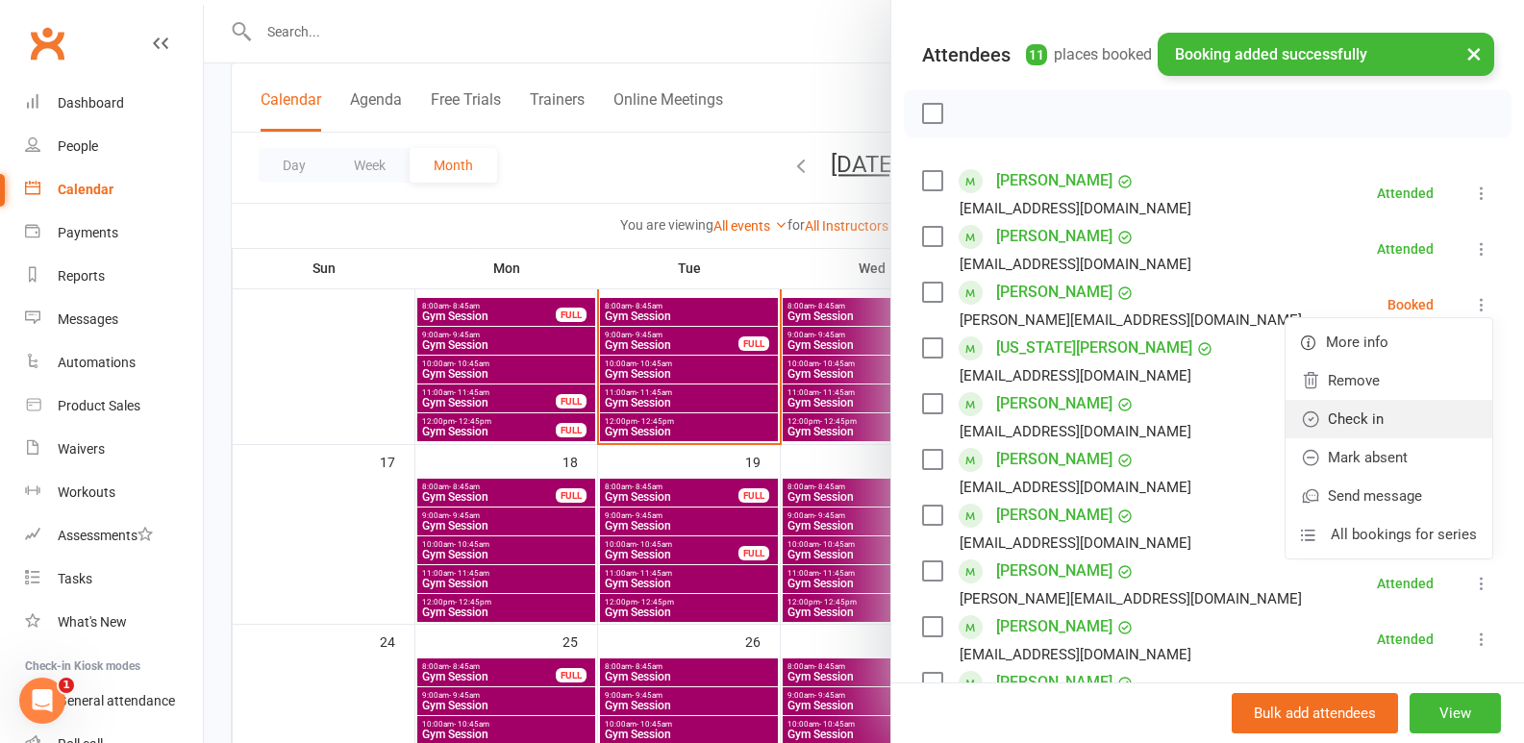
click at [1335, 438] on link "Check in" at bounding box center [1389, 419] width 207 height 38
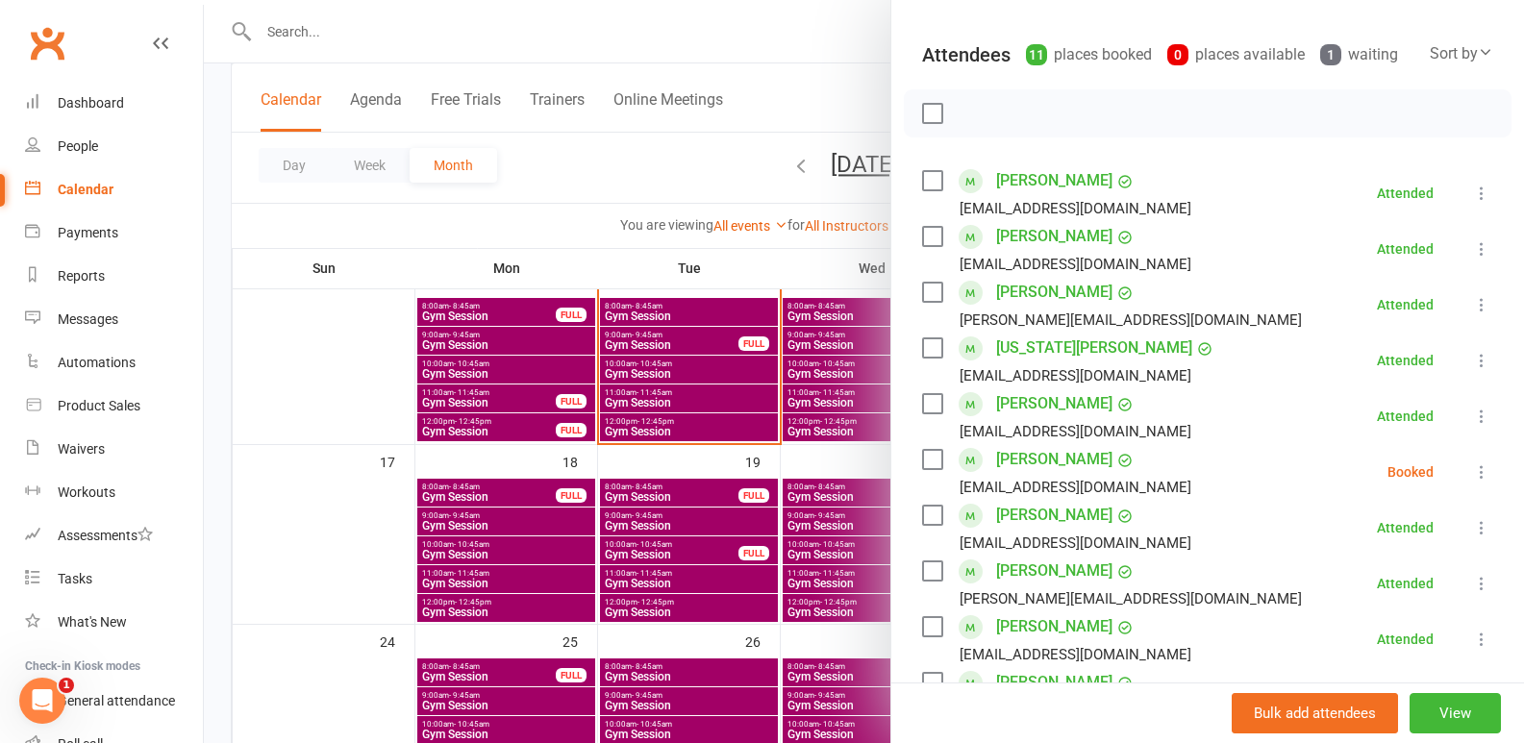
click at [593, 624] on div at bounding box center [864, 371] width 1320 height 743
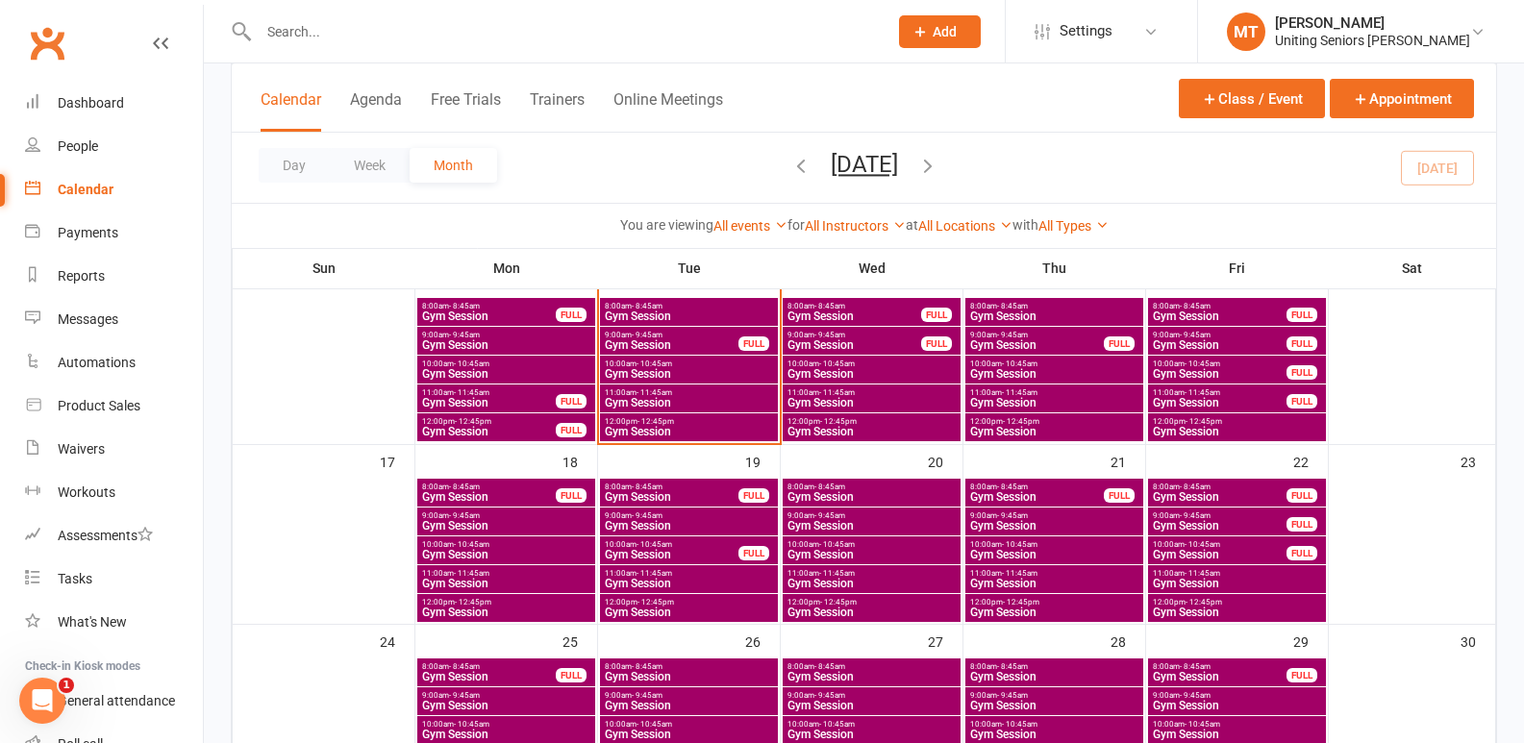
click at [695, 349] on span "Gym Session" at bounding box center [672, 345] width 136 height 12
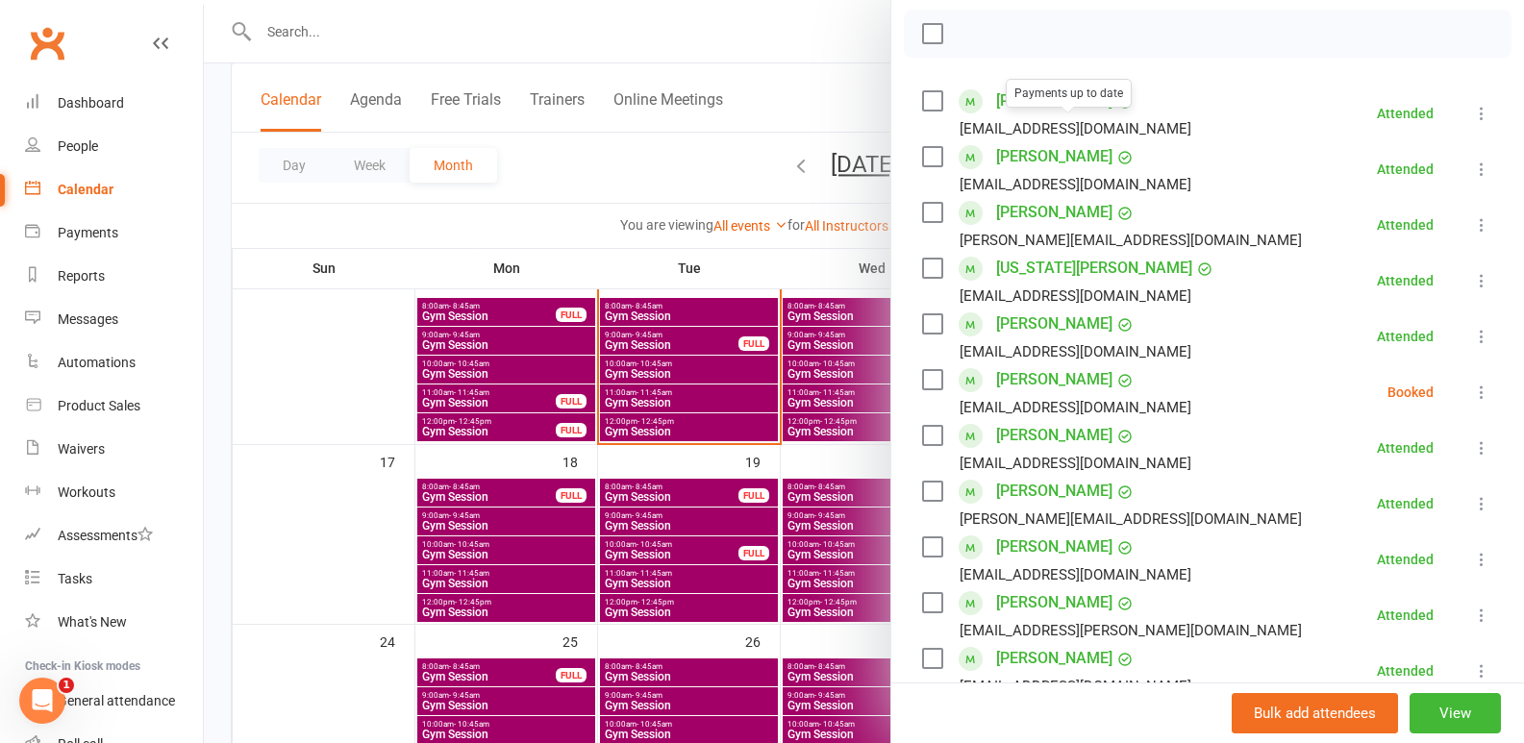
scroll to position [385, 0]
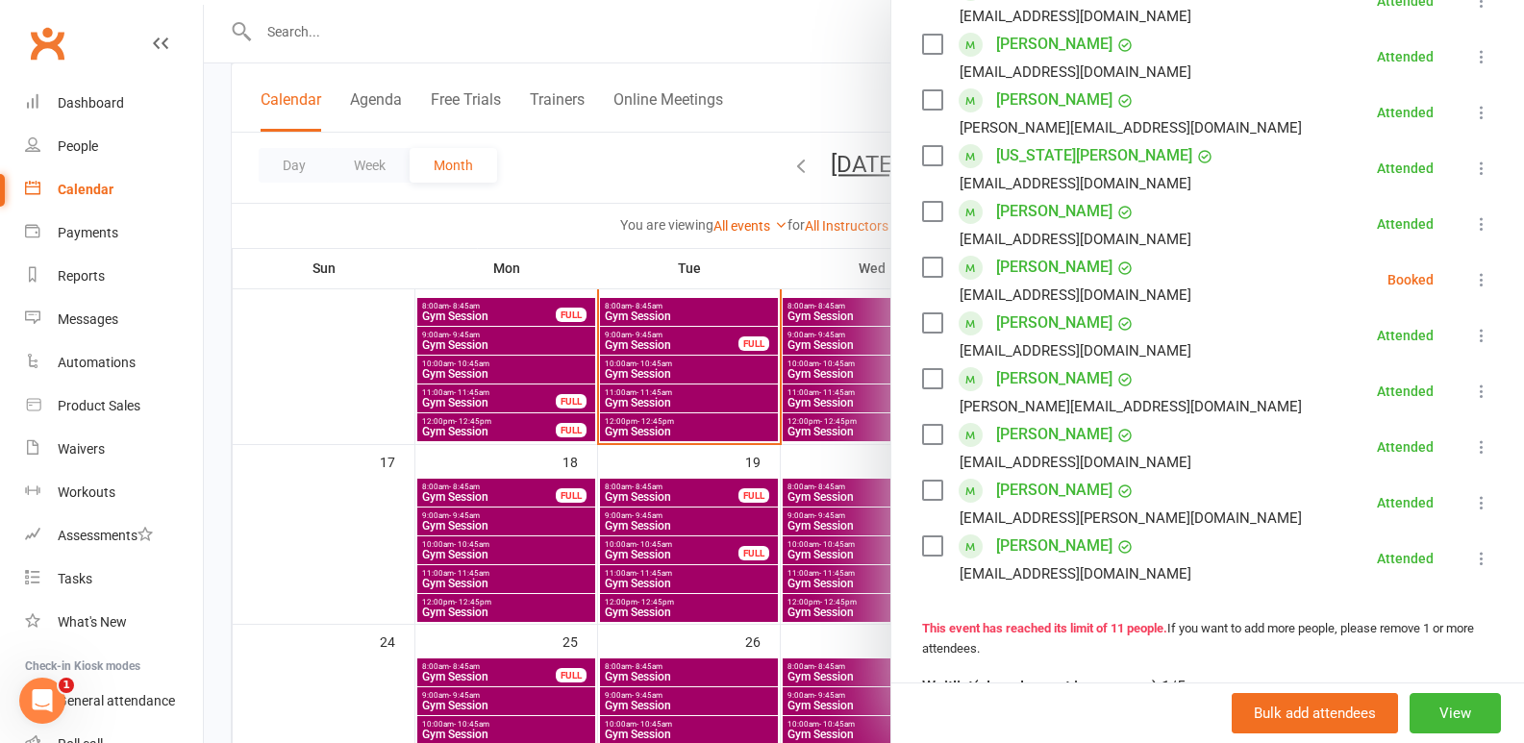
click at [768, 441] on div at bounding box center [864, 371] width 1320 height 743
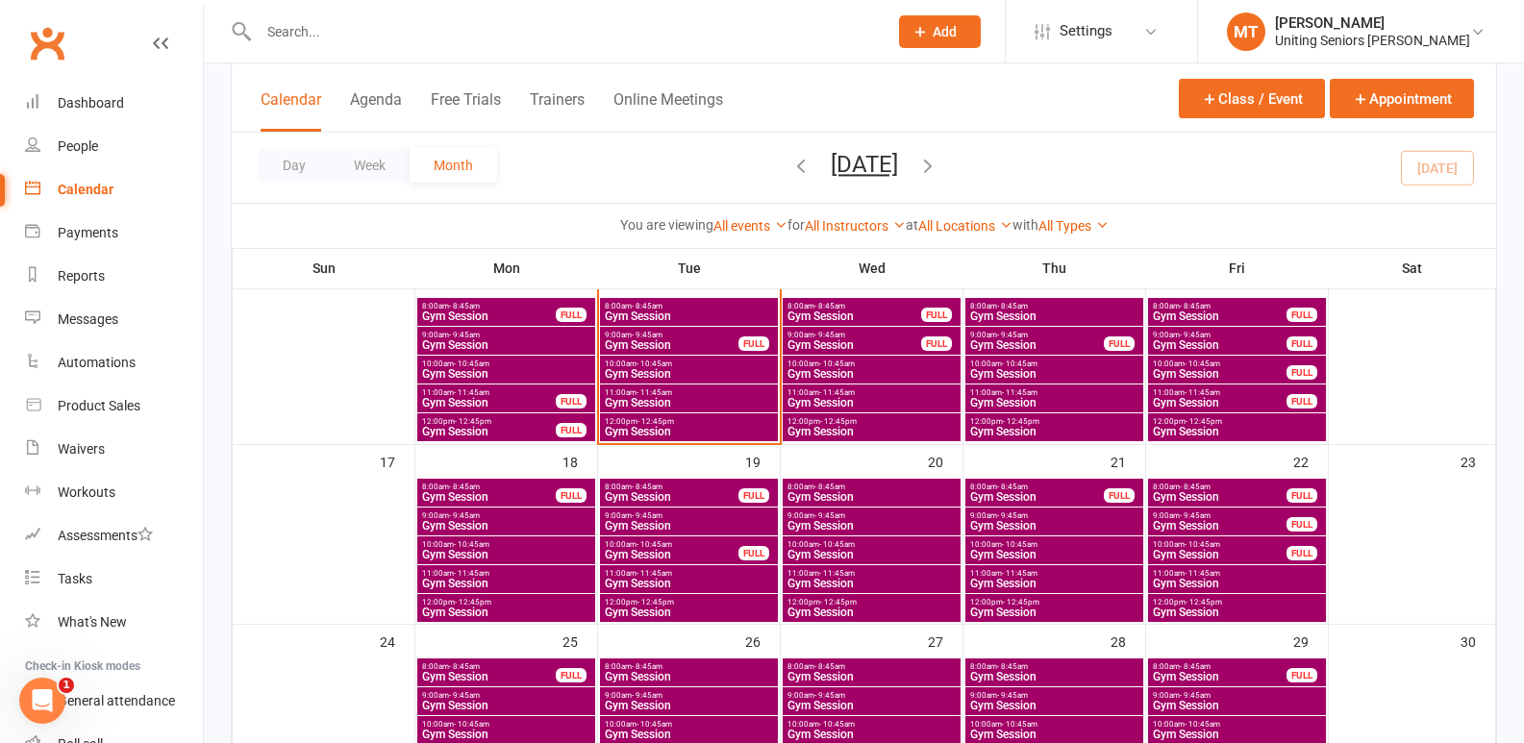
click at [740, 366] on span "10:00am - 10:45am" at bounding box center [689, 364] width 170 height 9
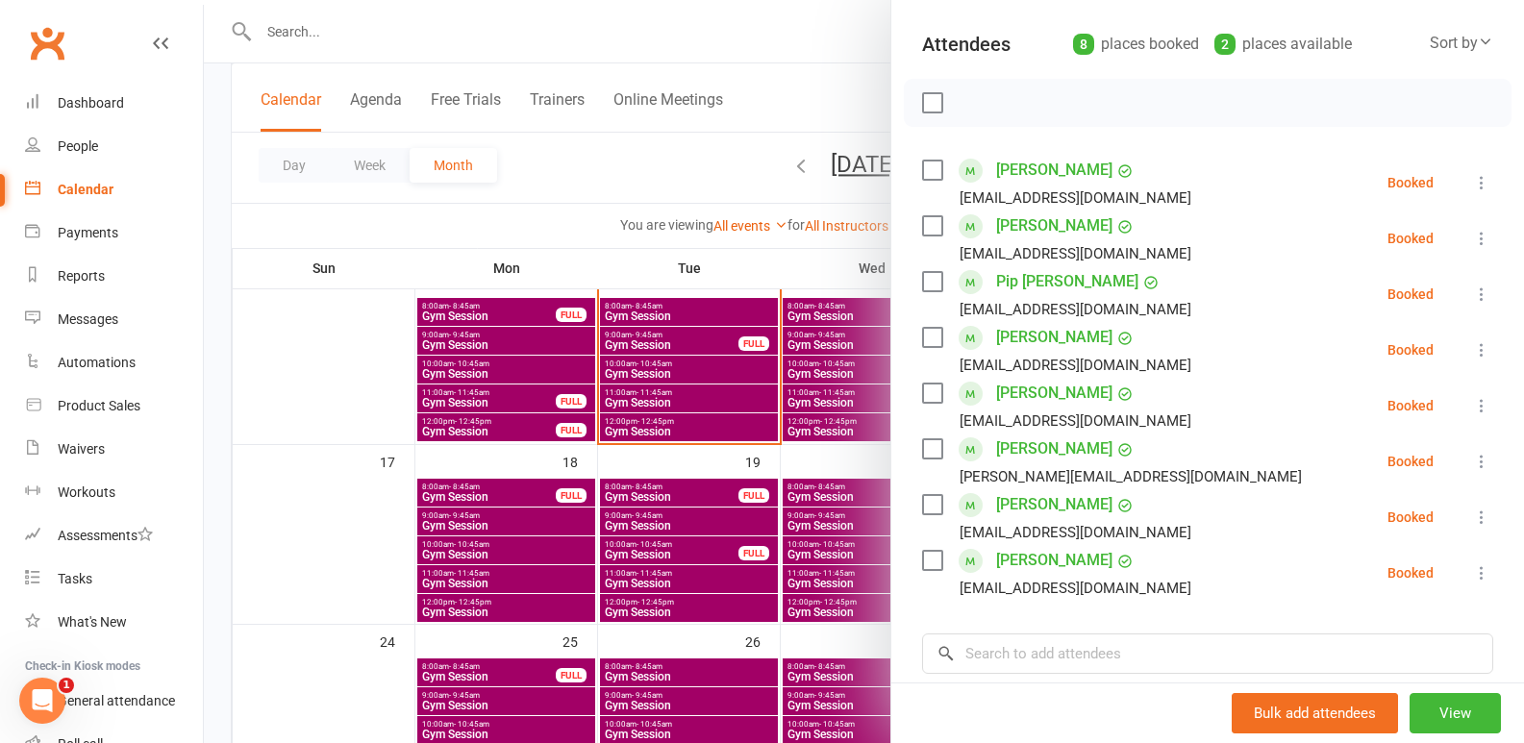
scroll to position [288, 0]
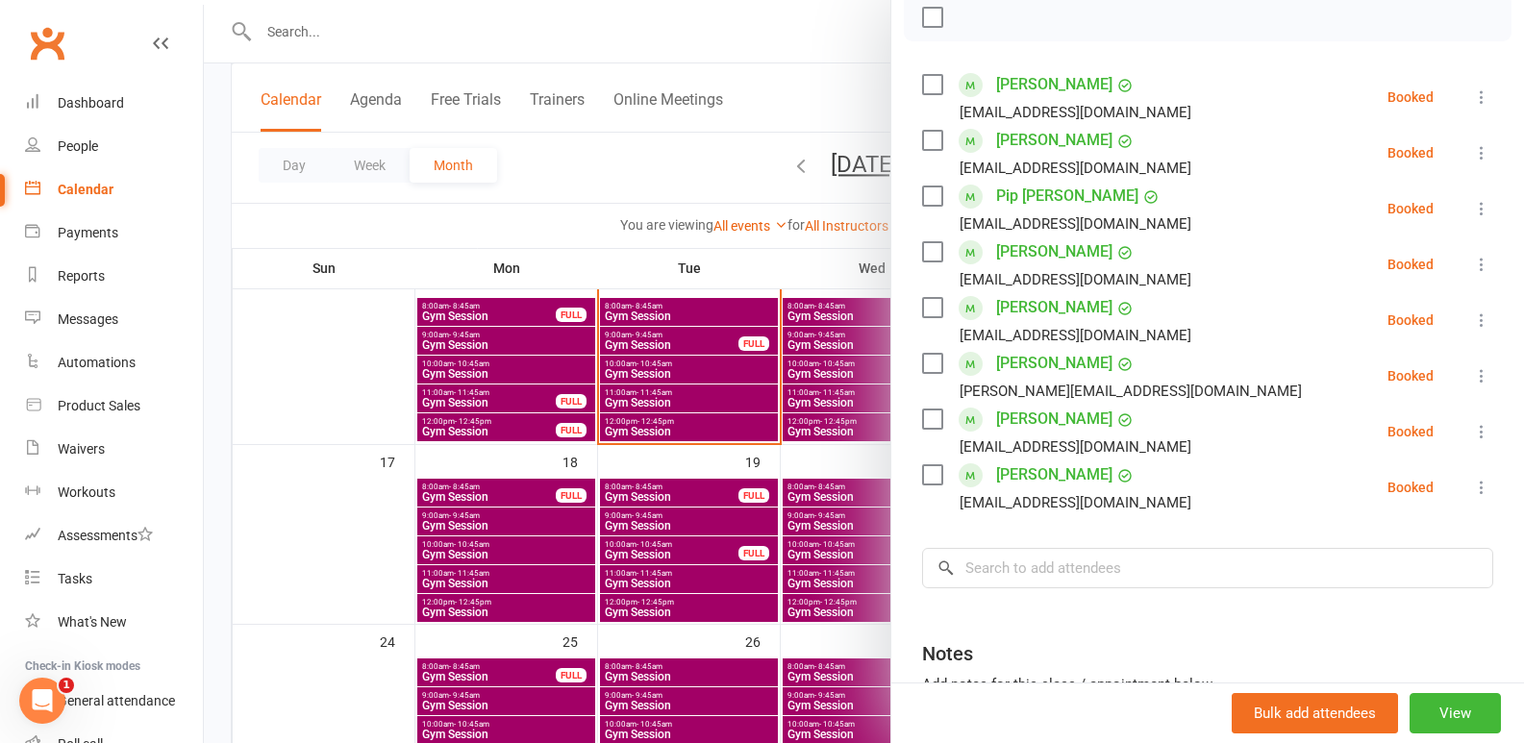
click at [736, 522] on div at bounding box center [864, 371] width 1320 height 743
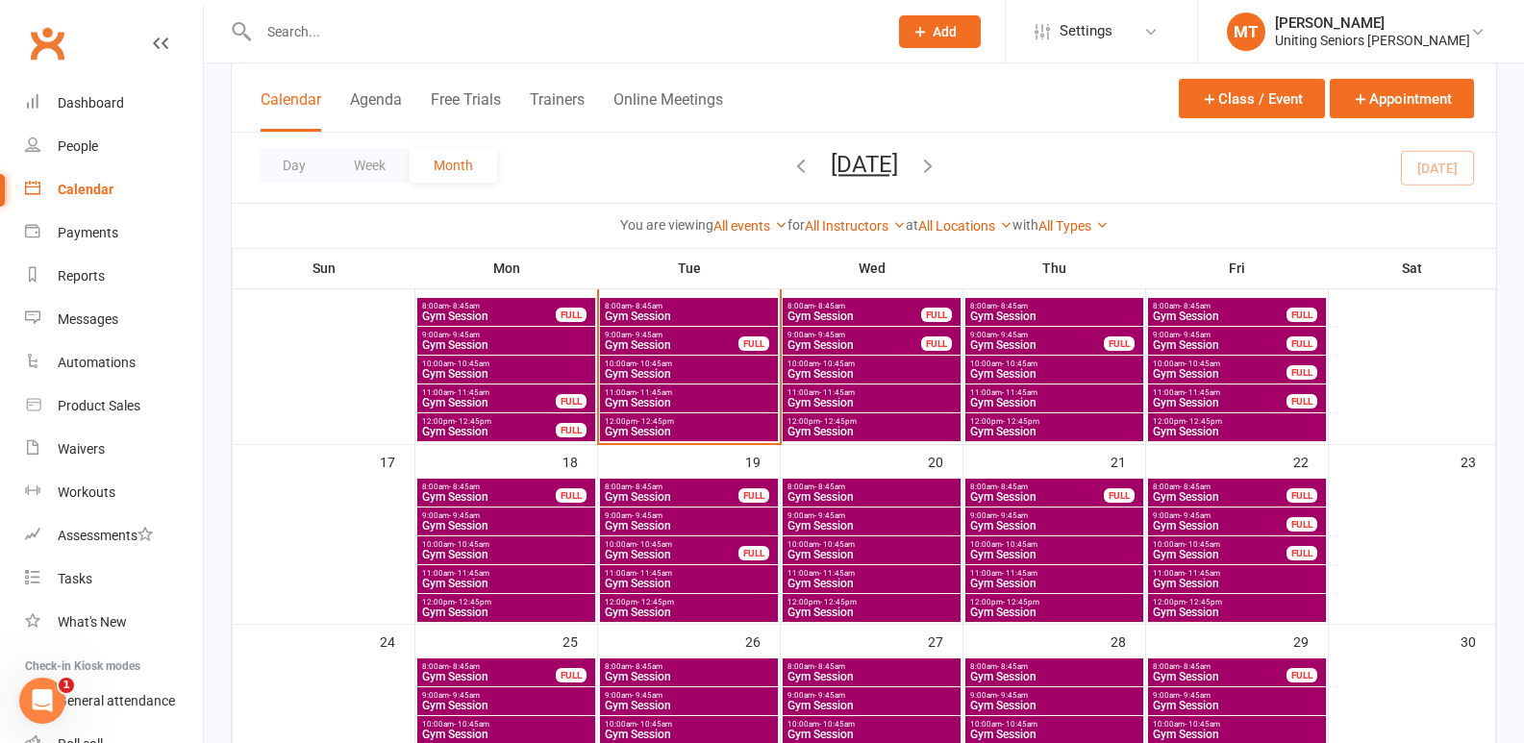
click at [733, 398] on span "Gym Session" at bounding box center [689, 403] width 170 height 12
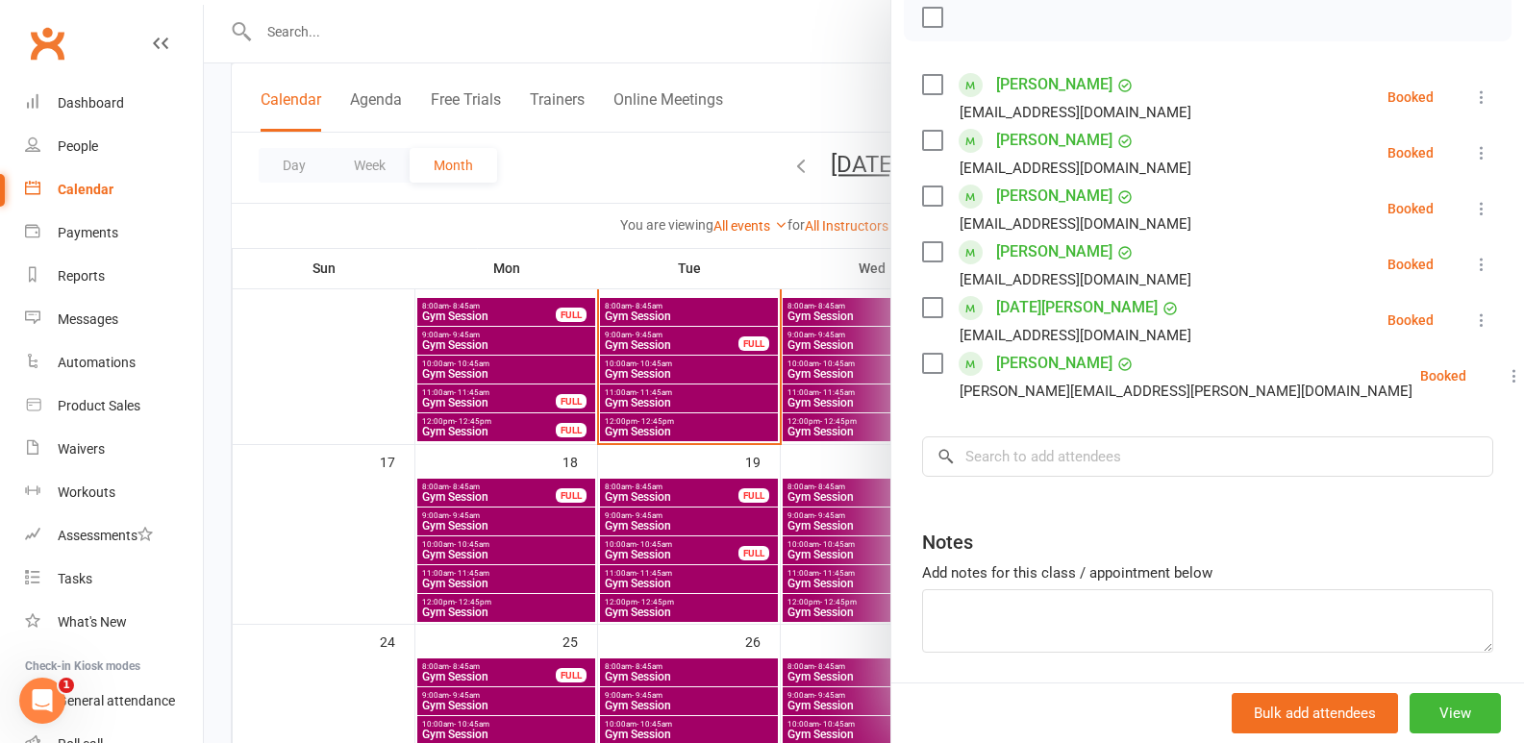
click at [787, 485] on div at bounding box center [864, 371] width 1320 height 743
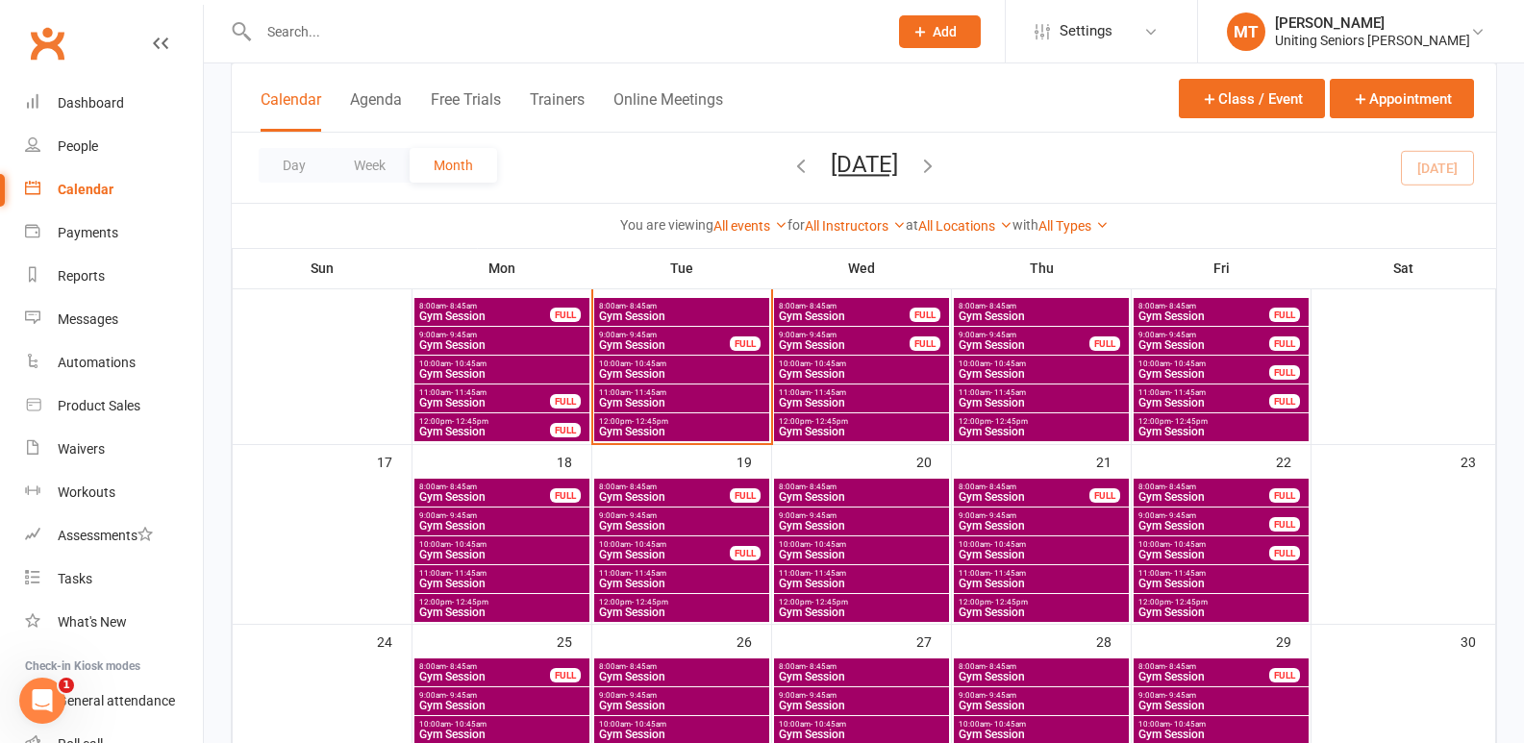
click at [675, 345] on span "Gym Session" at bounding box center [664, 345] width 133 height 12
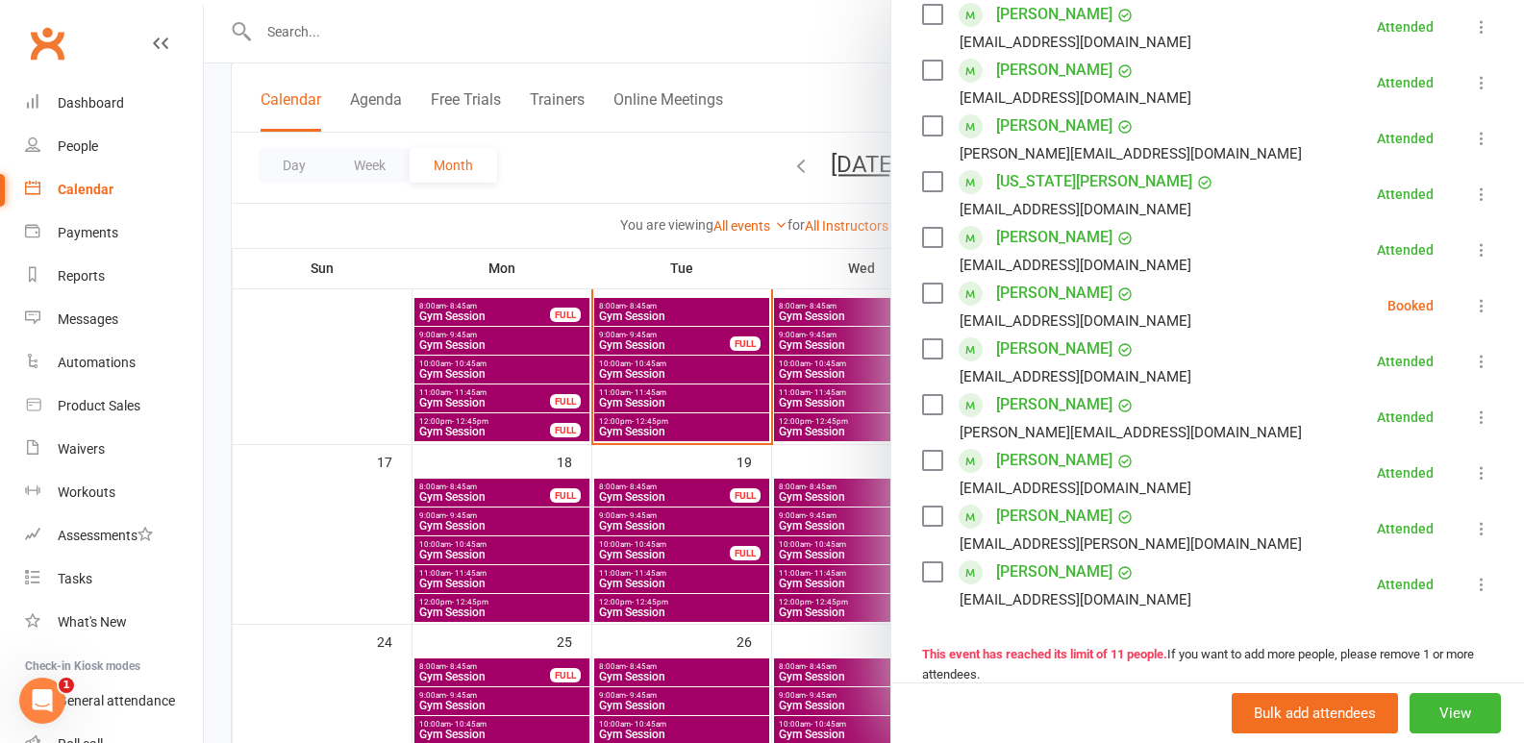
scroll to position [385, 0]
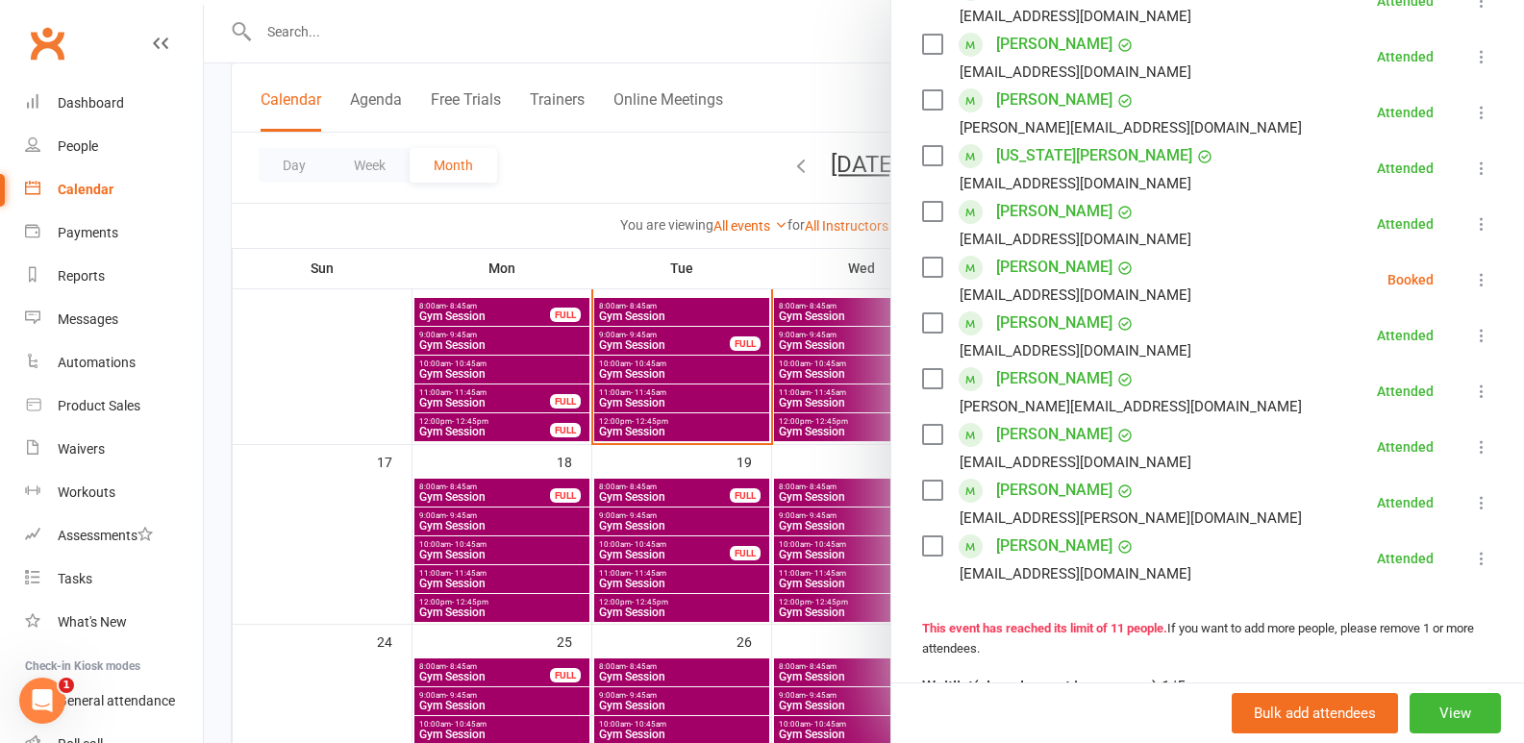
click at [928, 277] on label at bounding box center [931, 267] width 19 height 19
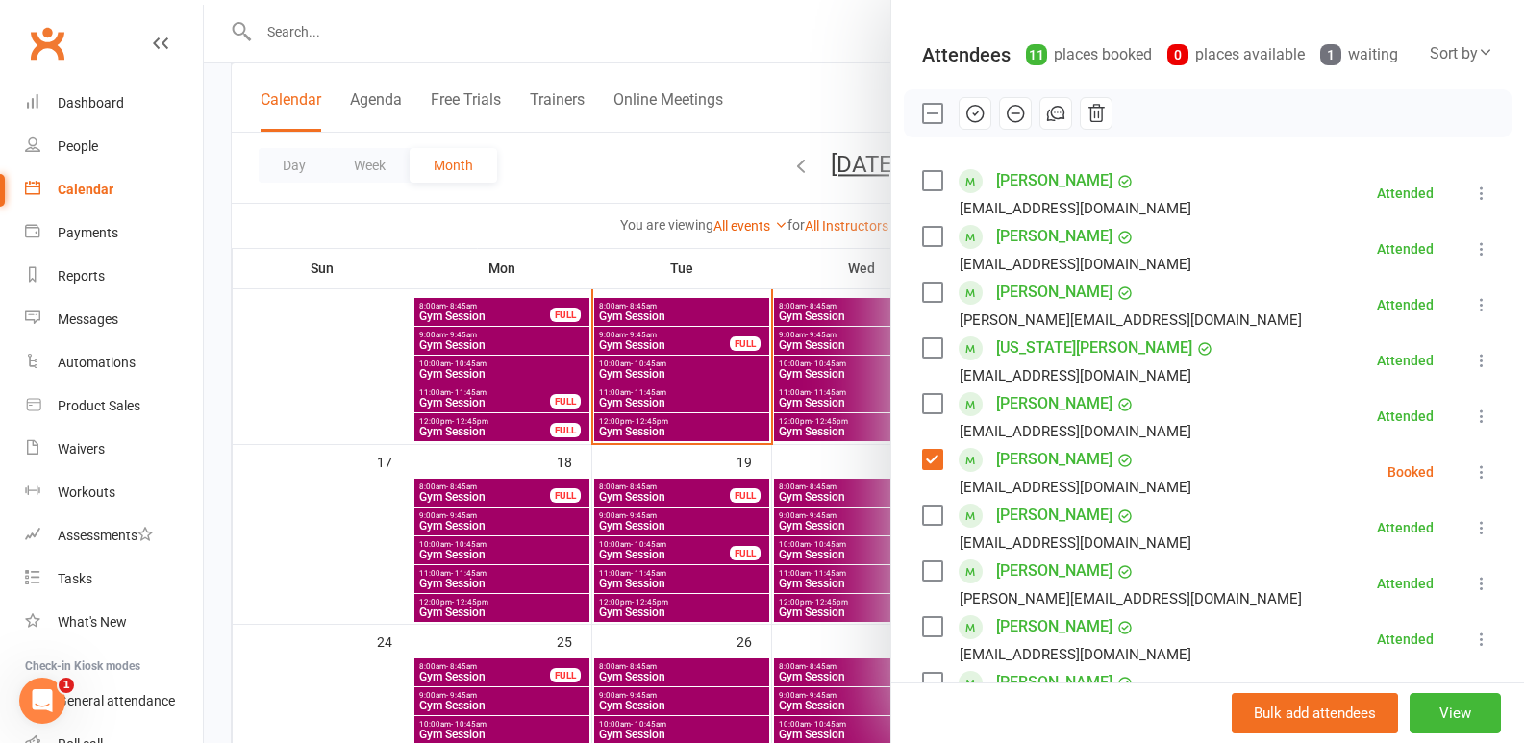
drag, startPoint x: 974, startPoint y: 129, endPoint x: 868, endPoint y: 102, distance: 109.1
click at [972, 124] on icon "button" at bounding box center [974, 113] width 21 height 21
click at [928, 123] on label at bounding box center [931, 113] width 19 height 19
click at [811, 502] on div at bounding box center [864, 371] width 1320 height 743
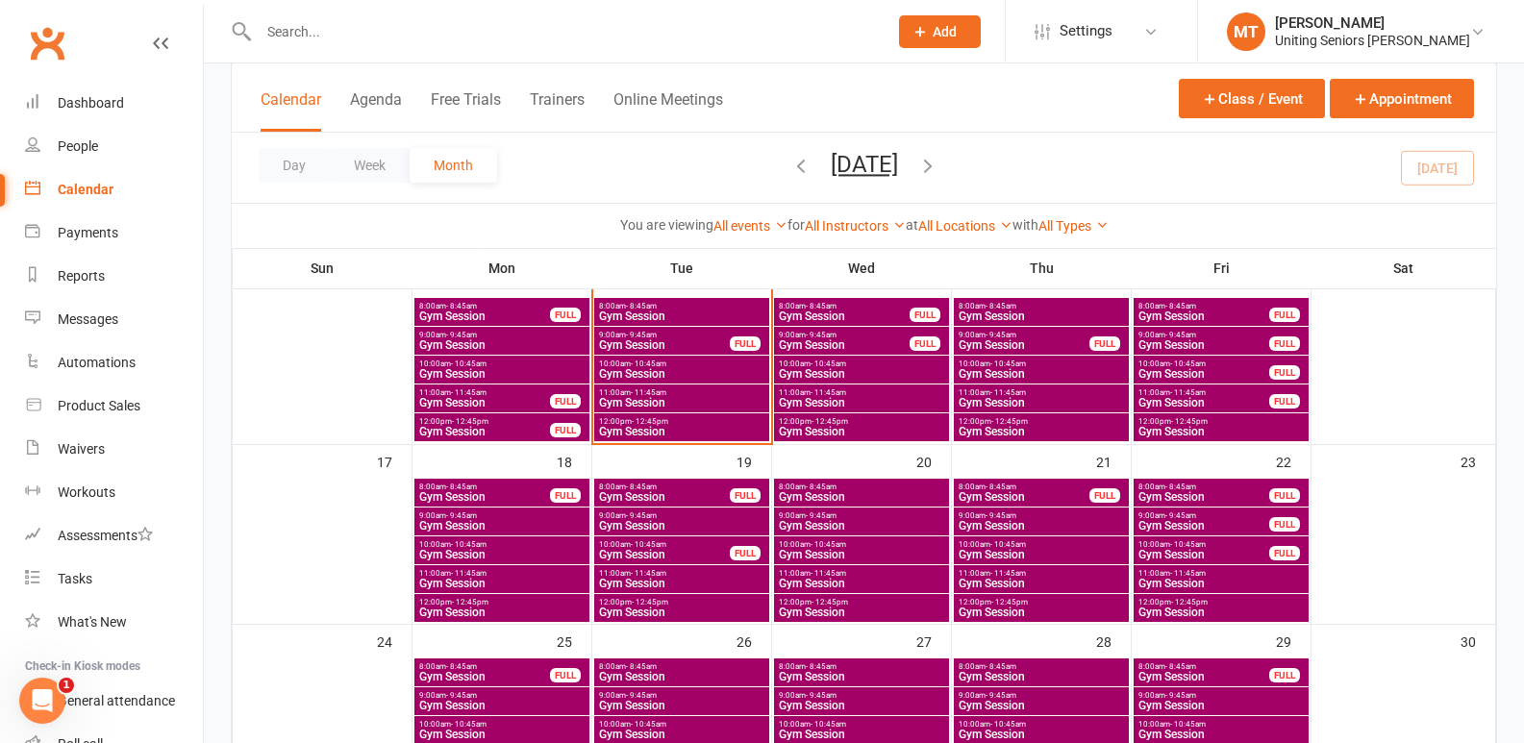
click at [692, 40] on input "text" at bounding box center [563, 31] width 621 height 27
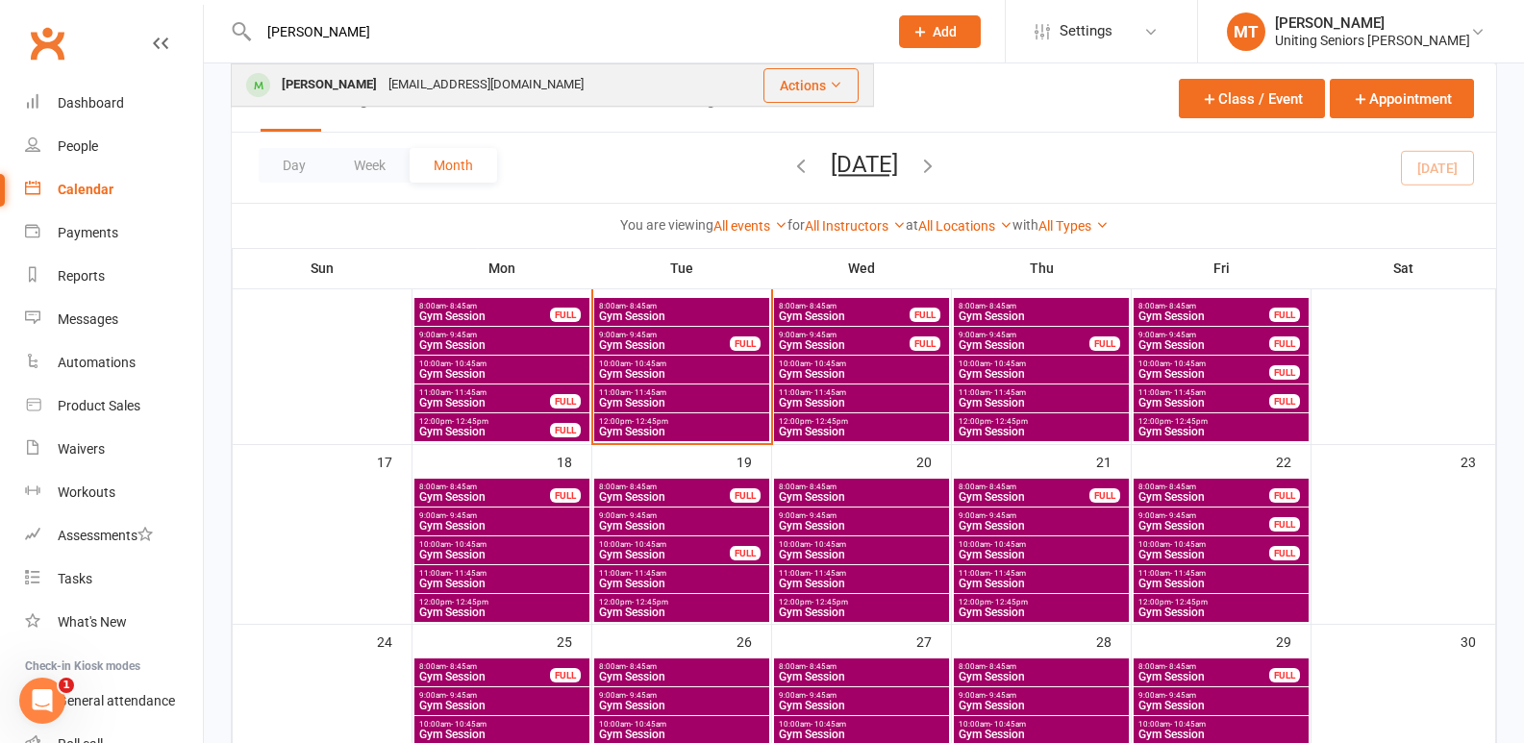
type input "vera"
click at [594, 82] on div "Vera Ryan vesperal348@gmail.com" at bounding box center [478, 84] width 490 height 39
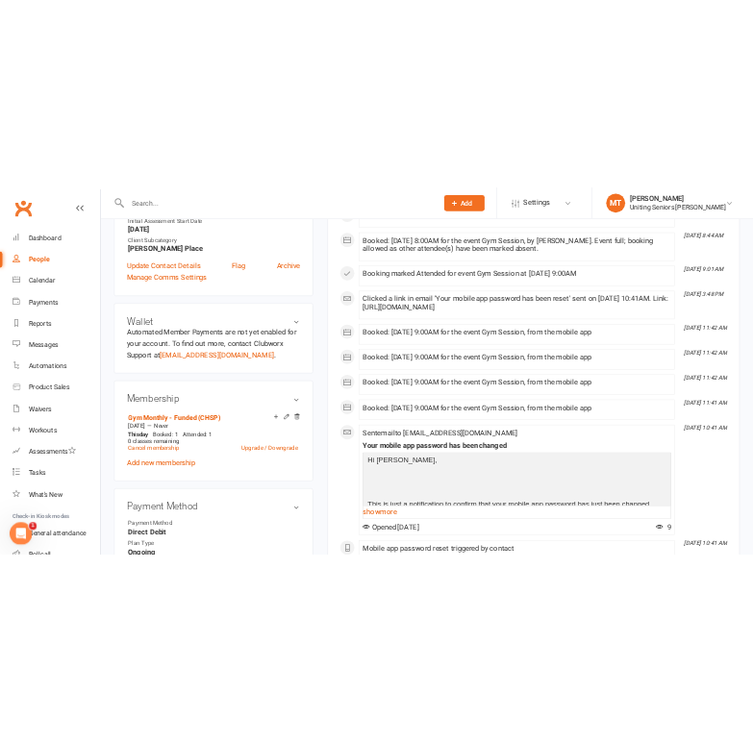
scroll to position [673, 0]
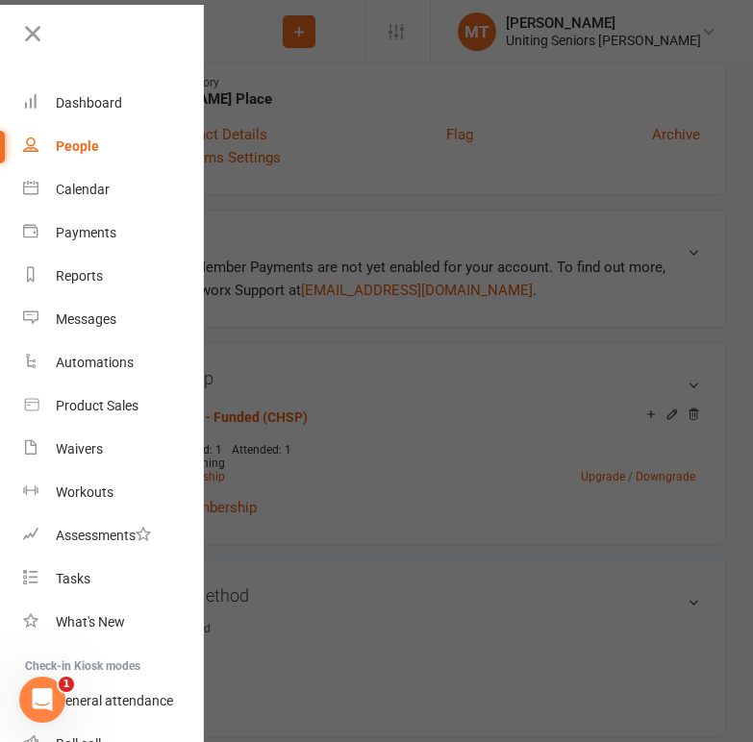
click at [18, 39] on div at bounding box center [101, 40] width 203 height 43
click at [22, 32] on icon at bounding box center [32, 33] width 27 height 27
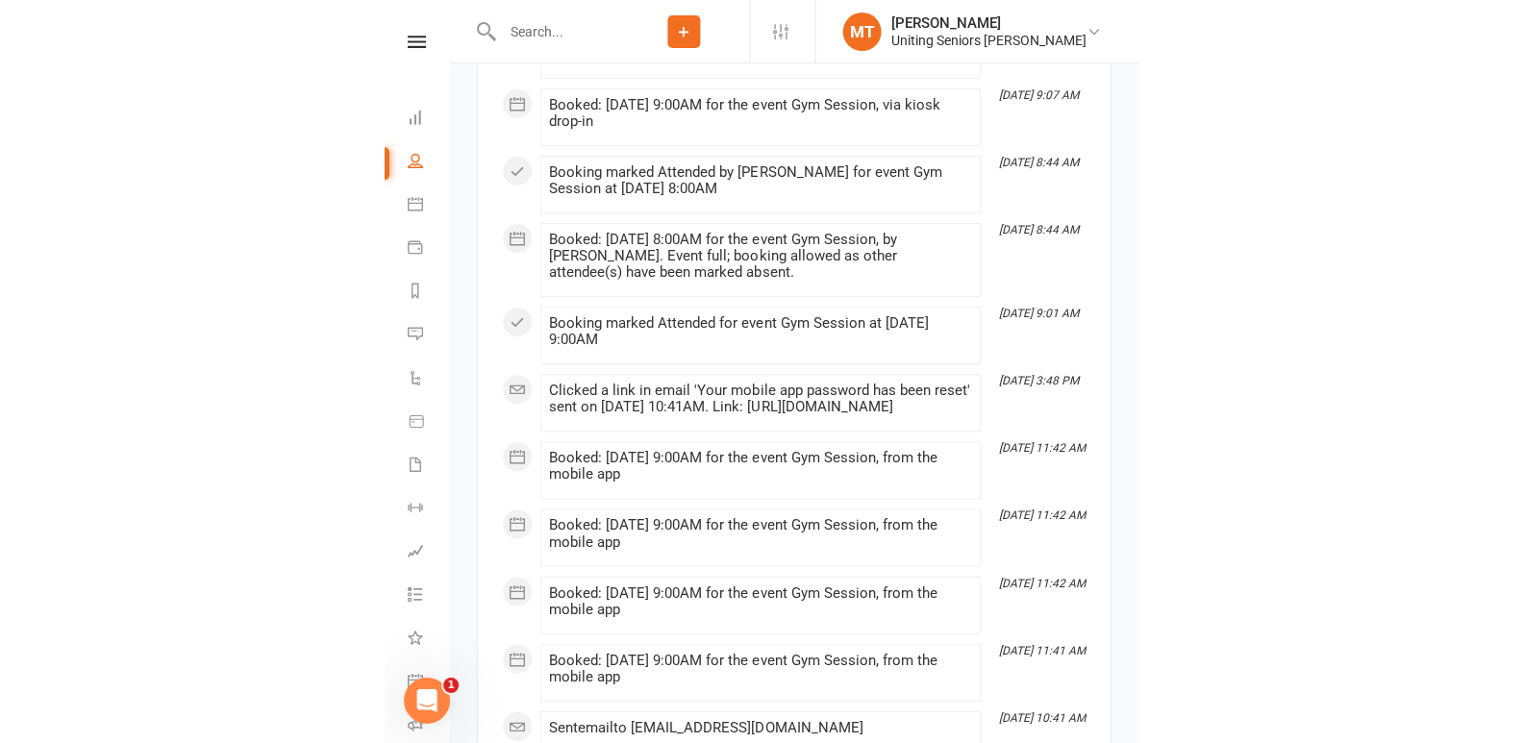
scroll to position [2788, 0]
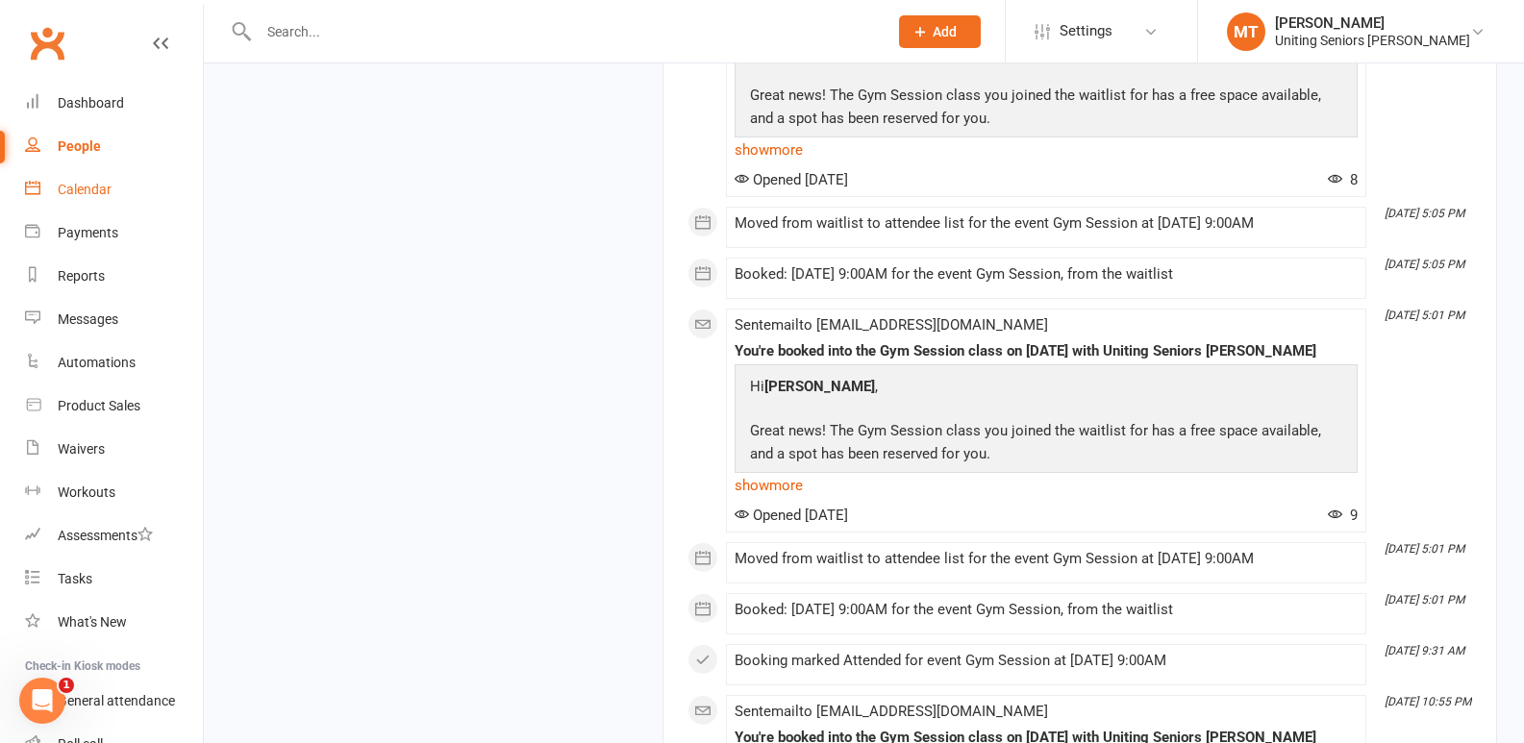
click at [63, 185] on div "Calendar" at bounding box center [85, 189] width 54 height 15
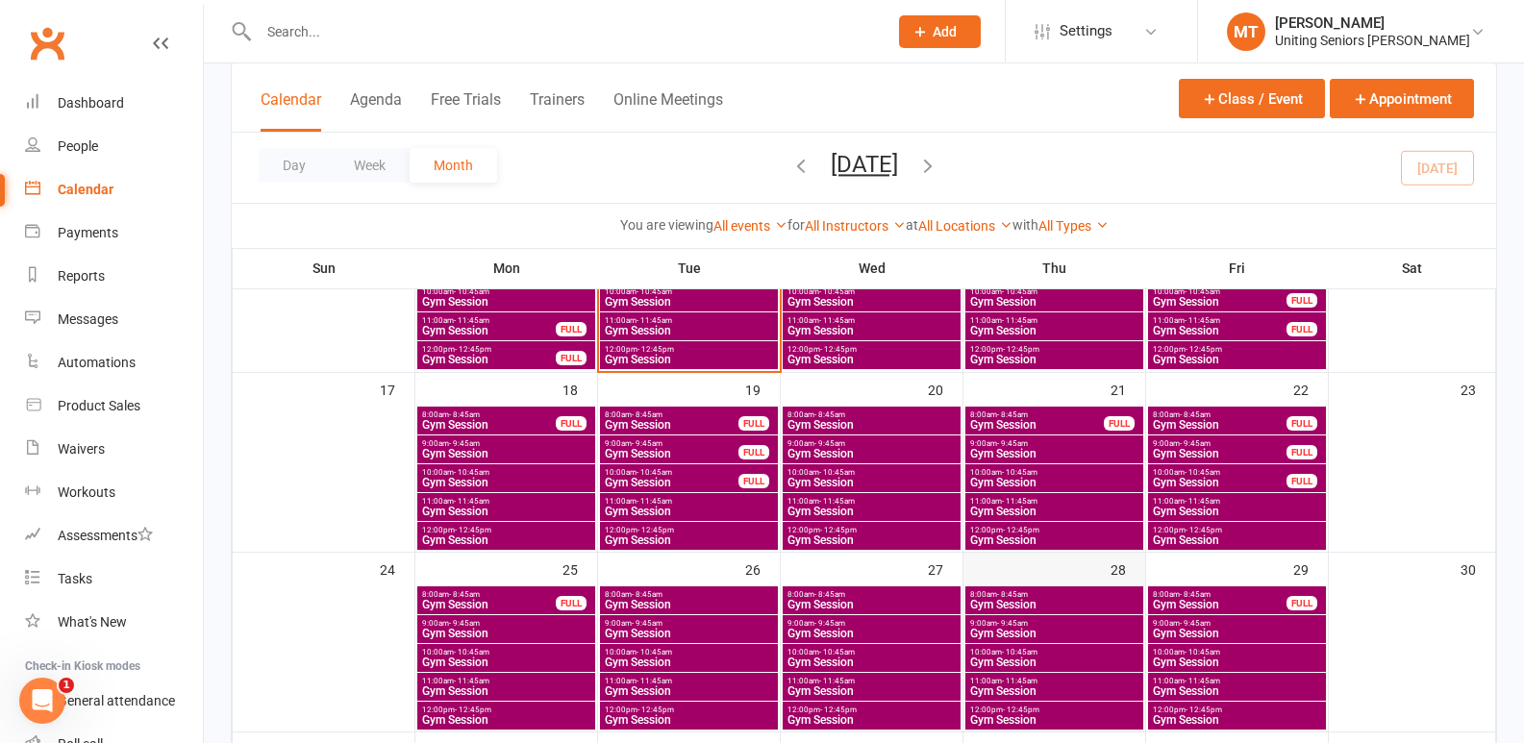
scroll to position [385, 0]
